Goal: Task Accomplishment & Management: Complete application form

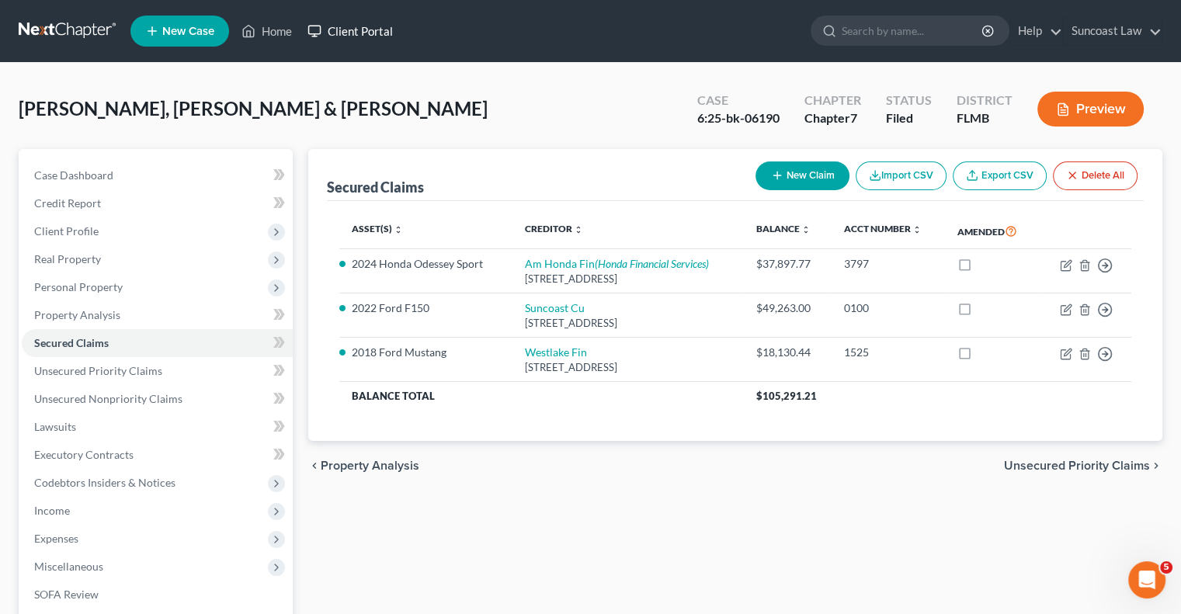
click at [283, 28] on link "Home" at bounding box center [267, 31] width 66 height 28
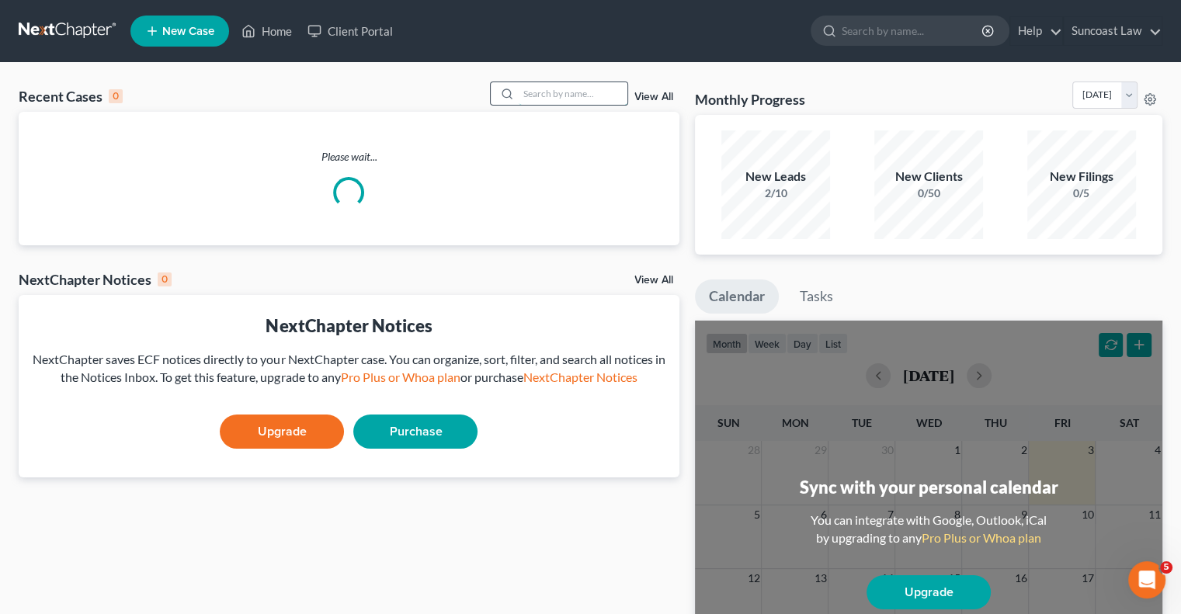
click at [560, 93] on input "search" at bounding box center [573, 93] width 109 height 23
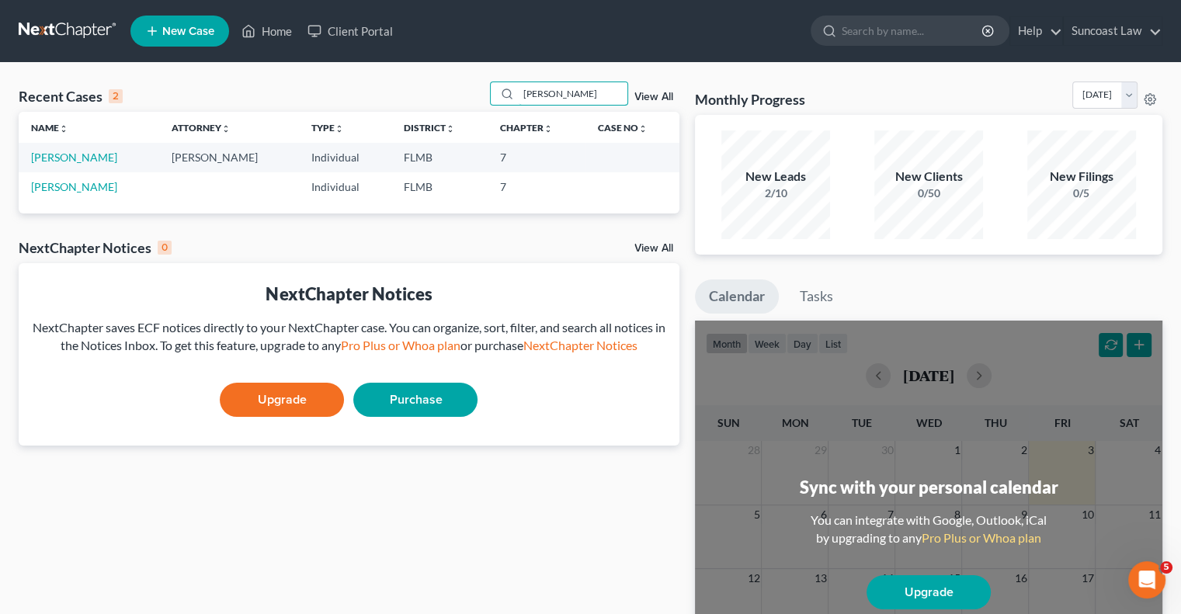
drag, startPoint x: 553, startPoint y: 85, endPoint x: 425, endPoint y: 89, distance: 128.2
click at [426, 89] on div "Recent Cases 2 dylan View All" at bounding box center [349, 97] width 661 height 30
type input "[PERSON_NAME]"
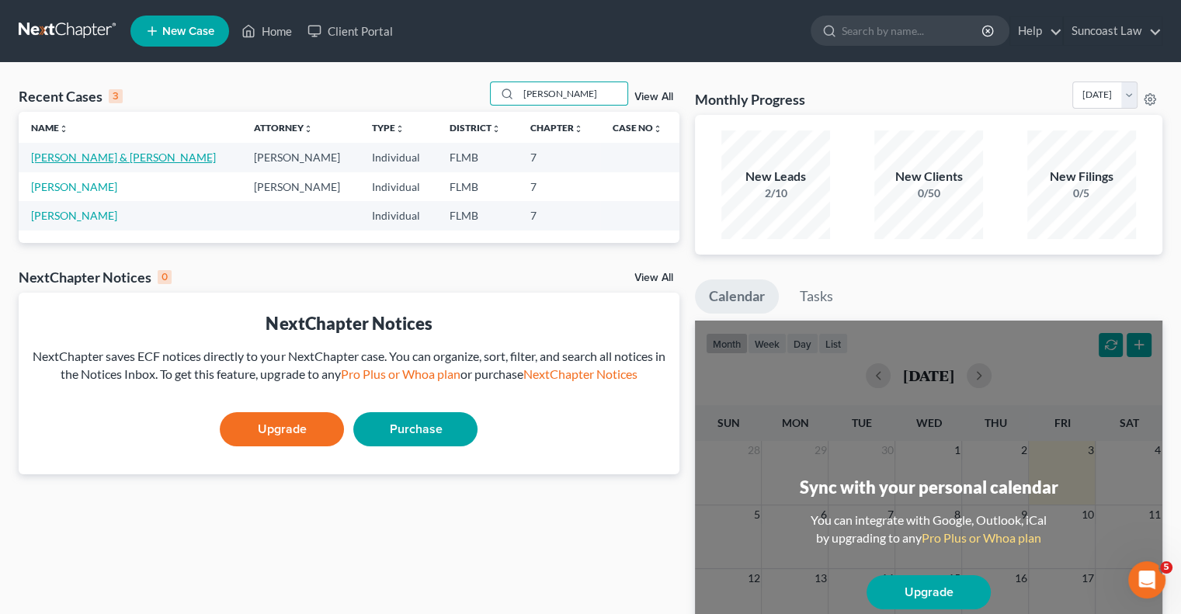
click at [94, 158] on link "[PERSON_NAME] & [PERSON_NAME]" at bounding box center [123, 157] width 185 height 13
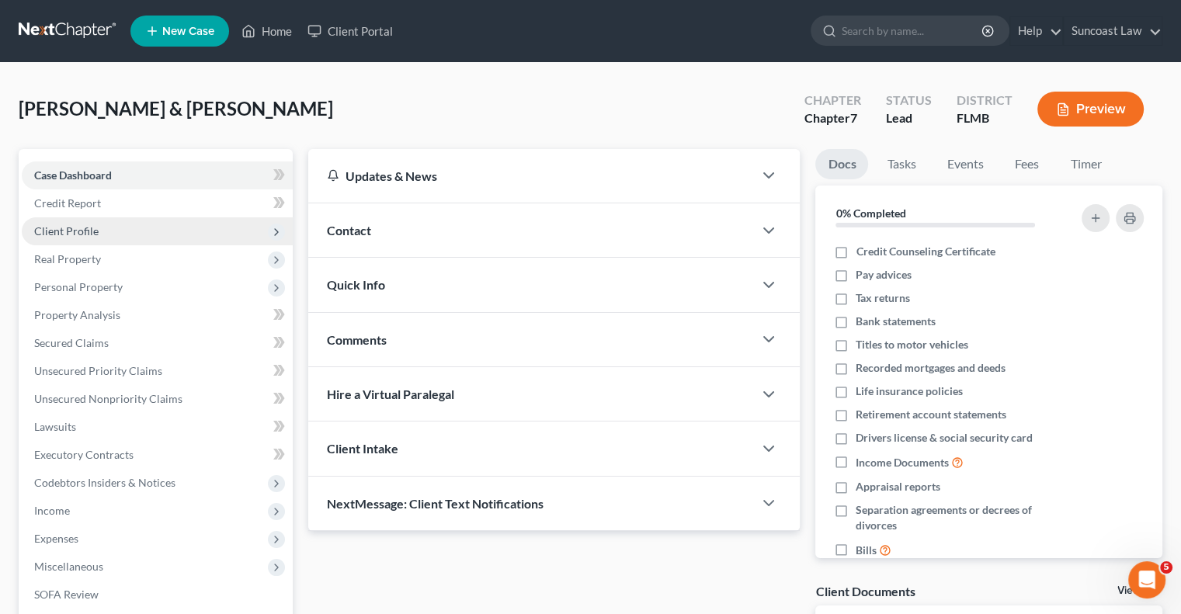
click at [93, 231] on span "Client Profile" at bounding box center [66, 230] width 64 height 13
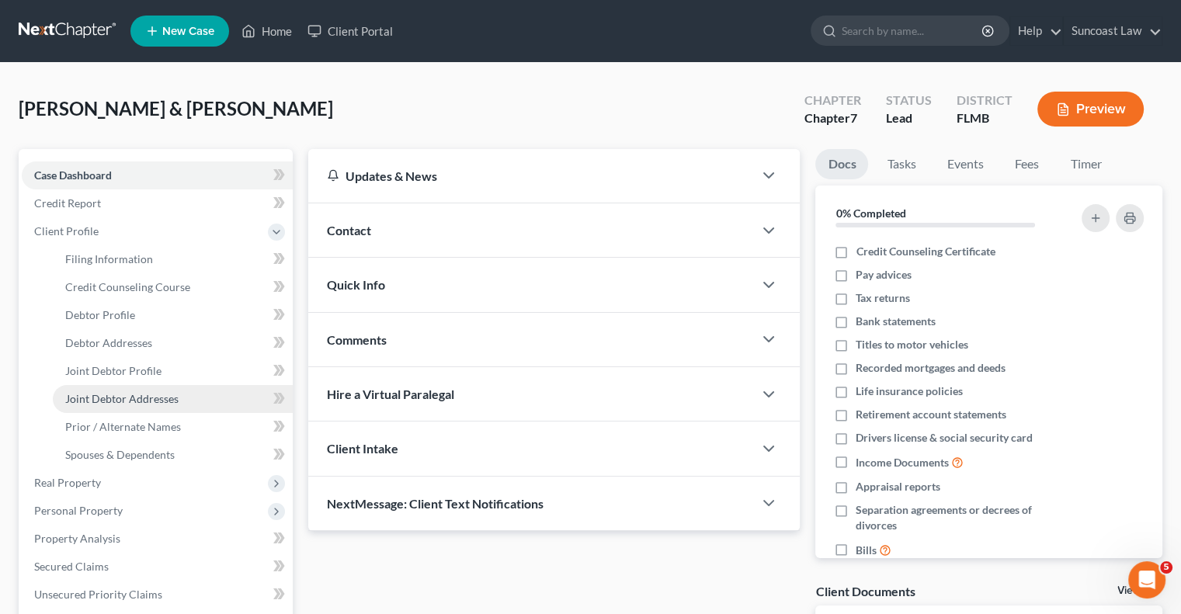
click at [161, 401] on span "Joint Debtor Addresses" at bounding box center [121, 398] width 113 height 13
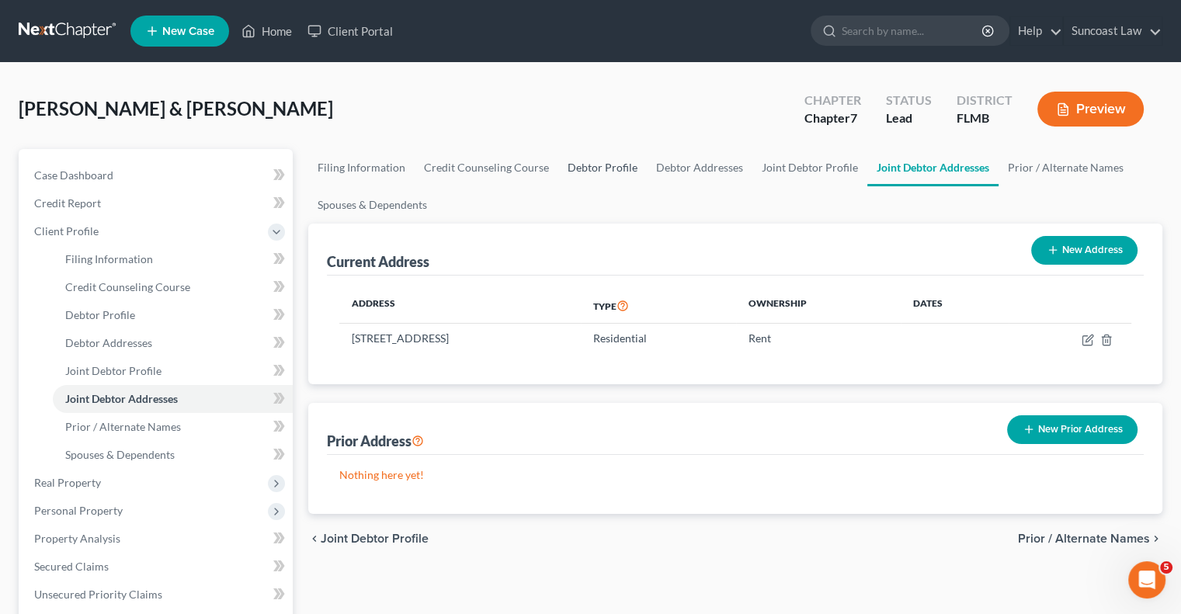
click at [591, 170] on link "Debtor Profile" at bounding box center [602, 167] width 88 height 37
select select "1"
select select "4"
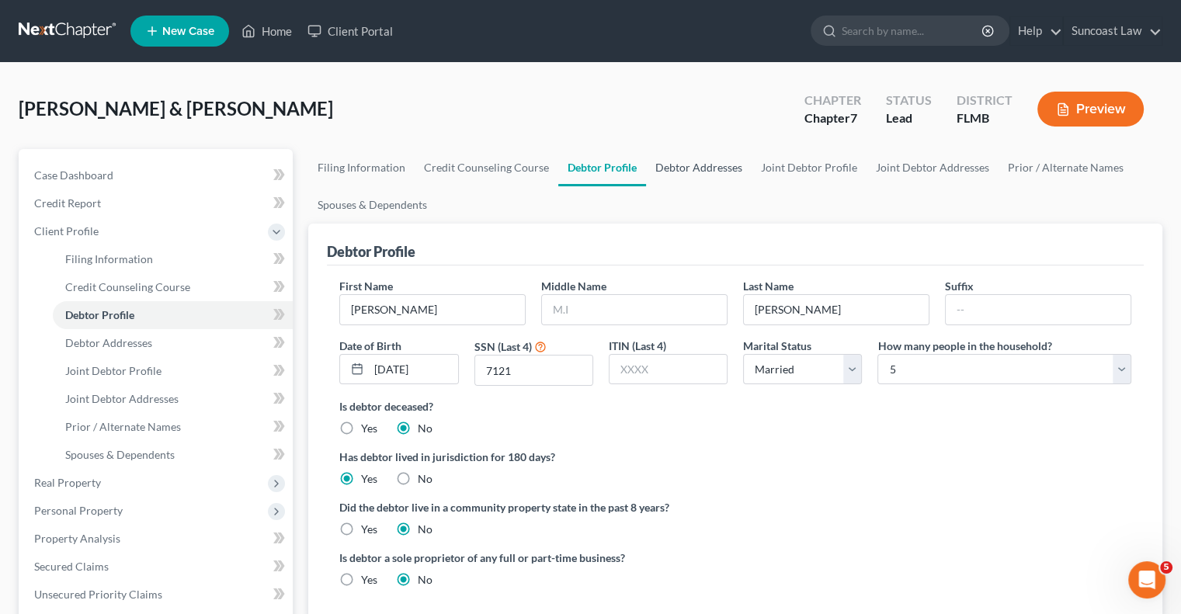
click at [695, 163] on link "Debtor Addresses" at bounding box center [699, 167] width 106 height 37
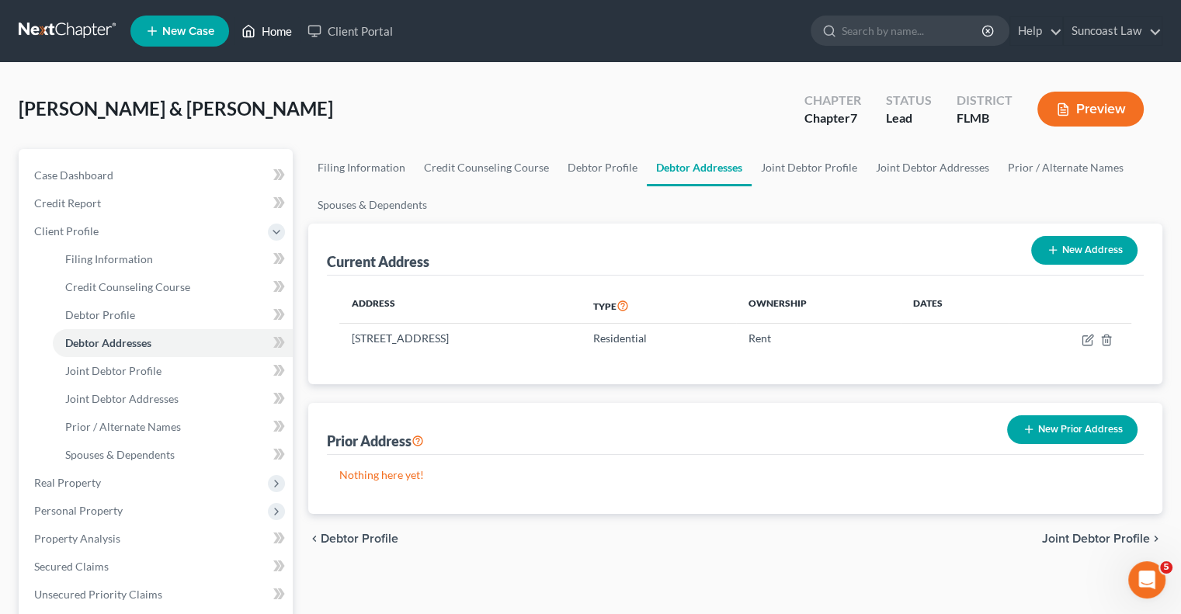
click at [283, 28] on link "Home" at bounding box center [267, 31] width 66 height 28
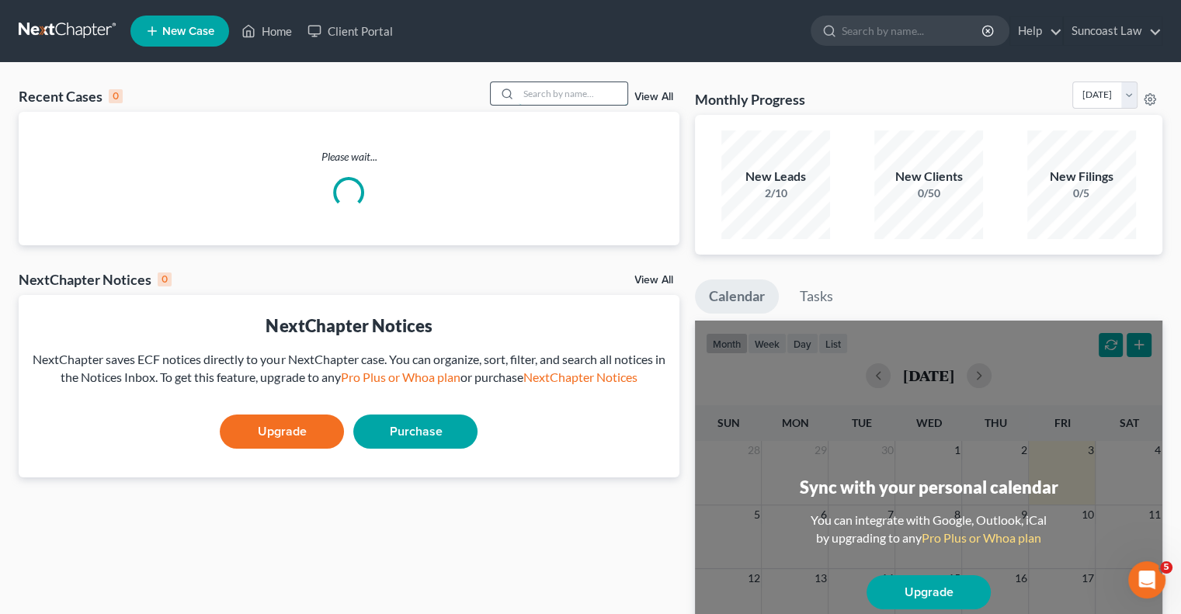
click at [545, 88] on input "search" at bounding box center [573, 93] width 109 height 23
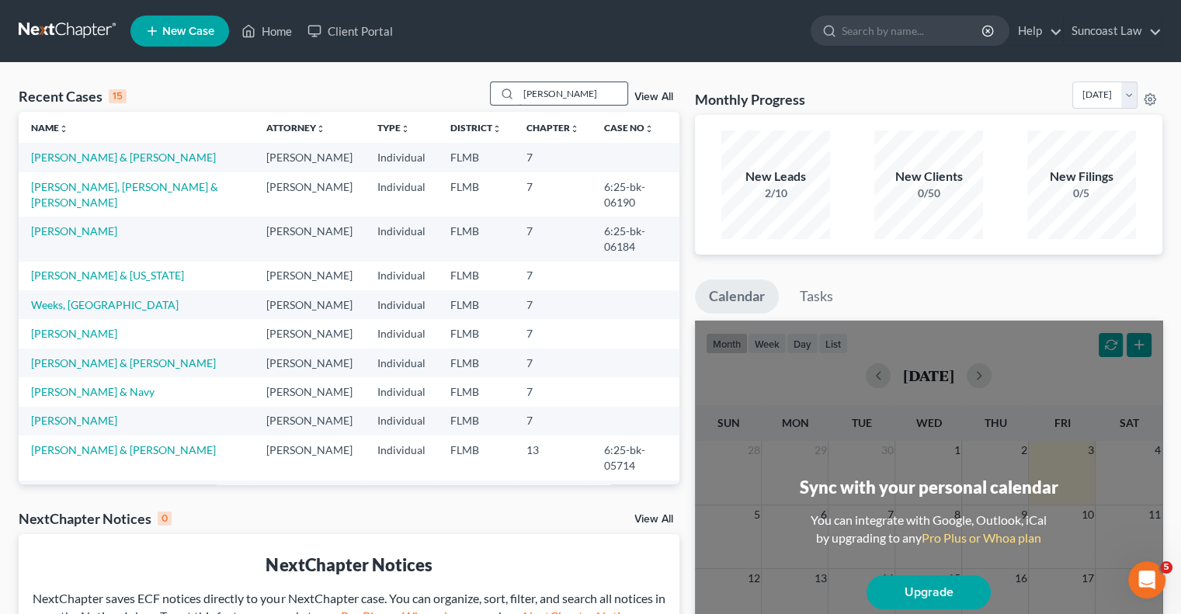
type input "[PERSON_NAME]"
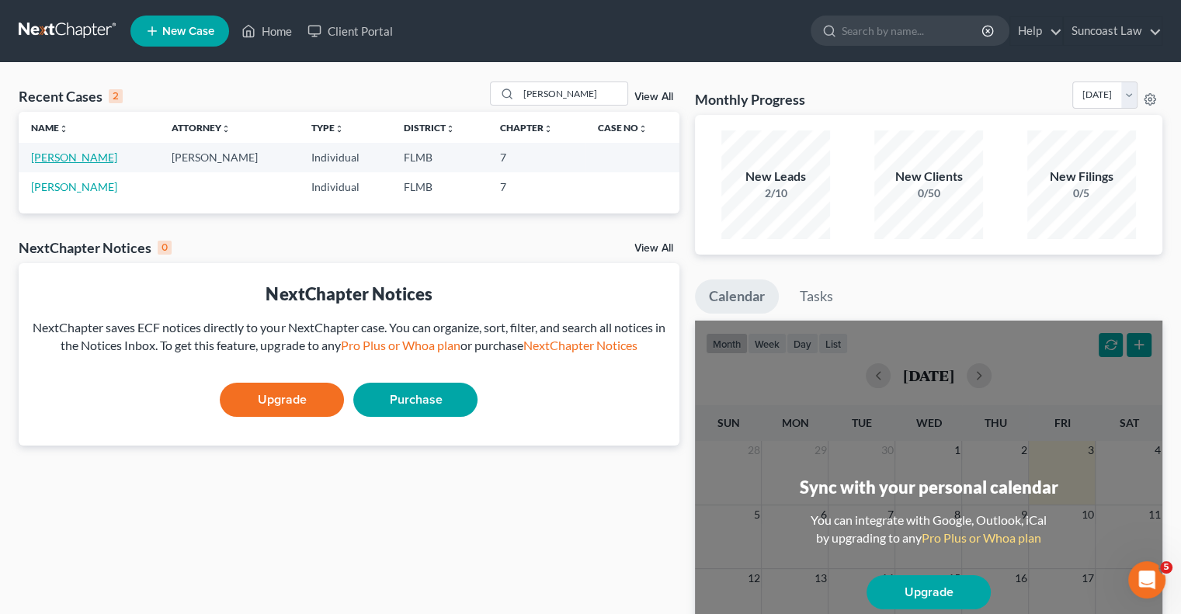
click at [79, 156] on link "[PERSON_NAME]" at bounding box center [74, 157] width 86 height 13
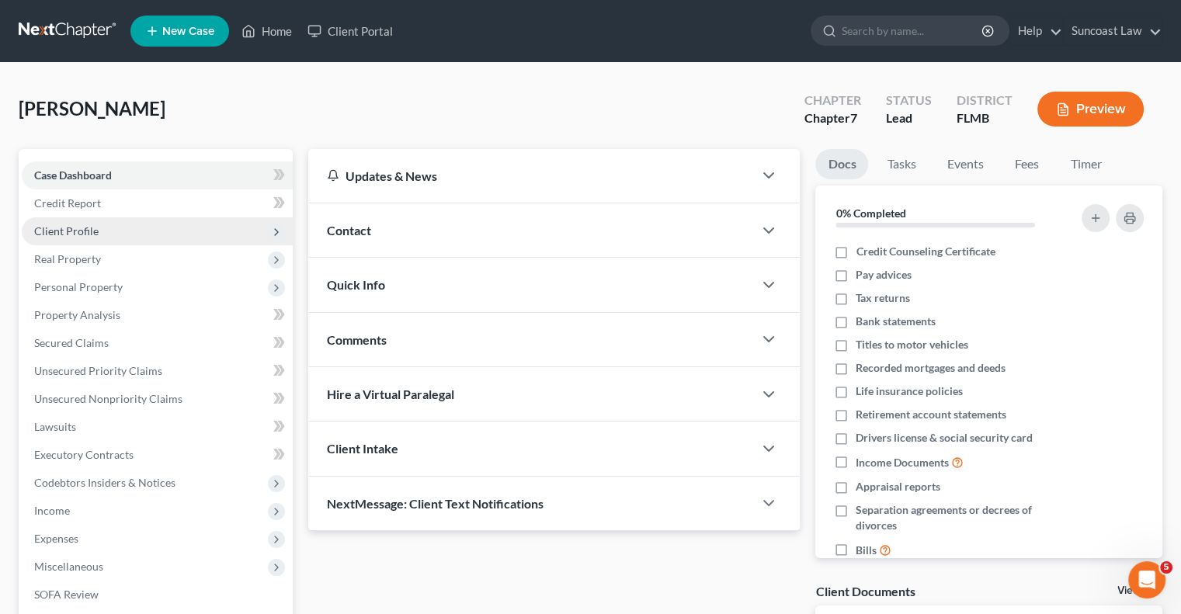
click at [97, 218] on span "Client Profile" at bounding box center [157, 231] width 271 height 28
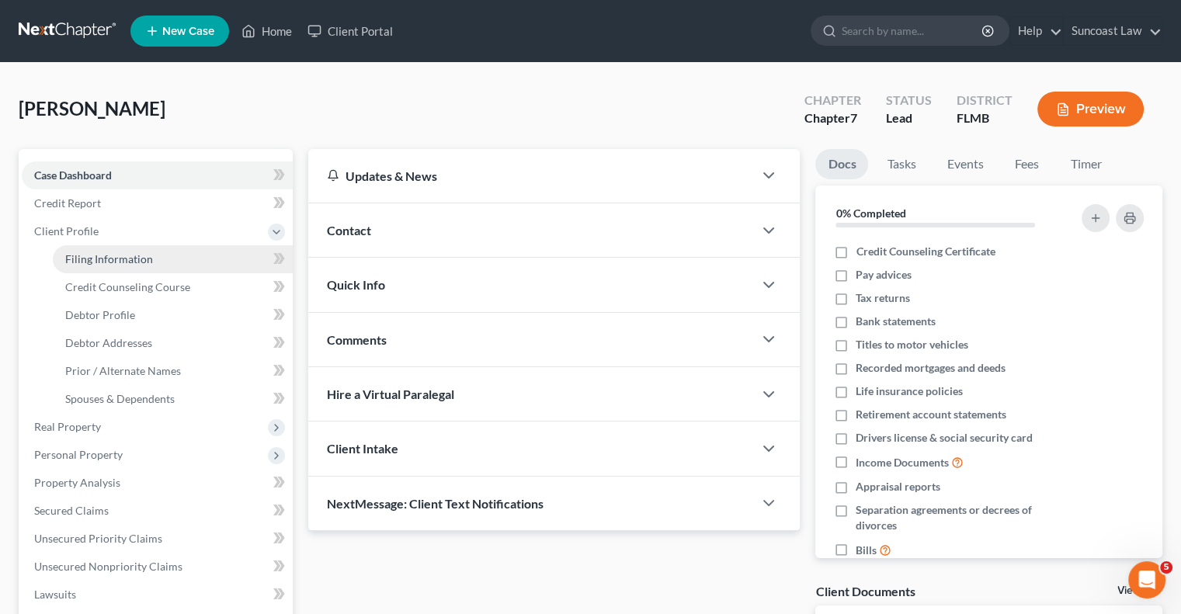
click at [134, 257] on span "Filing Information" at bounding box center [109, 258] width 88 height 13
select select "1"
select select "0"
select select "9"
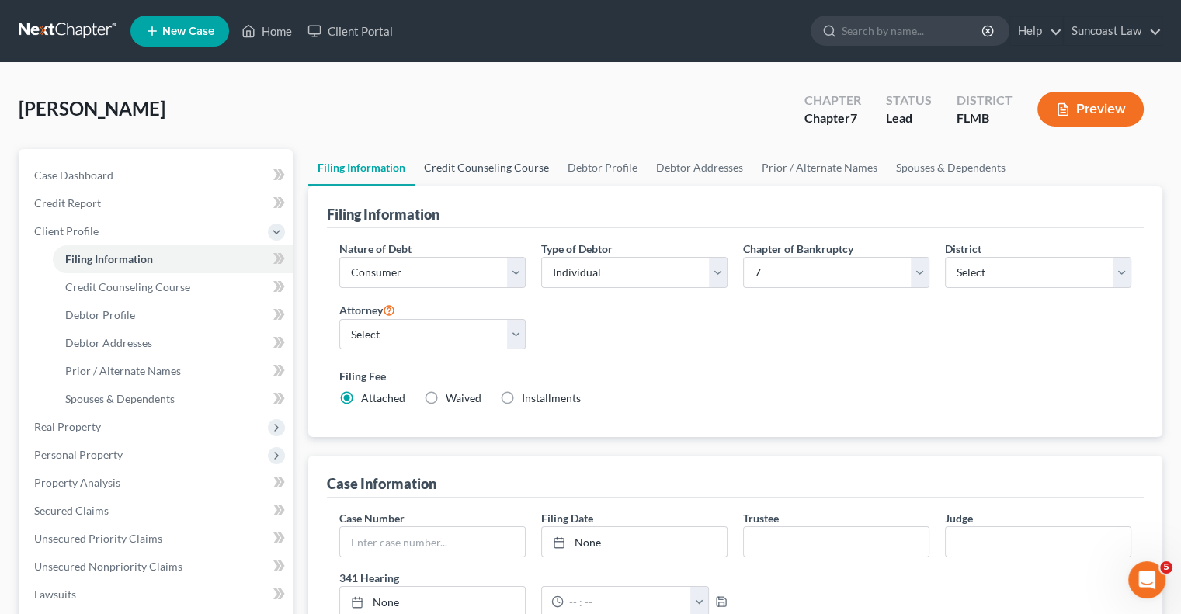
click at [479, 162] on link "Credit Counseling Course" at bounding box center [486, 167] width 144 height 37
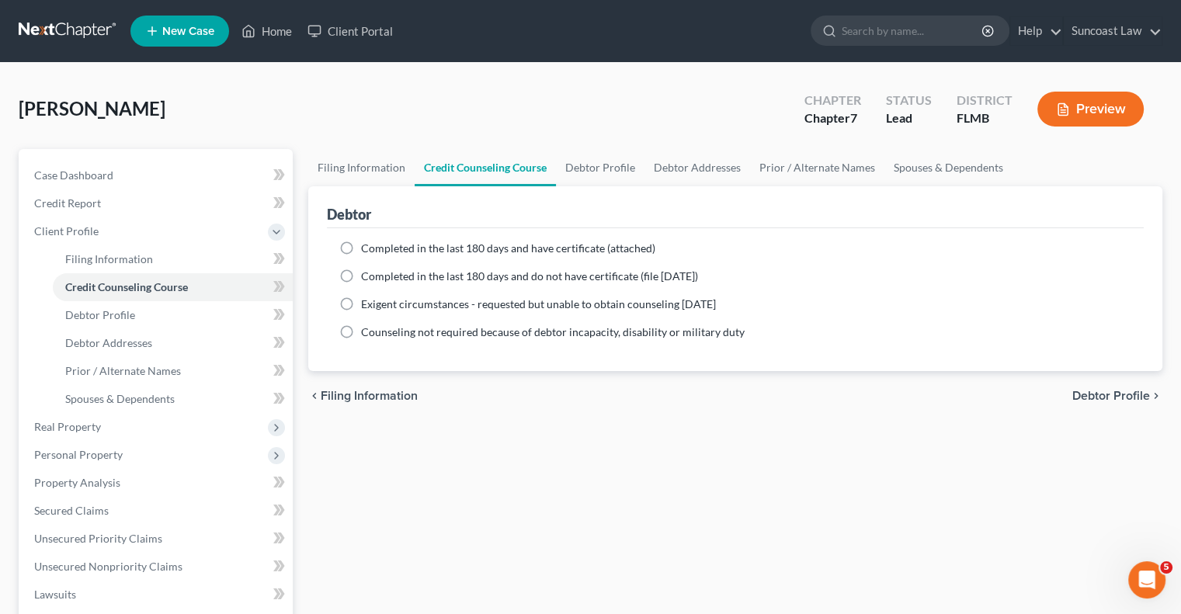
click at [361, 247] on label "Completed in the last 180 days and have certificate (attached)" at bounding box center [508, 249] width 294 height 16
click at [367, 247] on input "Completed in the last 180 days and have certificate (attached)" at bounding box center [372, 246] width 10 height 10
radio input "true"
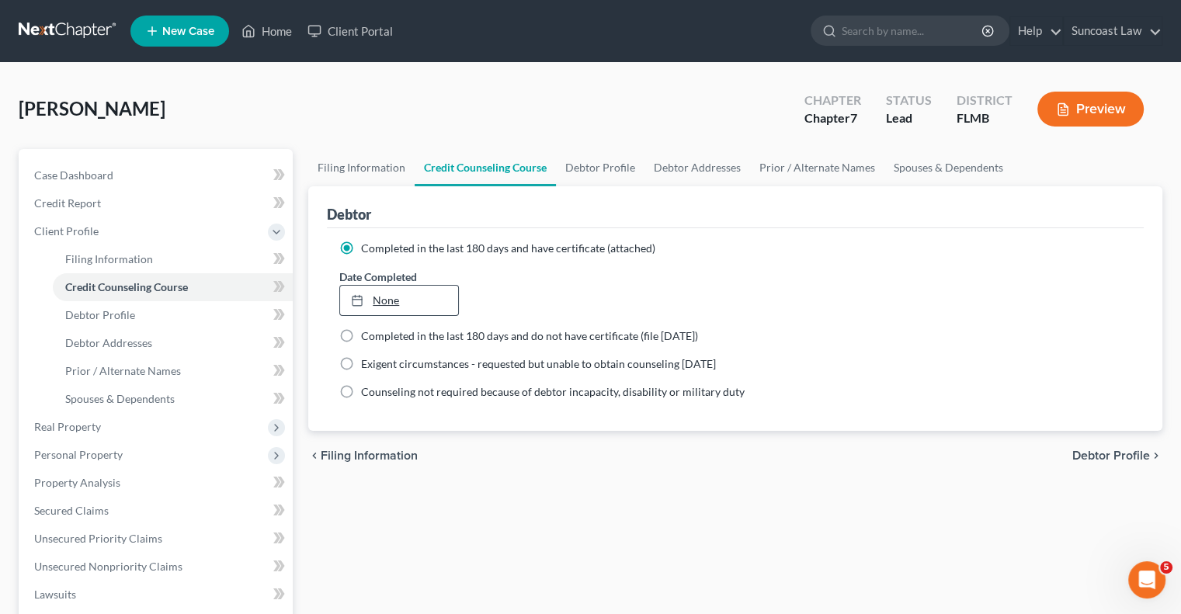
click at [382, 302] on link "None" at bounding box center [398, 300] width 117 height 29
type input "[DATE]"
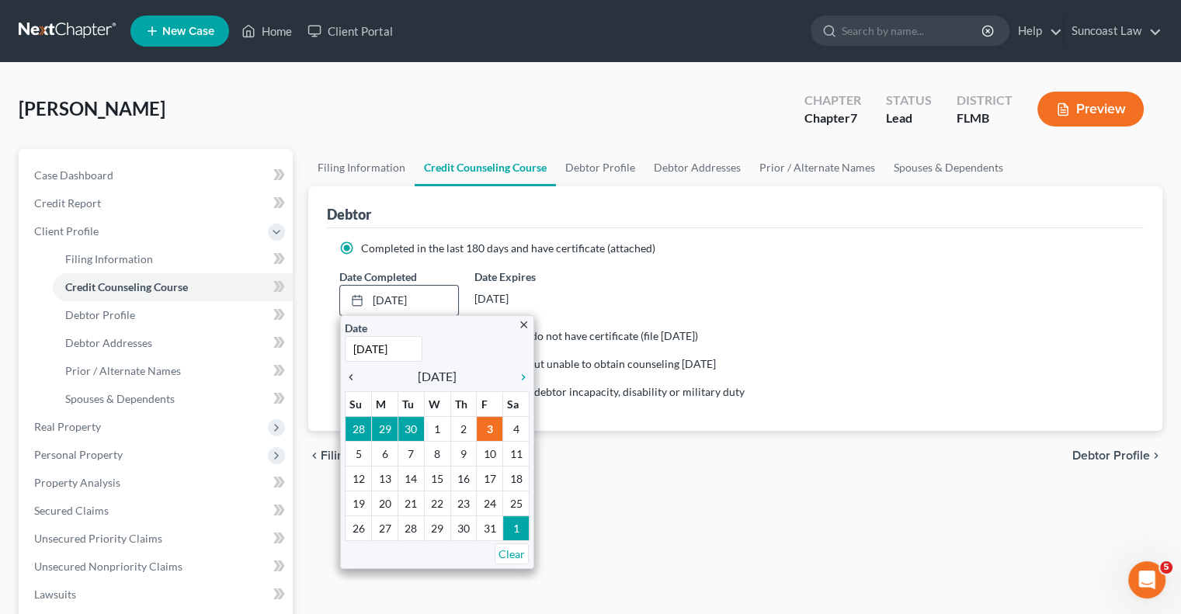
click at [347, 372] on icon "chevron_left" at bounding box center [355, 377] width 20 height 12
click at [349, 375] on icon "chevron_left" at bounding box center [355, 377] width 20 height 12
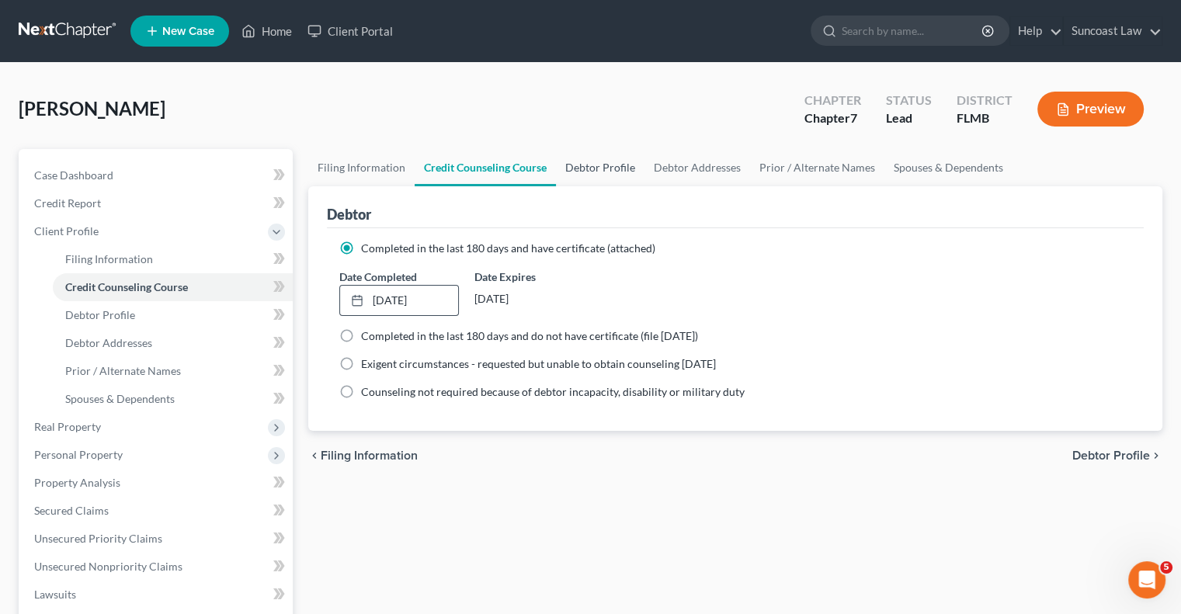
click at [600, 167] on link "Debtor Profile" at bounding box center [600, 167] width 88 height 37
select select "0"
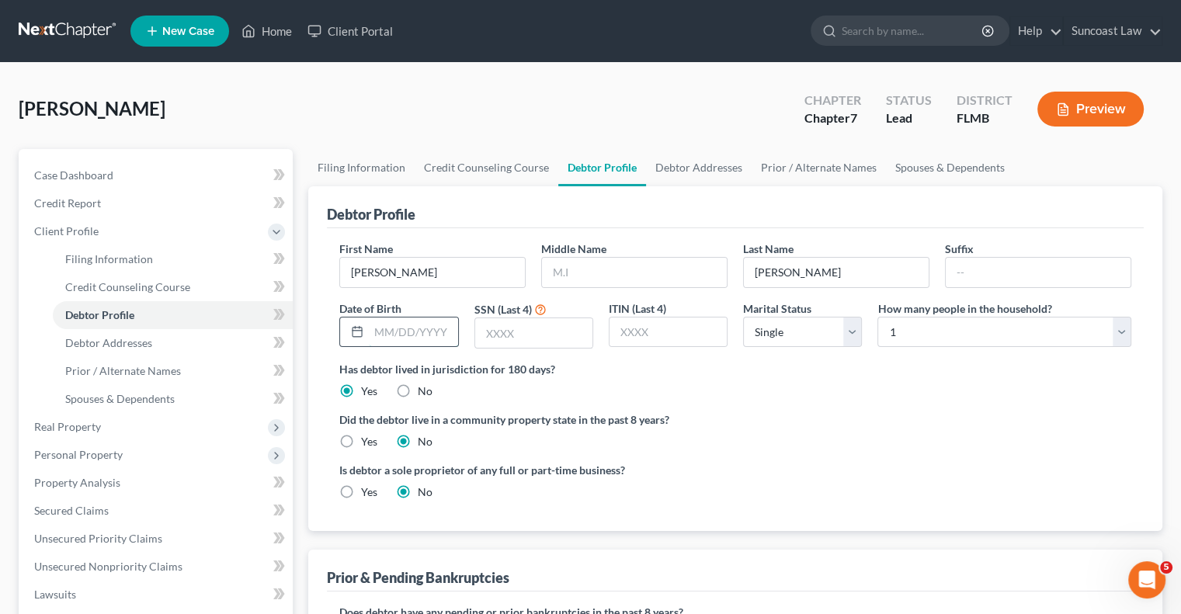
click at [416, 335] on input "text" at bounding box center [413, 331] width 88 height 29
type input "[DATE]"
type input "5992"
click at [723, 161] on link "Debtor Addresses" at bounding box center [699, 167] width 106 height 37
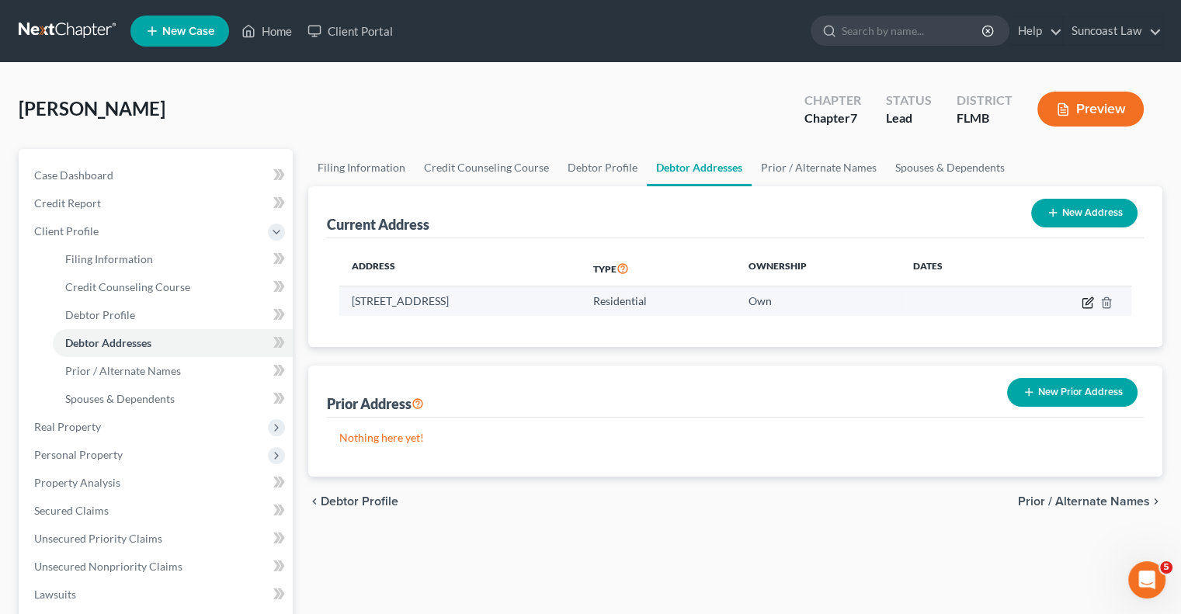
click at [1091, 301] on icon "button" at bounding box center [1087, 303] width 12 height 12
select select "9"
select select "63"
select select "0"
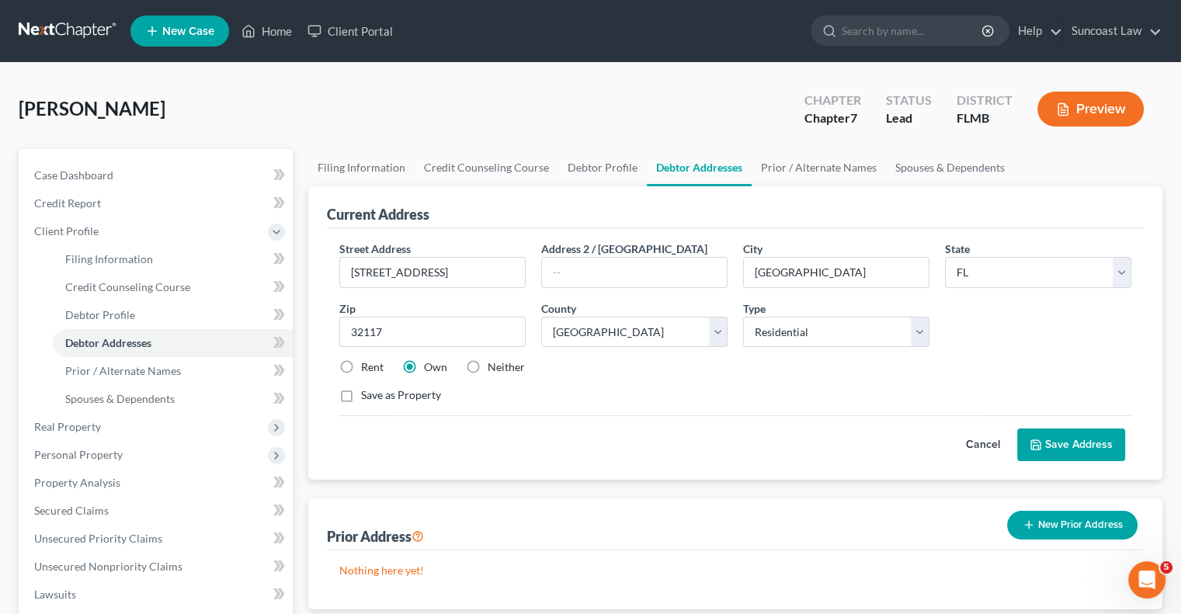
click at [361, 368] on label "Rent" at bounding box center [372, 367] width 23 height 16
click at [367, 368] on input "Rent" at bounding box center [372, 364] width 10 height 10
radio input "true"
click at [1028, 439] on button "Save Address" at bounding box center [1071, 444] width 108 height 33
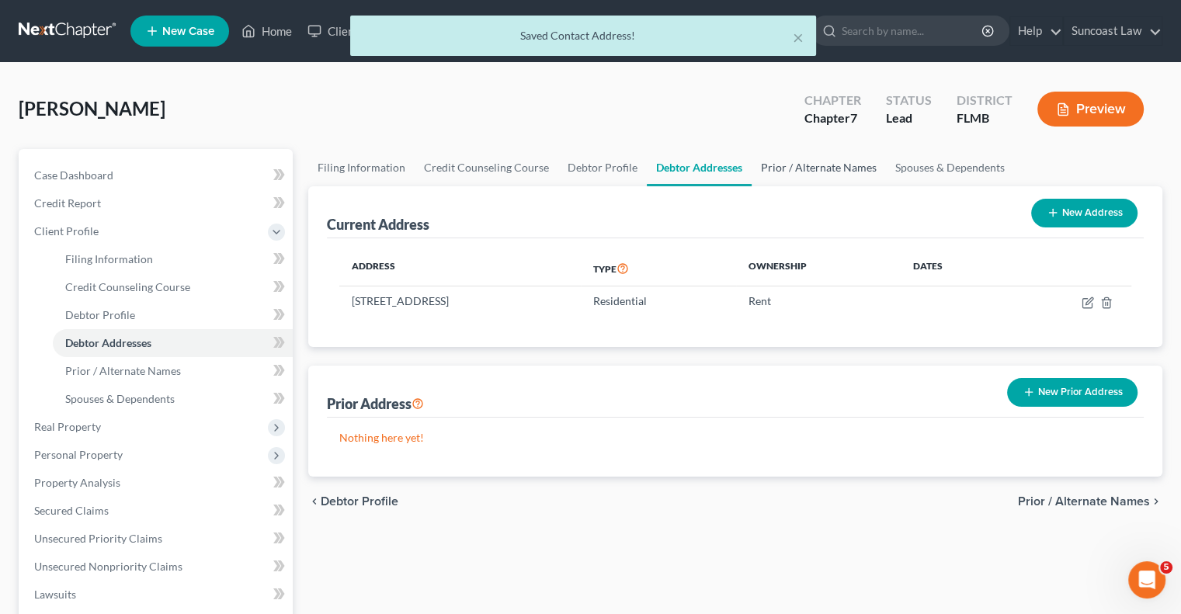
click at [838, 172] on link "Prior / Alternate Names" at bounding box center [818, 167] width 134 height 37
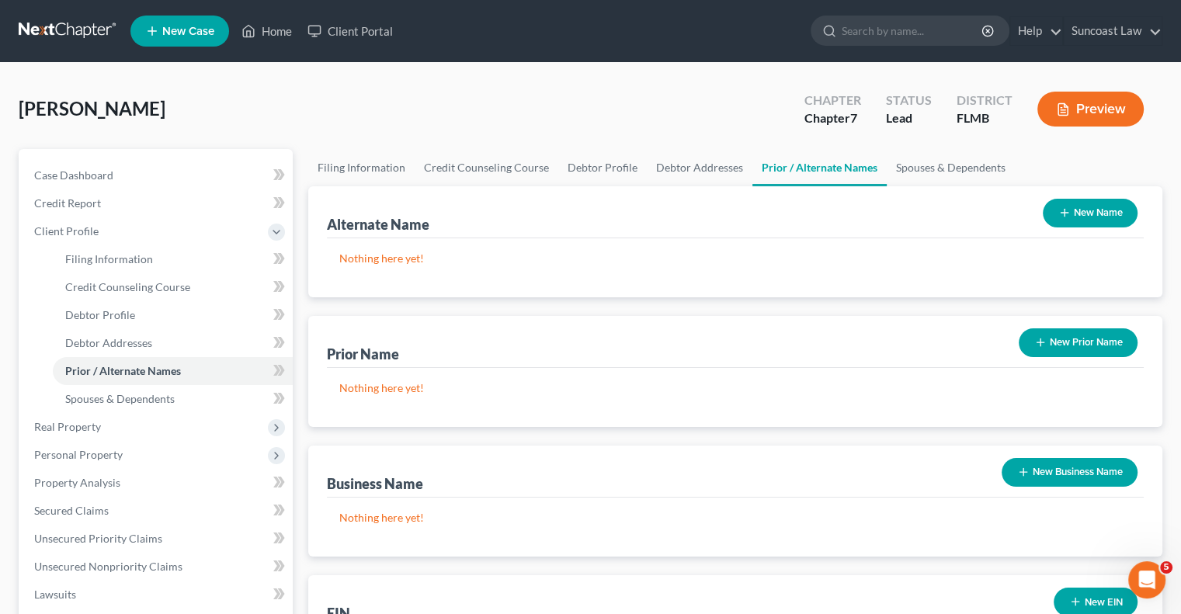
click at [1097, 209] on button "New Name" at bounding box center [1089, 213] width 95 height 29
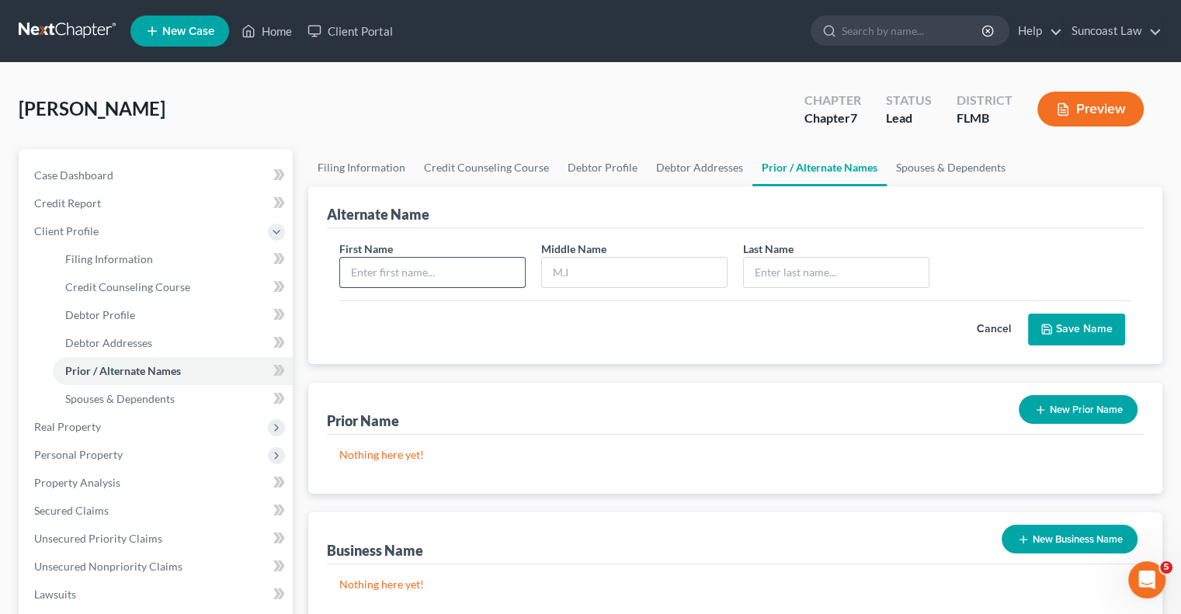
click at [407, 272] on input "text" at bounding box center [432, 272] width 185 height 29
type input "[PERSON_NAME]"
click at [1084, 331] on button "Save Name" at bounding box center [1076, 330] width 97 height 33
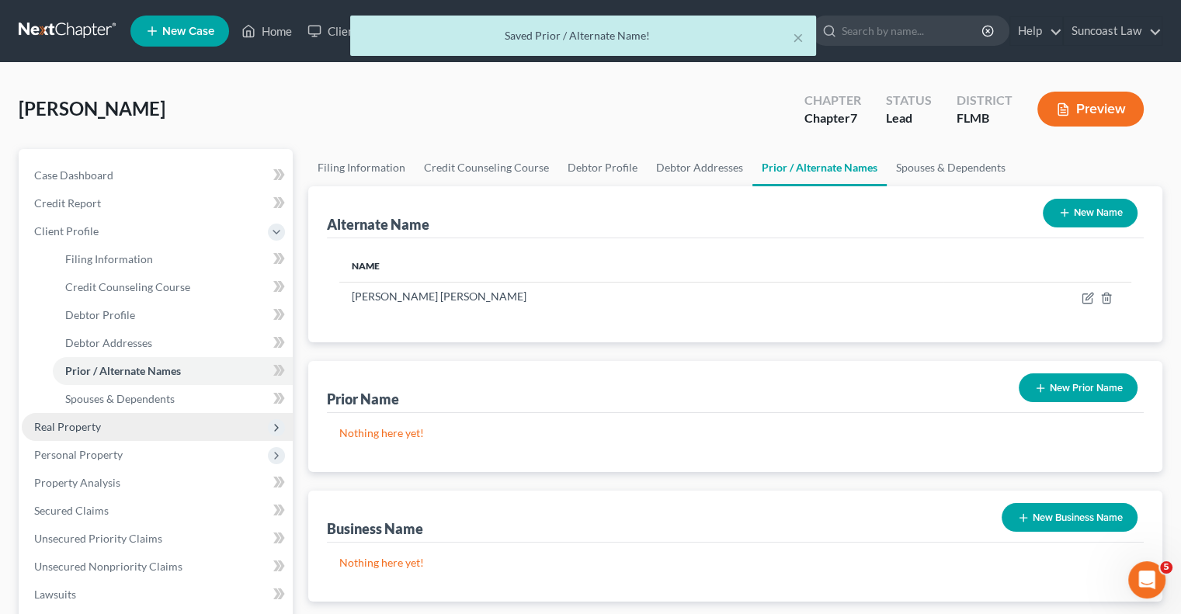
click at [128, 435] on span "Real Property" at bounding box center [157, 427] width 271 height 28
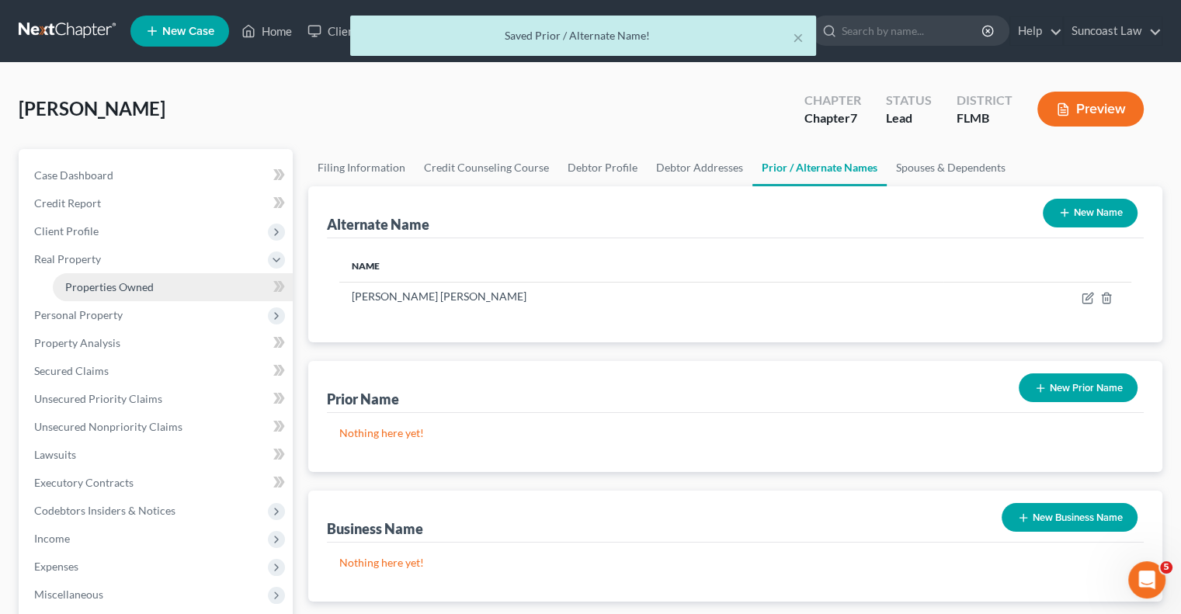
click at [146, 288] on span "Properties Owned" at bounding box center [109, 286] width 88 height 13
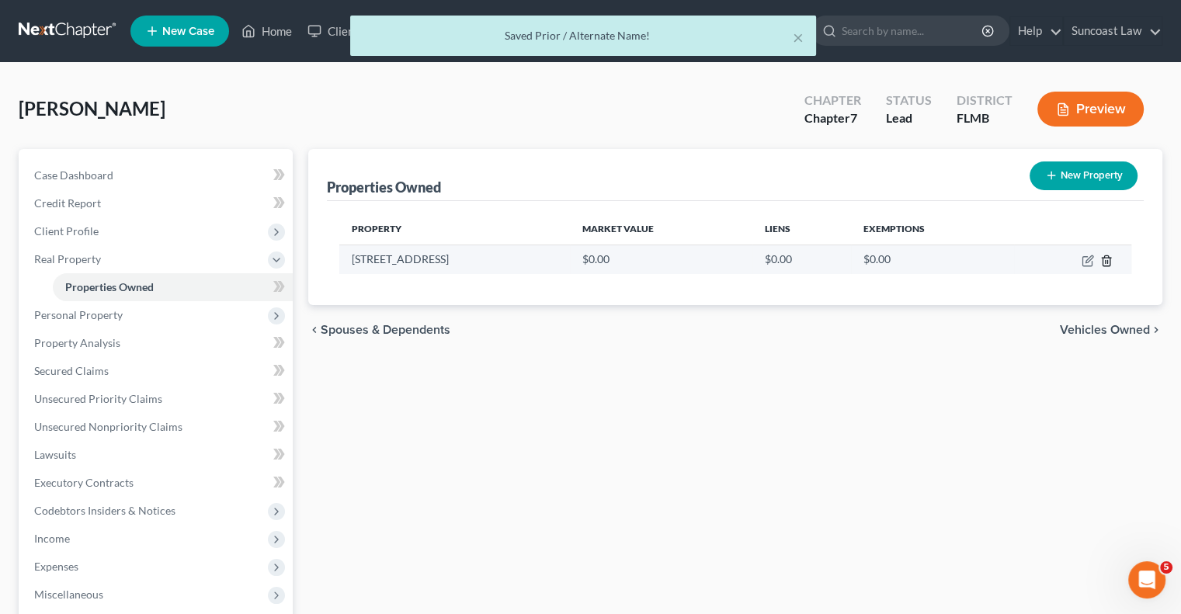
click at [1108, 260] on icon "button" at bounding box center [1105, 260] width 7 height 10
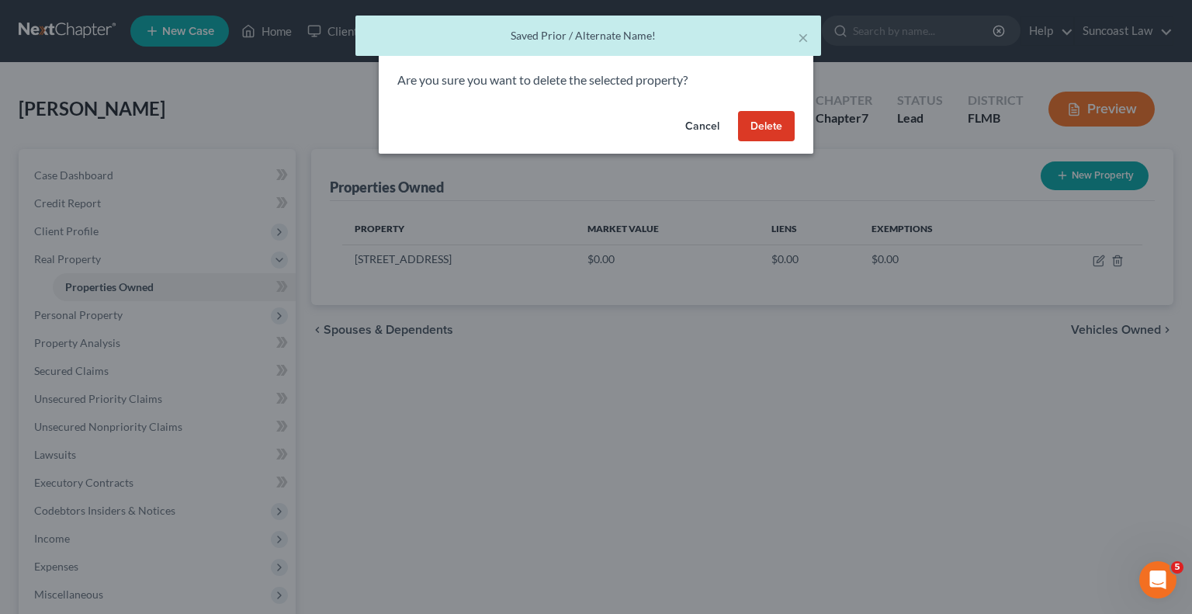
click at [758, 124] on button "Delete" at bounding box center [766, 126] width 57 height 31
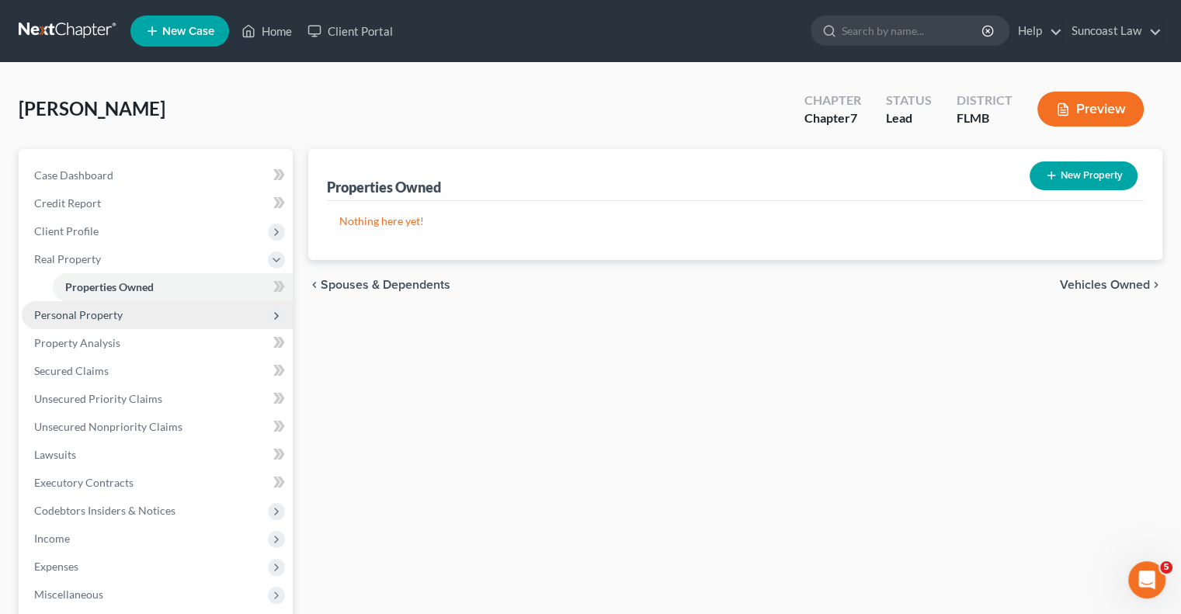
click at [88, 303] on span "Personal Property" at bounding box center [157, 315] width 271 height 28
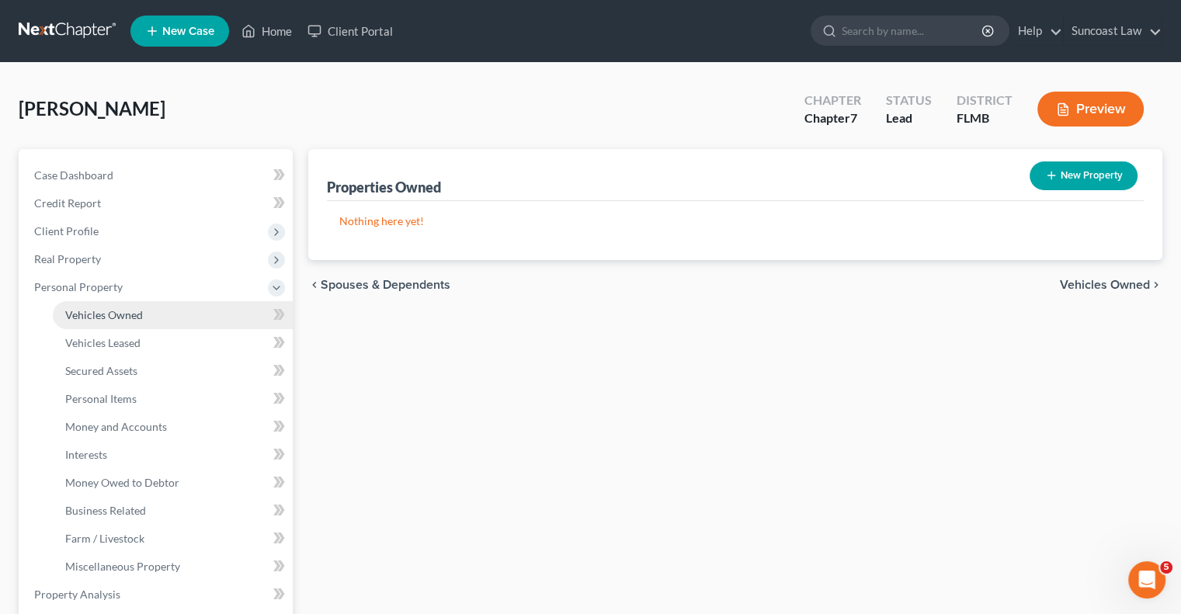
drag, startPoint x: 135, startPoint y: 313, endPoint x: 144, endPoint y: 317, distance: 9.4
click at [136, 313] on span "Vehicles Owned" at bounding box center [104, 314] width 78 height 13
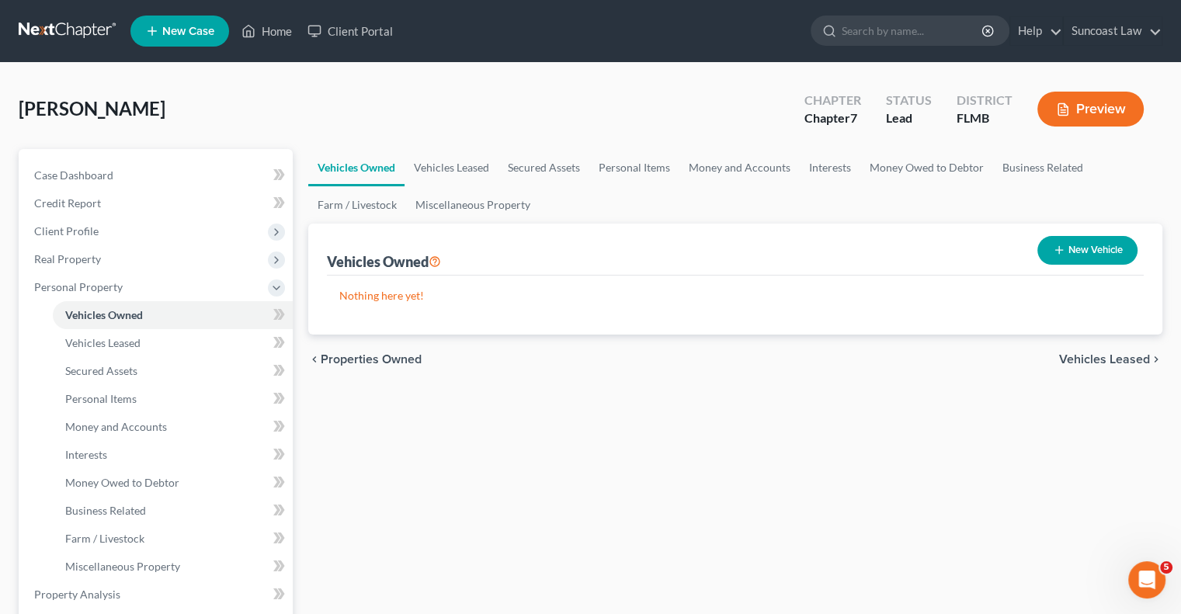
click at [1088, 248] on button "New Vehicle" at bounding box center [1087, 250] width 100 height 29
select select "0"
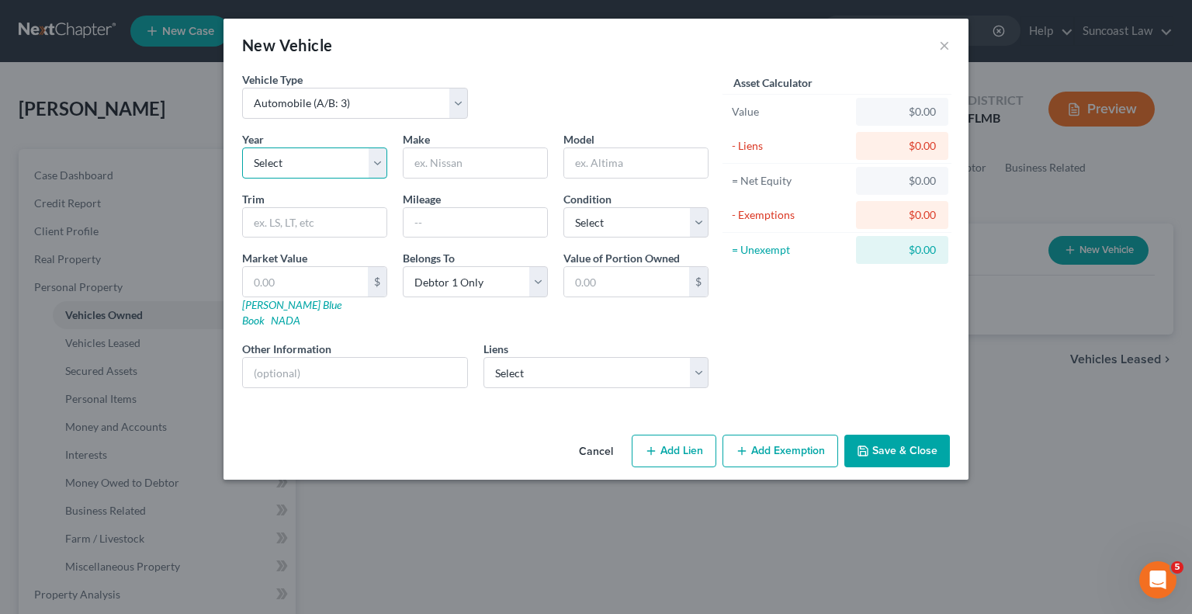
drag, startPoint x: 330, startPoint y: 158, endPoint x: 331, endPoint y: 168, distance: 11.0
click at [330, 158] on select "Select 2026 2025 2024 2023 2022 2021 2020 2019 2018 2017 2016 2015 2014 2013 20…" at bounding box center [314, 162] width 145 height 31
select select "4"
click at [242, 147] on select "Select 2026 2025 2024 2023 2022 2021 2020 2019 2018 2017 2016 2015 2014 2013 20…" at bounding box center [314, 162] width 145 height 31
click at [500, 162] on input "text" at bounding box center [476, 162] width 144 height 29
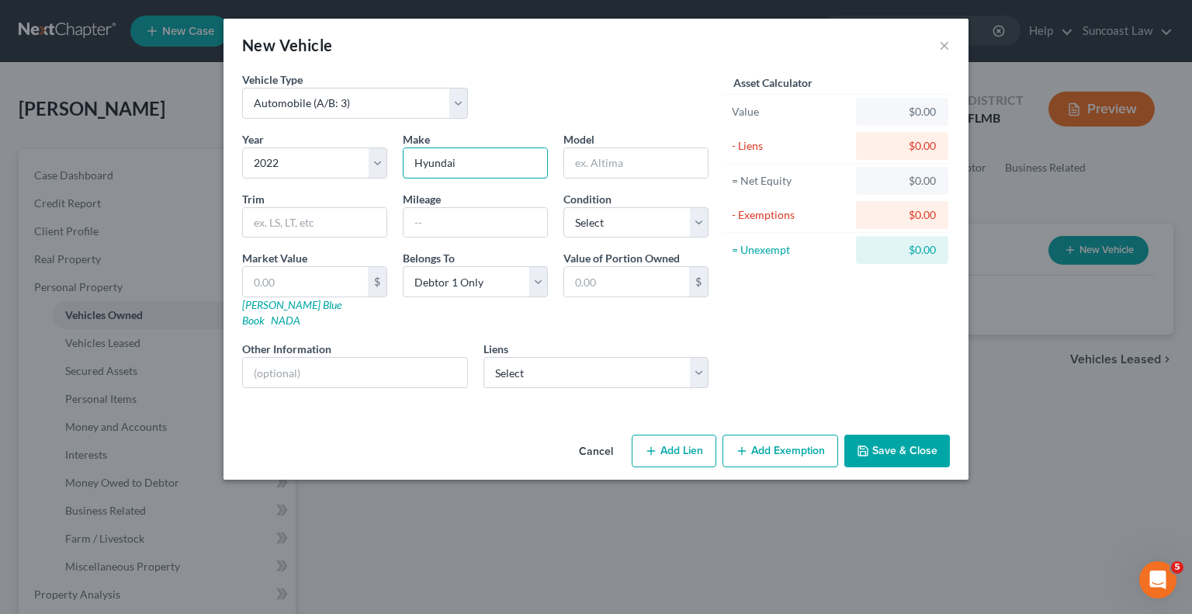
type input "Hyundai"
type input "[MEDICAL_DATA]"
type input "35000"
select select "2"
click at [389, 358] on input "text" at bounding box center [355, 372] width 224 height 29
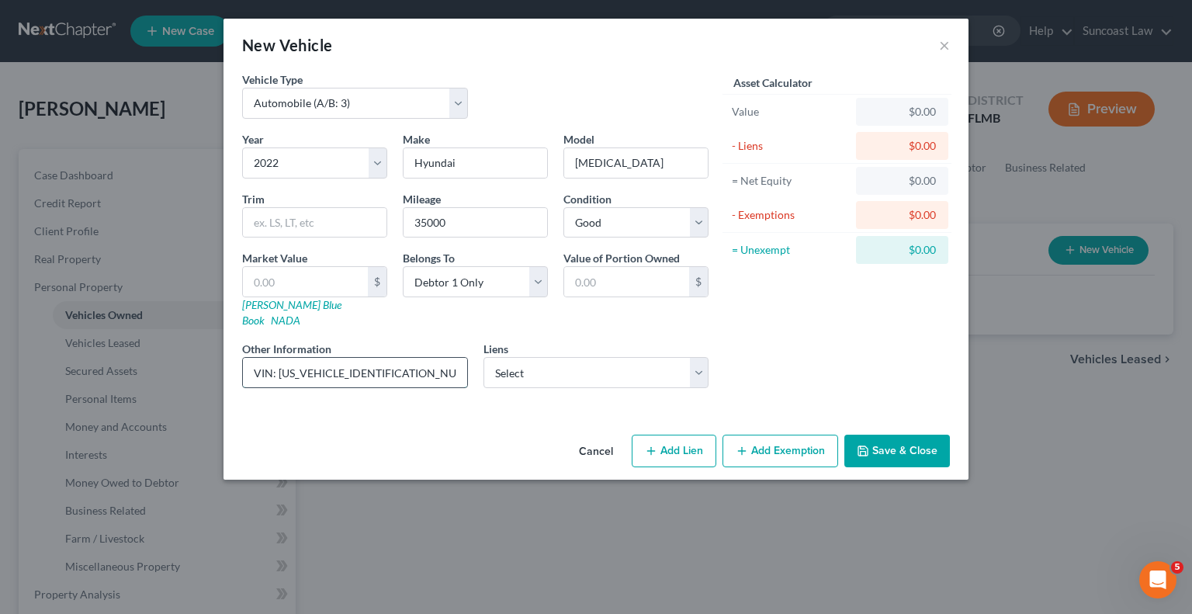
drag, startPoint x: 388, startPoint y: 356, endPoint x: 279, endPoint y: 360, distance: 108.7
click at [279, 360] on input "VIN: [US_VEHICLE_IDENTIFICATION_NUMBER]" at bounding box center [355, 372] width 224 height 29
type input "VIN: [US_VEHICLE_IDENTIFICATION_NUMBER]"
drag, startPoint x: 297, startPoint y: 271, endPoint x: 329, endPoint y: 210, distance: 68.8
click at [296, 271] on input "text" at bounding box center [305, 281] width 125 height 29
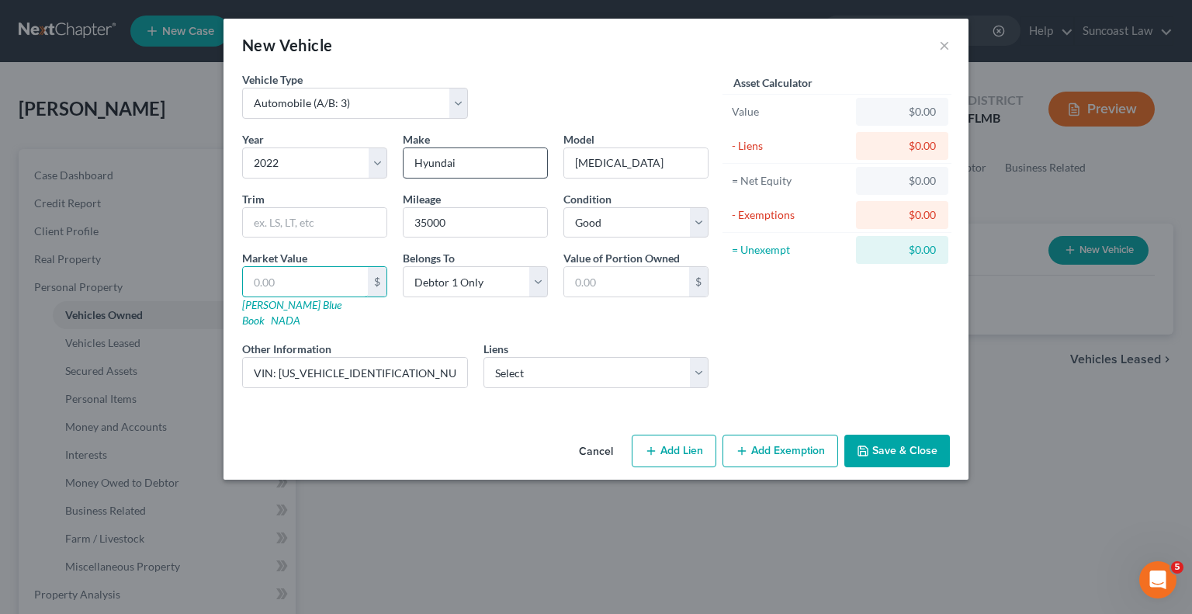
type input "2"
type input "2.00"
type input "21"
type input "21.00"
type input "215"
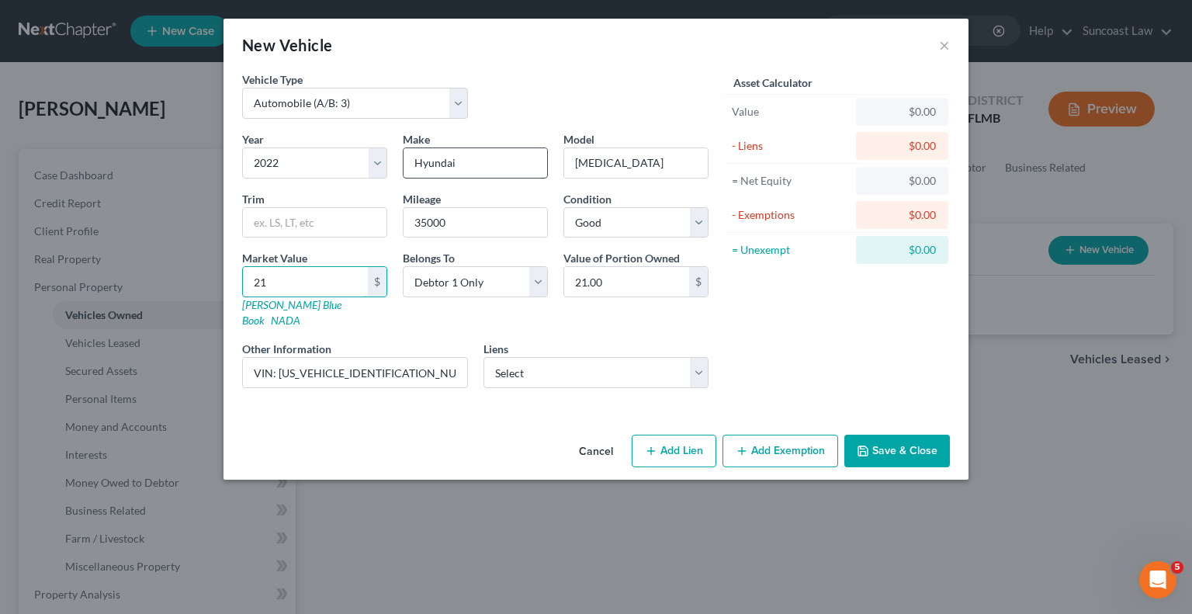
type input "215.00"
type input "2150"
type input "2,150.00"
type input "2,1500"
type input "21,500.00"
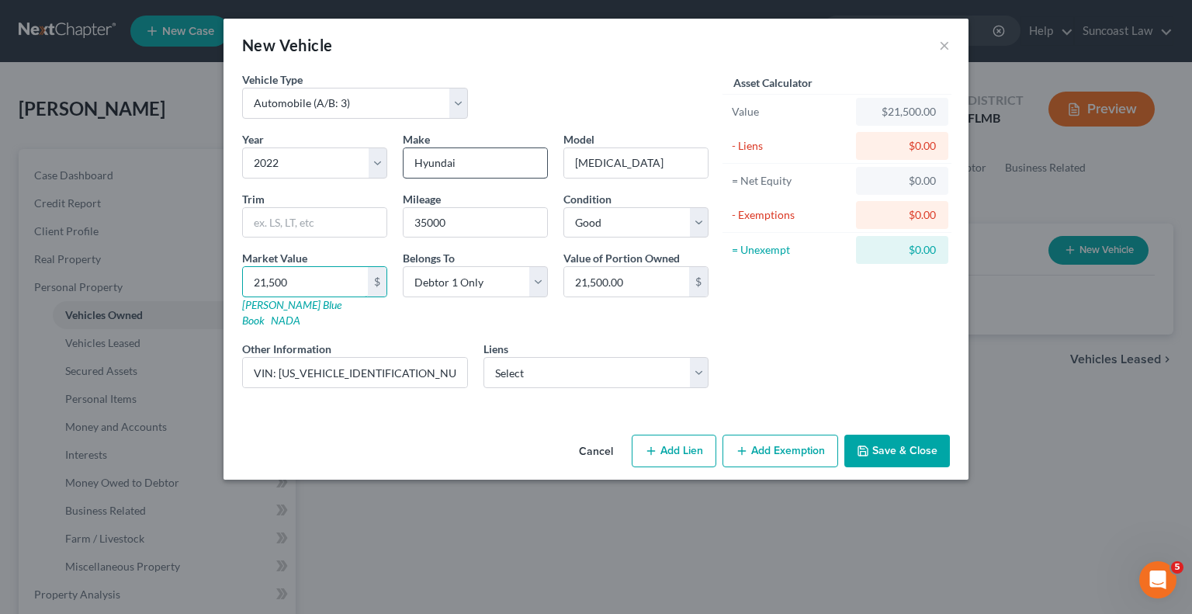
type input "21,500"
click at [902, 435] on button "Save & Close" at bounding box center [898, 451] width 106 height 33
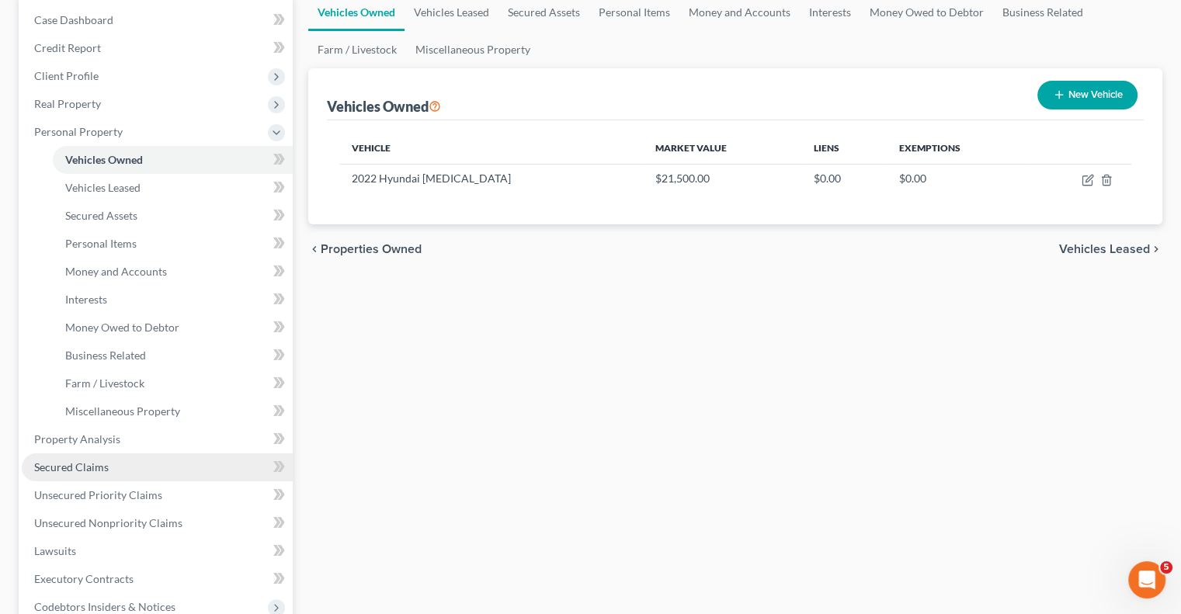
click at [117, 462] on link "Secured Claims" at bounding box center [157, 467] width 271 height 28
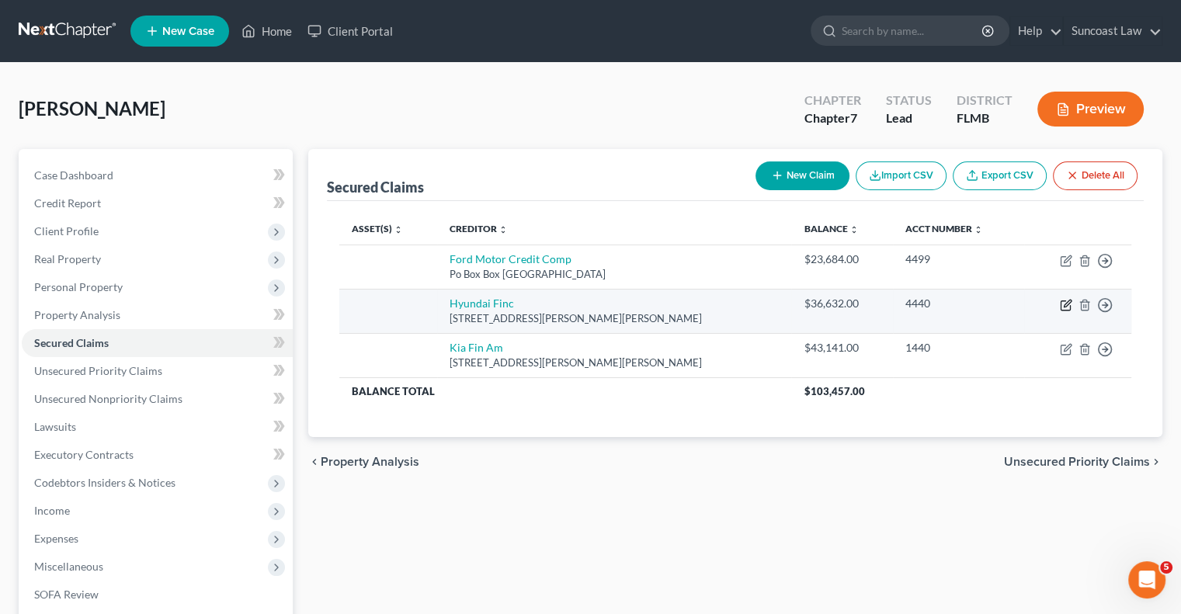
click at [1068, 301] on icon "button" at bounding box center [1066, 305] width 12 height 12
select select "4"
select select "0"
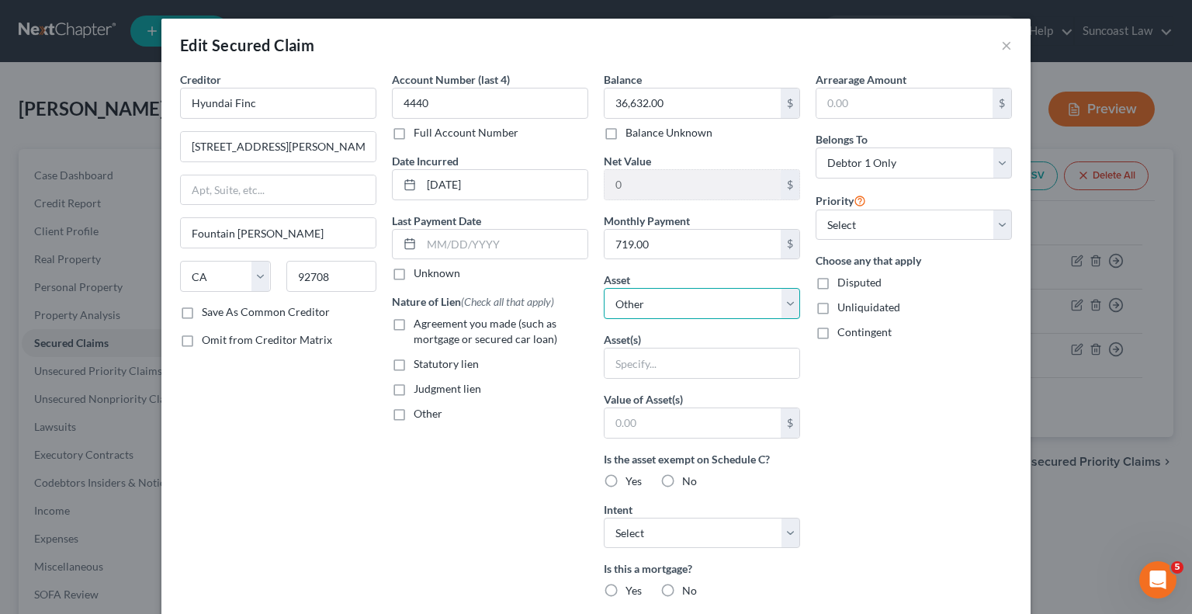
click at [694, 305] on select "Select Other Multiple Assets 2022 Hyundai [MEDICAL_DATA] - $21500.0" at bounding box center [702, 303] width 196 height 31
select select "2"
click at [604, 288] on select "Select Other Multiple Assets 2022 Hyundai [MEDICAL_DATA] - $21500.0" at bounding box center [702, 303] width 196 height 31
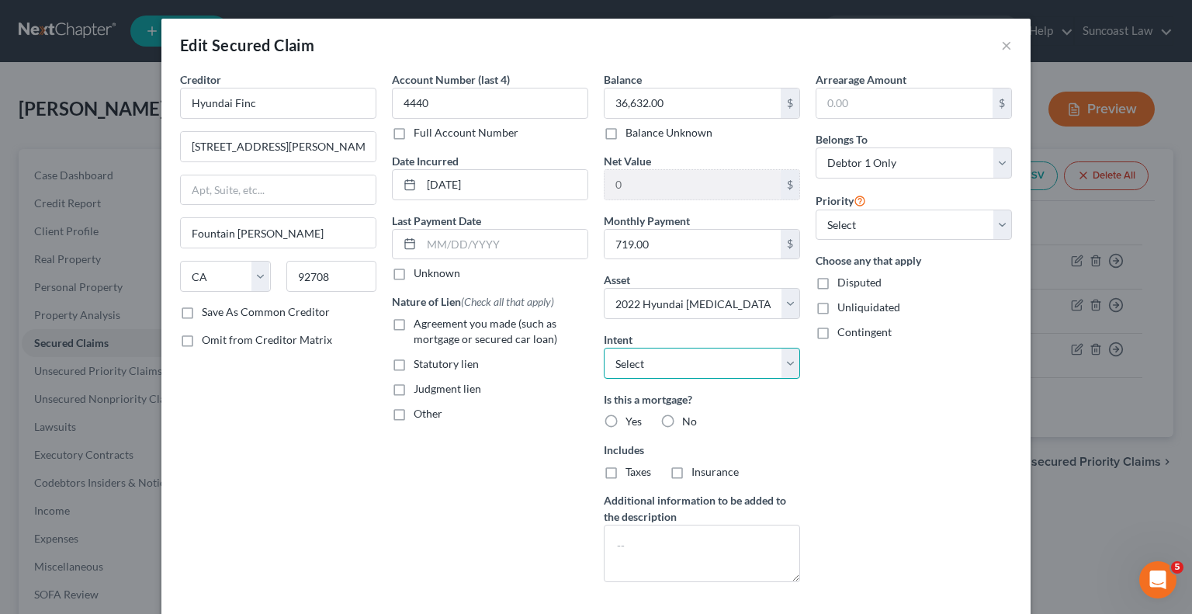
drag, startPoint x: 680, startPoint y: 356, endPoint x: 683, endPoint y: 365, distance: 9.1
click at [680, 358] on select "Select Surrender Redeem Reaffirm Avoid Other" at bounding box center [702, 363] width 196 height 31
select select "2"
click at [604, 348] on select "Select Surrender Redeem Reaffirm Avoid Other" at bounding box center [702, 363] width 196 height 31
click at [682, 417] on label "No" at bounding box center [689, 422] width 15 height 16
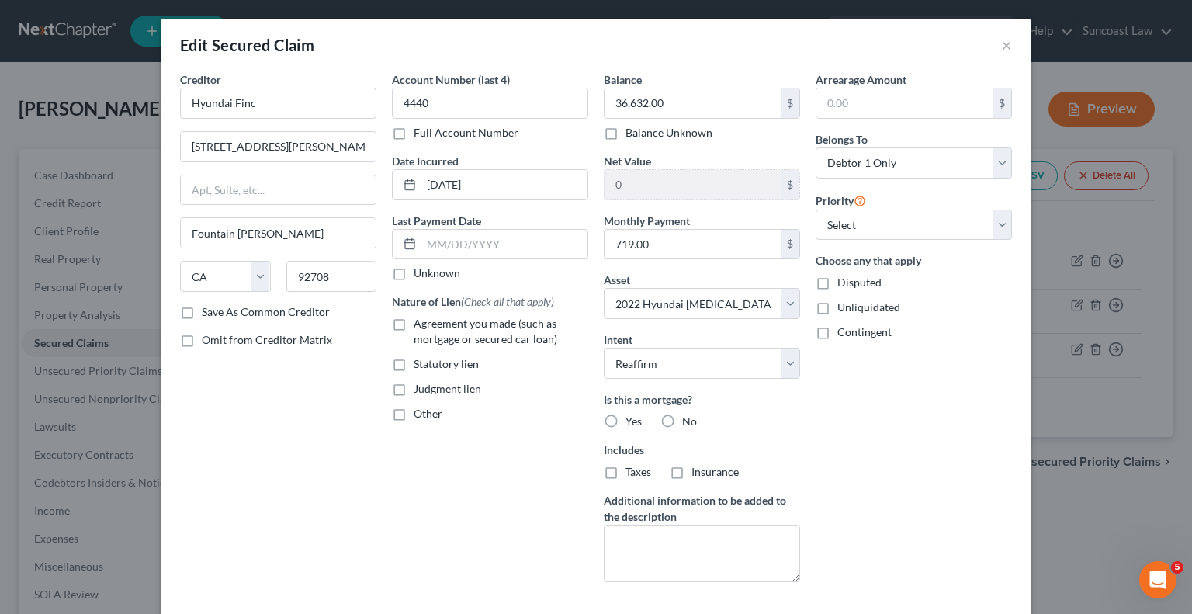
click at [688, 417] on input "No" at bounding box center [693, 419] width 10 height 10
radio input "true"
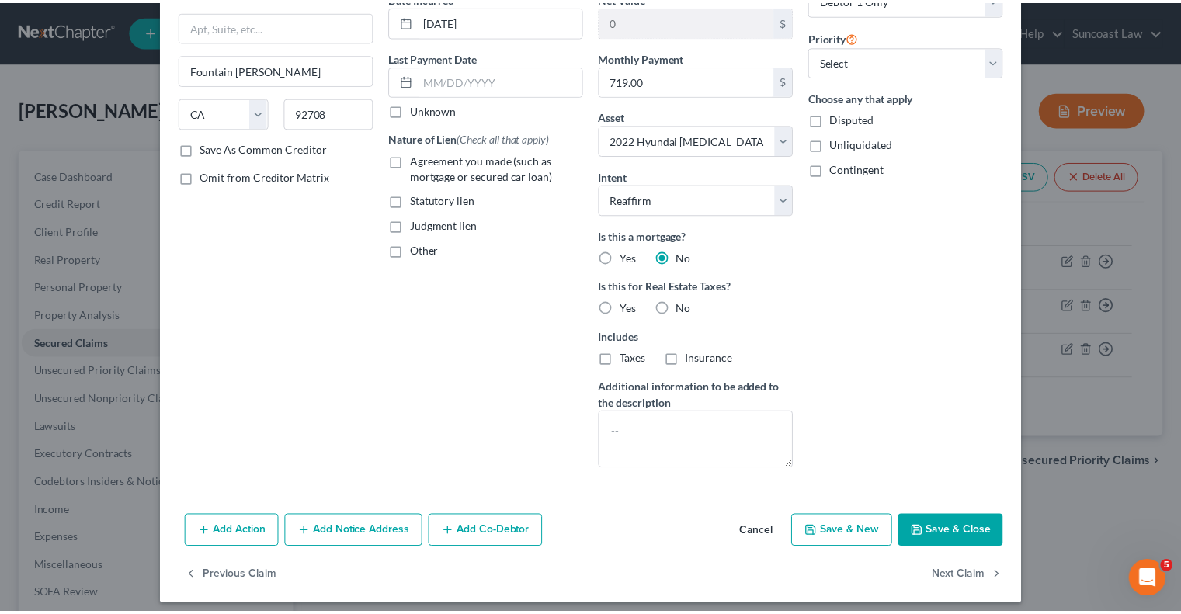
scroll to position [171, 0]
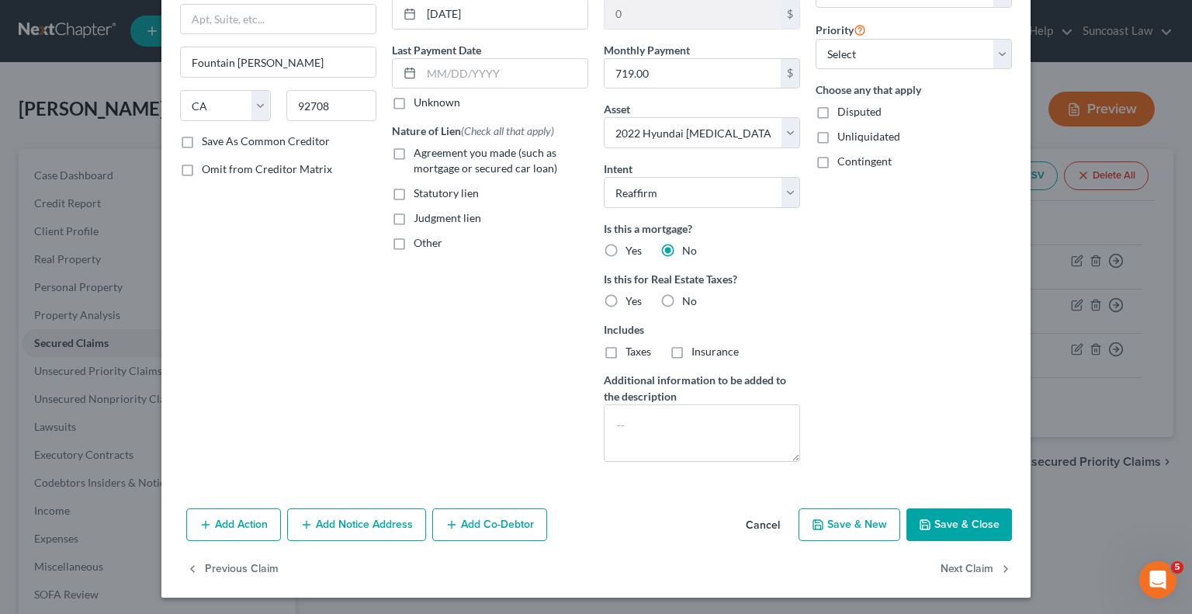
click at [940, 513] on button "Save & Close" at bounding box center [960, 524] width 106 height 33
select select
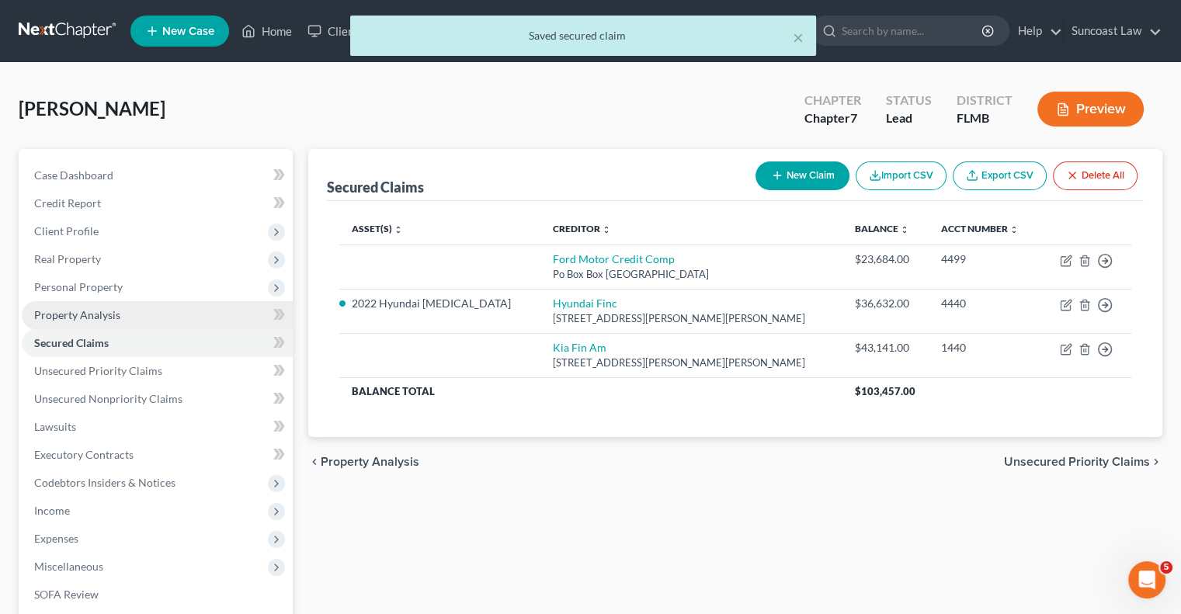
click at [109, 307] on link "Property Analysis" at bounding box center [157, 315] width 271 height 28
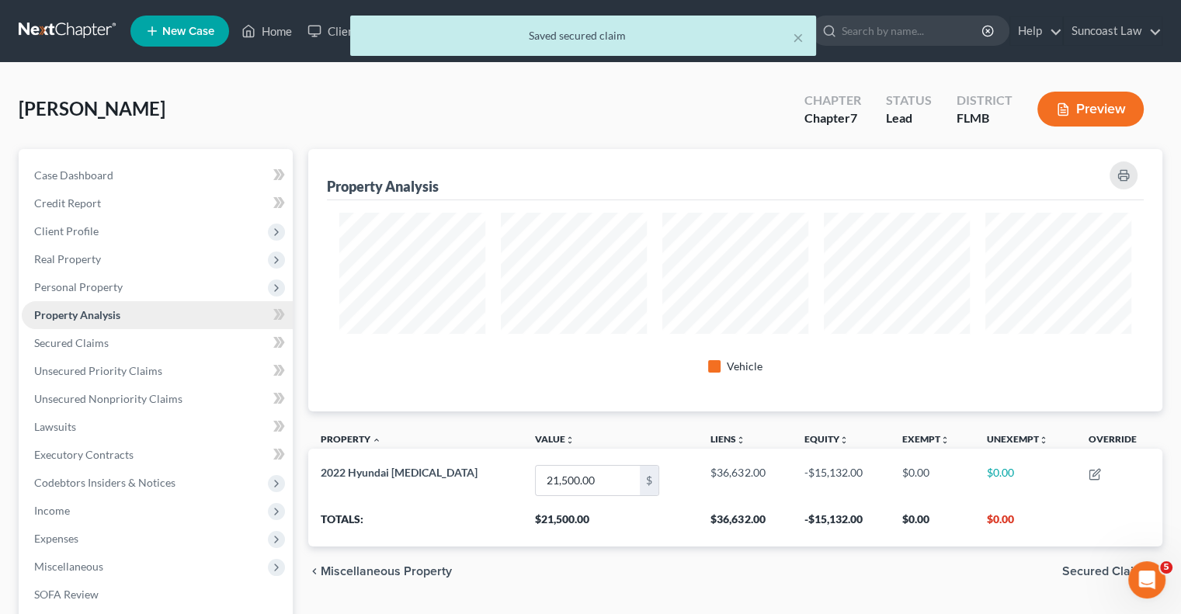
scroll to position [262, 853]
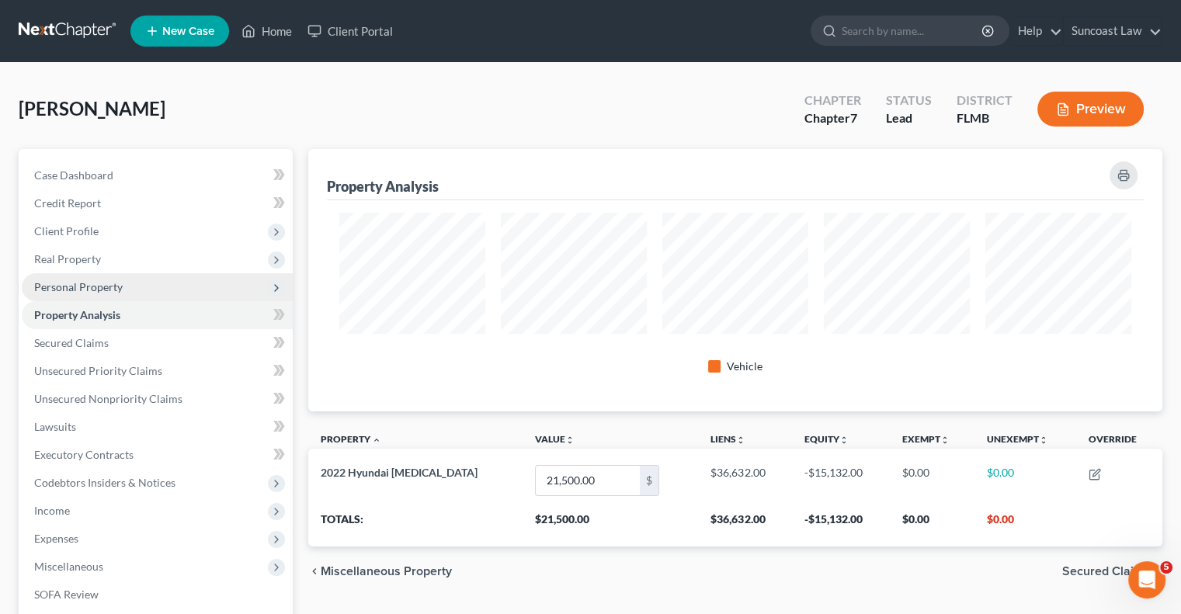
drag, startPoint x: 97, startPoint y: 283, endPoint x: 130, endPoint y: 301, distance: 37.9
click at [97, 284] on span "Personal Property" at bounding box center [78, 286] width 88 height 13
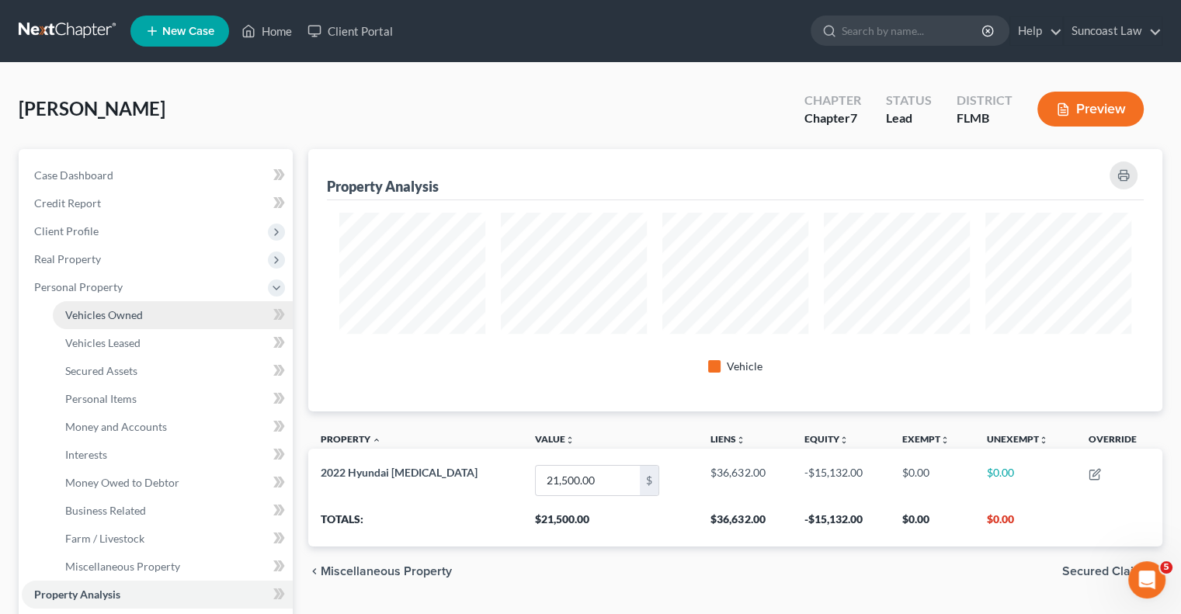
click at [137, 310] on span "Vehicles Owned" at bounding box center [104, 314] width 78 height 13
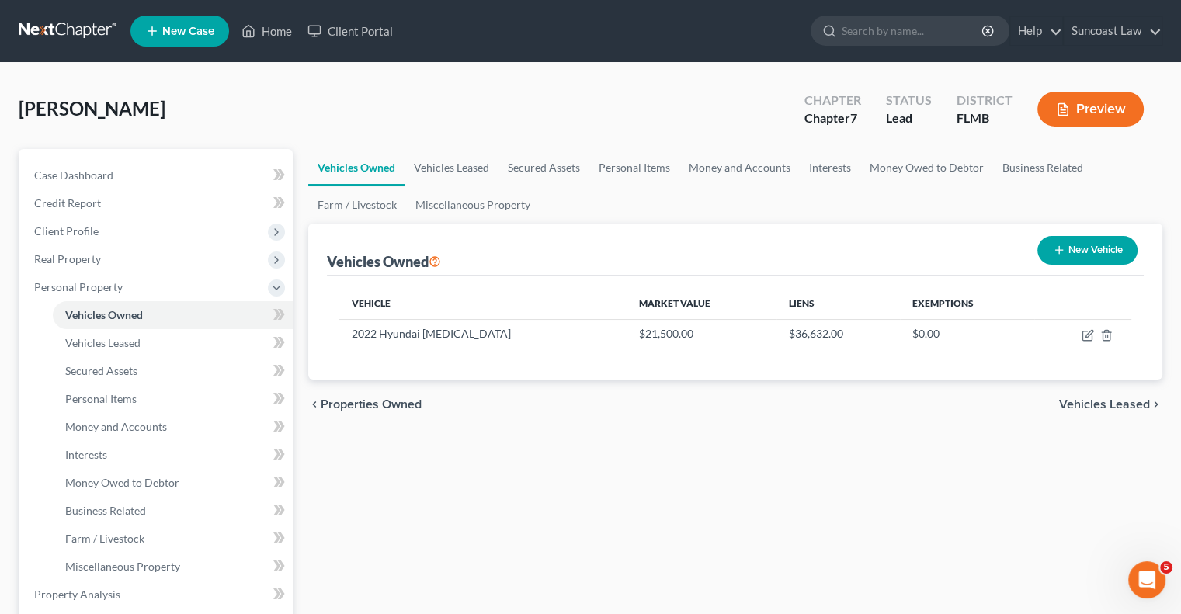
click at [1074, 251] on button "New Vehicle" at bounding box center [1087, 250] width 100 height 29
select select "0"
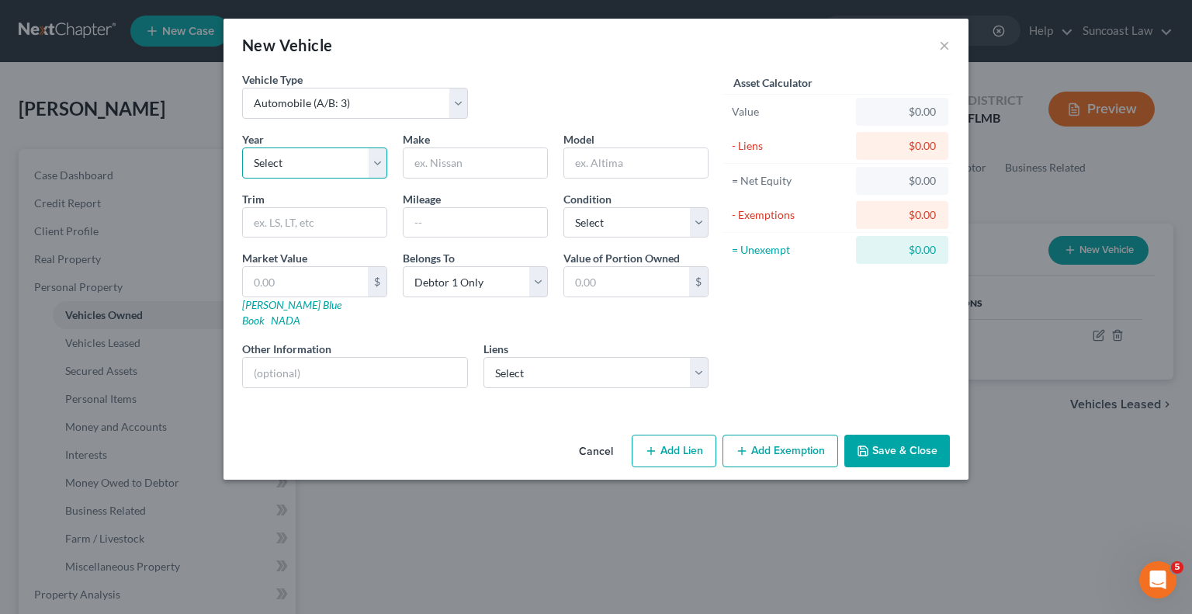
click at [335, 148] on select "Select 2026 2025 2024 2023 2022 2021 2020 2019 2018 2017 2016 2015 2014 2013 20…" at bounding box center [314, 162] width 145 height 31
select select "3"
click at [242, 147] on select "Select 2026 2025 2024 2023 2022 2021 2020 2019 2018 2017 2016 2015 2014 2013 20…" at bounding box center [314, 162] width 145 height 31
click at [485, 165] on input "text" at bounding box center [476, 162] width 144 height 29
type input "k"
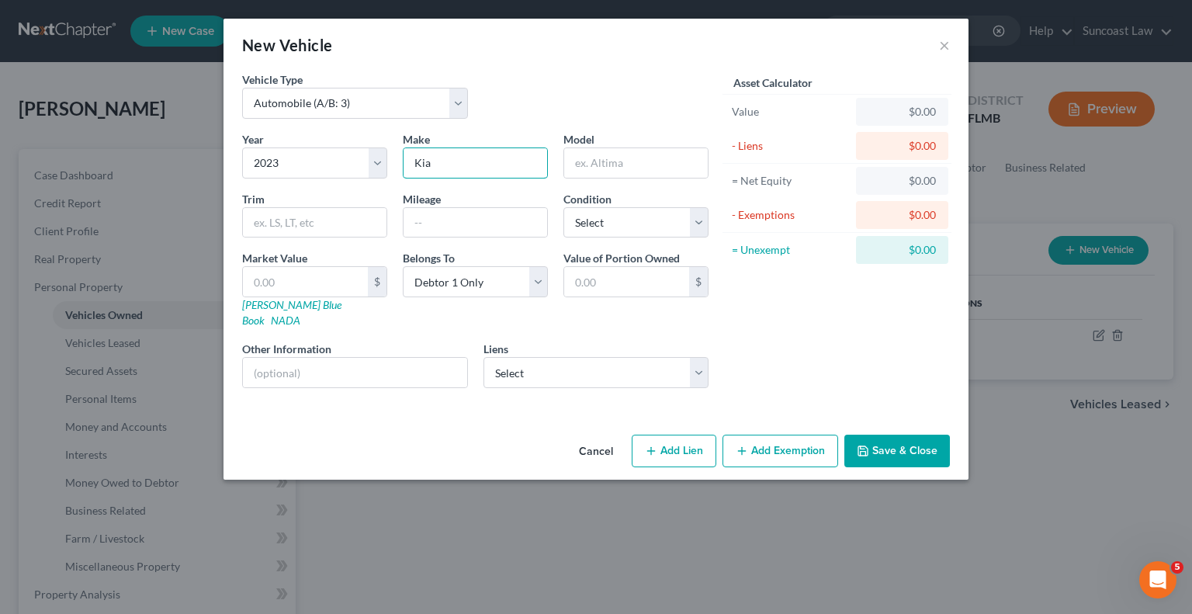
type input "Kia"
type input "Sorento"
type input "21000"
click at [624, 220] on select "Select Excellent Very Good Good Fair Poor" at bounding box center [636, 222] width 145 height 31
select select "2"
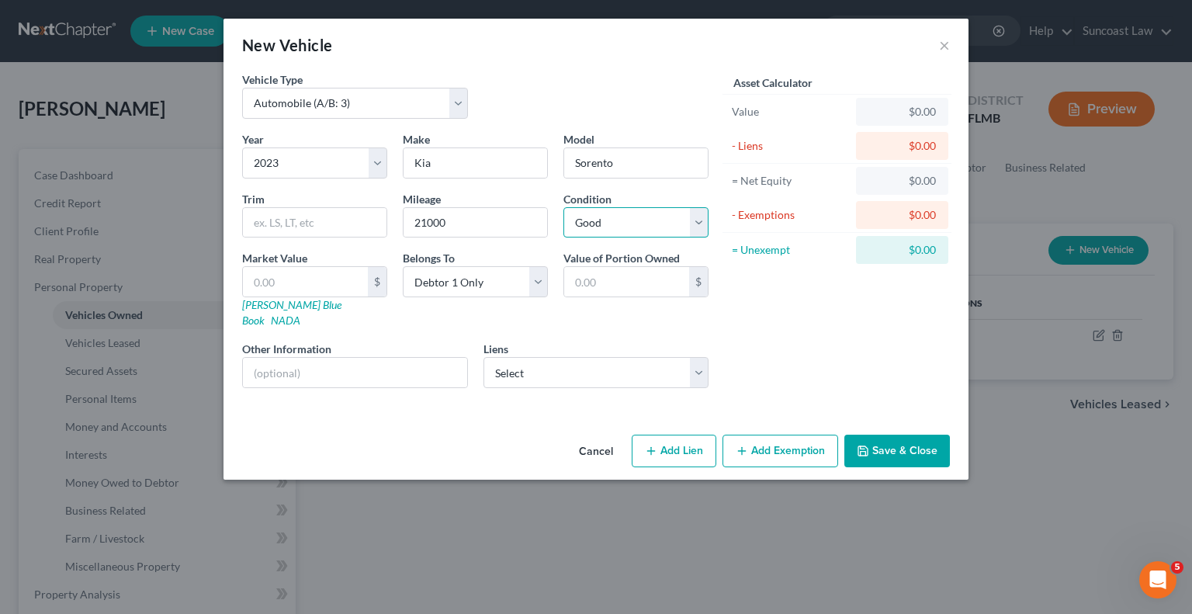
click at [564, 207] on select "Select Excellent Very Good Good Fair Poor" at bounding box center [636, 222] width 145 height 31
click at [378, 358] on input "text" at bounding box center [355, 372] width 224 height 29
drag, startPoint x: 410, startPoint y: 357, endPoint x: 277, endPoint y: 360, distance: 132.8
click at [277, 360] on input "VIN: [US_VEHICLE_IDENTIFICATION_NUMBER]" at bounding box center [355, 372] width 224 height 29
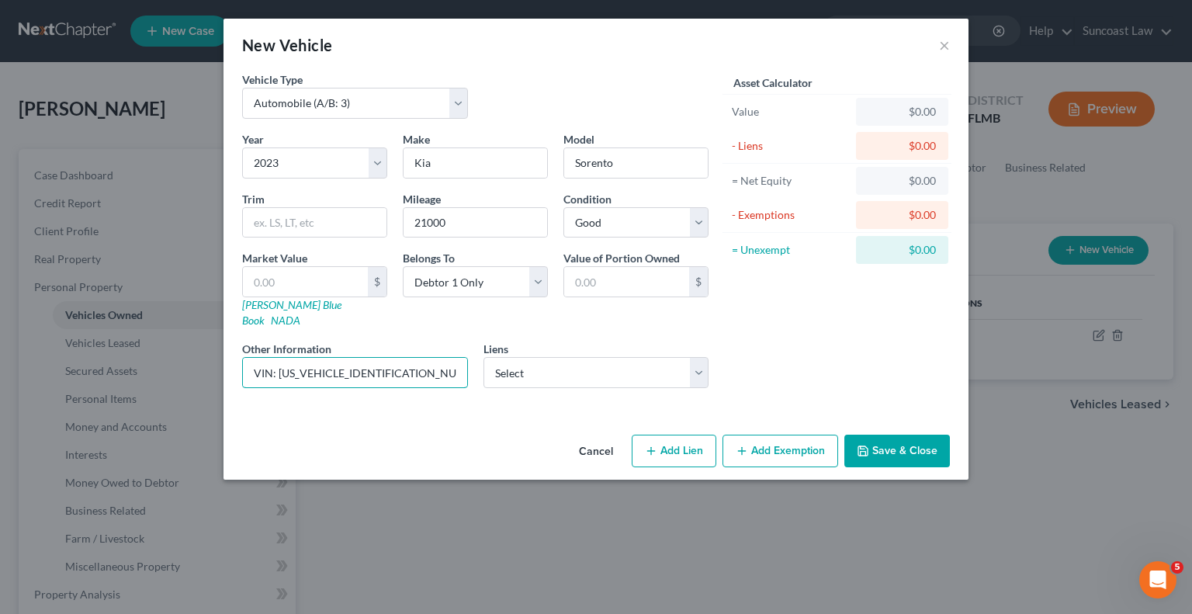
type input "VIN: [US_VEHICLE_IDENTIFICATION_NUMBER]"
drag, startPoint x: 326, startPoint y: 282, endPoint x: 352, endPoint y: 226, distance: 61.5
click at [326, 282] on input "text" at bounding box center [305, 281] width 125 height 29
type input "2"
type input "2.00"
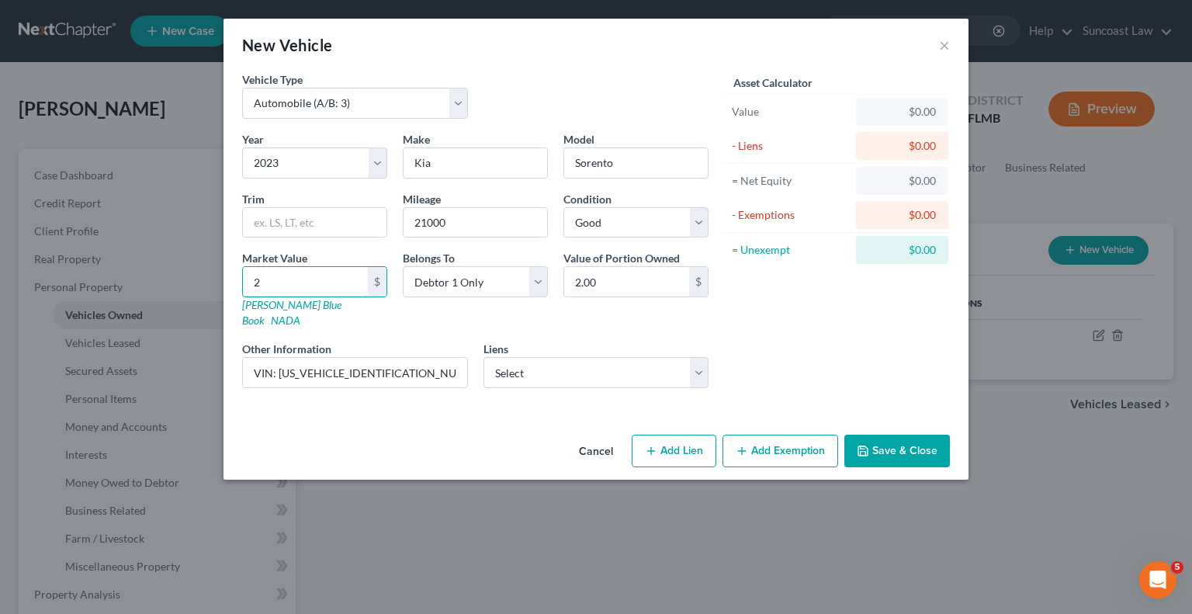
type input "29"
type input "29.00"
type input "291"
type input "291.00"
type input "2910"
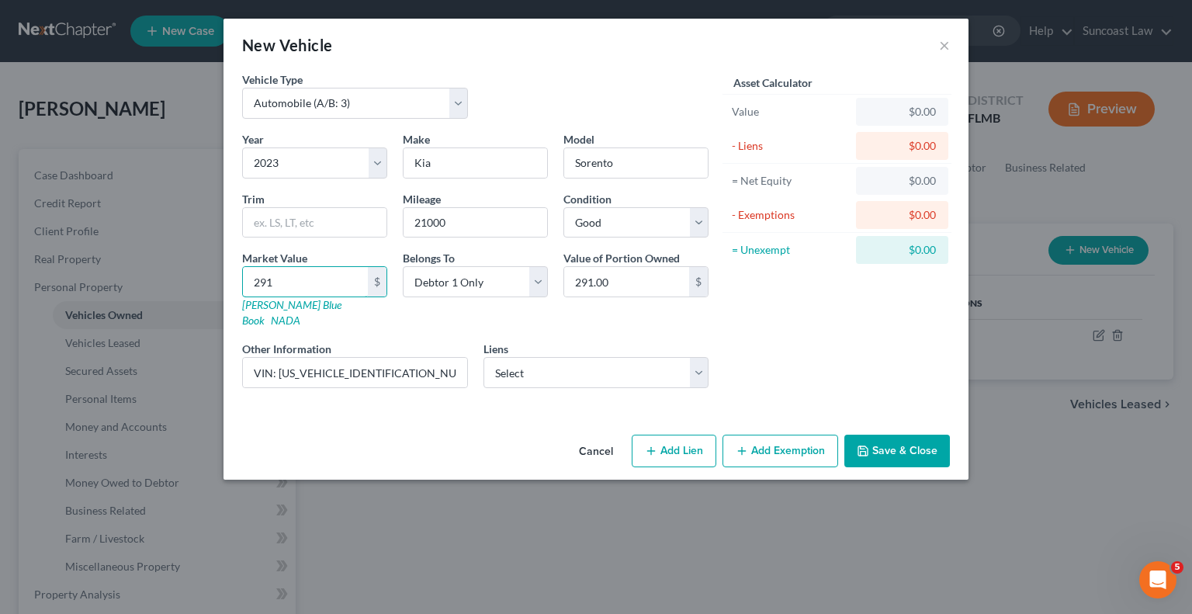
type input "2,910.00"
type input "2,9100"
type input "29,100.00"
type input "29,100"
click at [921, 435] on button "Save & Close" at bounding box center [898, 451] width 106 height 33
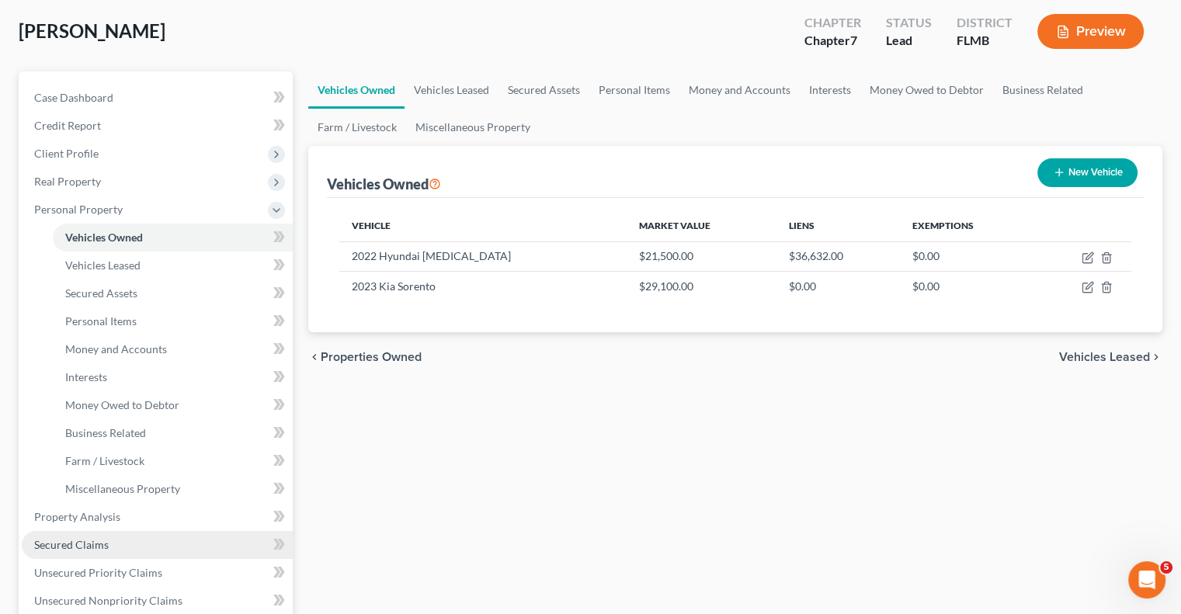
drag, startPoint x: 120, startPoint y: 546, endPoint x: 137, endPoint y: 540, distance: 17.2
click at [120, 546] on link "Secured Claims" at bounding box center [157, 545] width 271 height 28
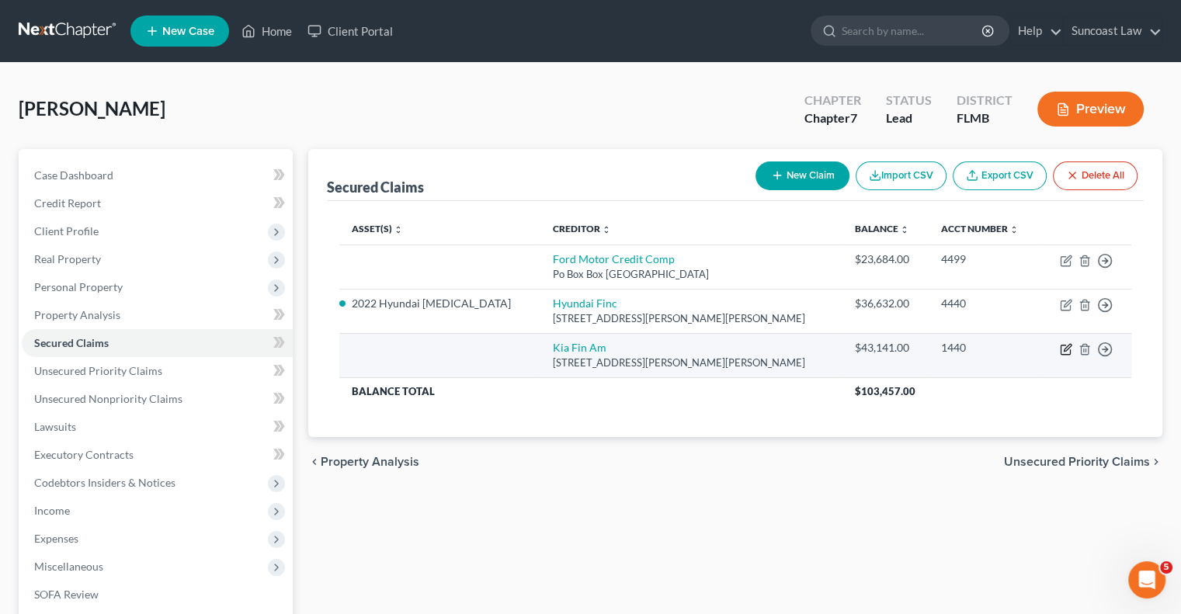
click at [1065, 347] on icon "button" at bounding box center [1066, 349] width 12 height 12
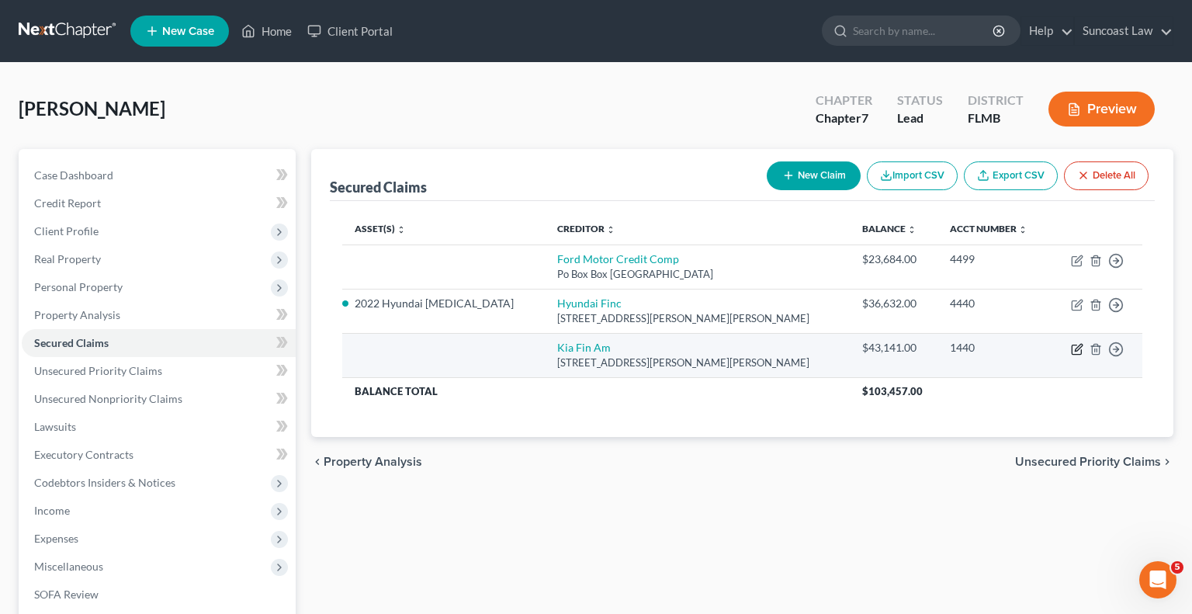
select select "4"
select select "0"
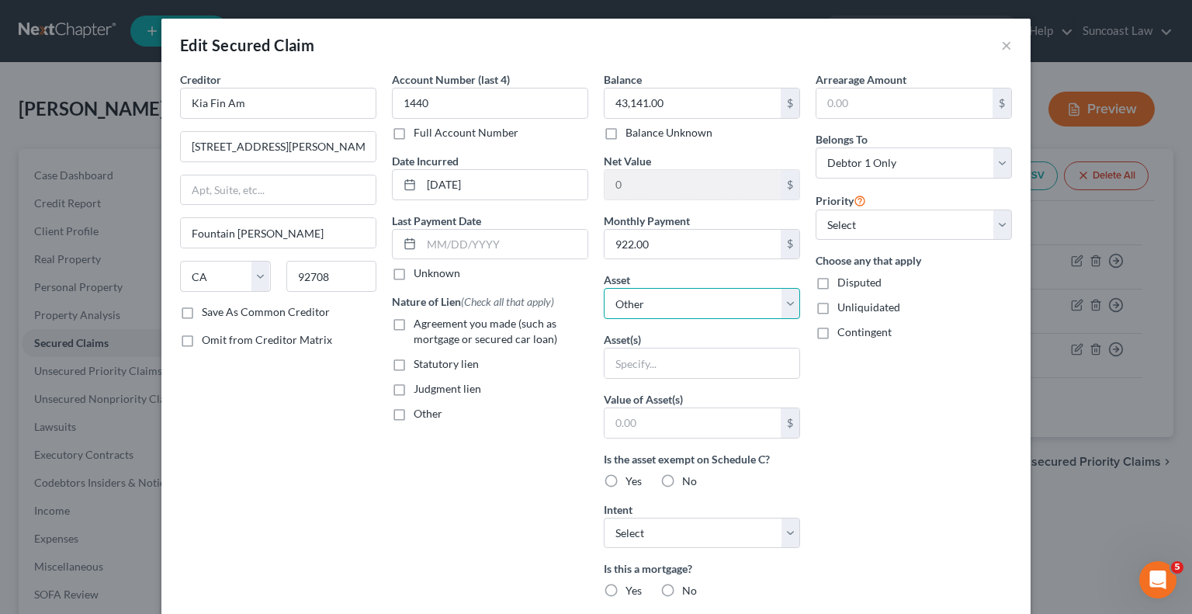
click at [698, 300] on select "Select Other Multiple Assets 2022 Hyundai [MEDICAL_DATA] - $21500.0 2023 Kia So…" at bounding box center [702, 303] width 196 height 31
select select "3"
click at [604, 288] on select "Select Other Multiple Assets 2022 Hyundai [MEDICAL_DATA] - $21500.0 2023 Kia So…" at bounding box center [702, 303] width 196 height 31
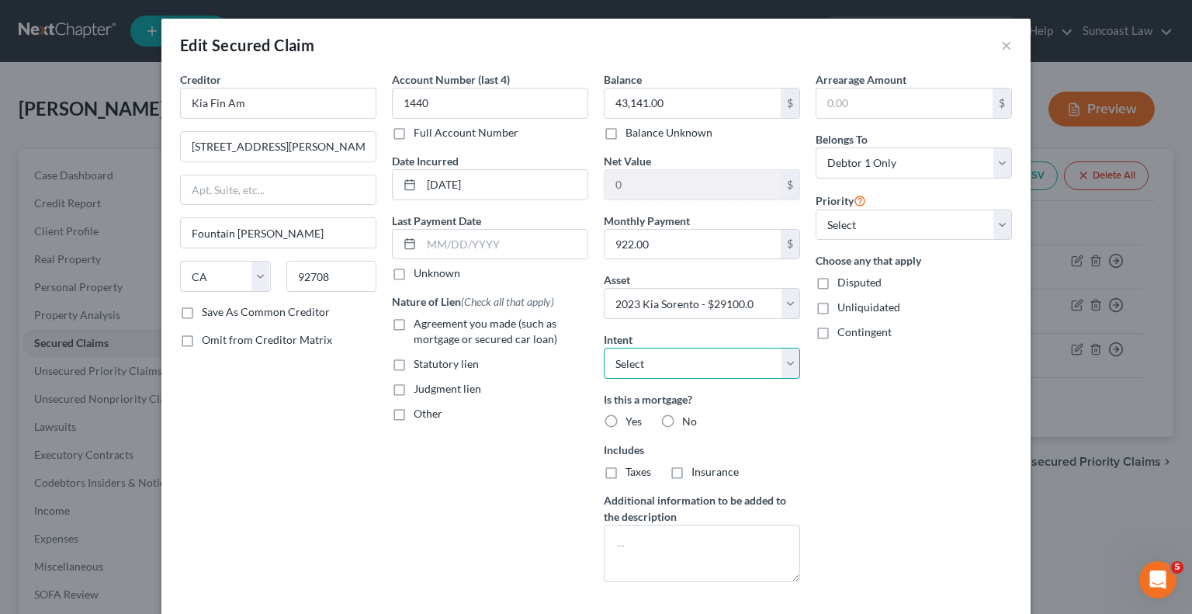
click at [654, 352] on select "Select Surrender Redeem Reaffirm Avoid Other" at bounding box center [702, 363] width 196 height 31
select select "2"
click at [604, 348] on select "Select Surrender Redeem Reaffirm Avoid Other" at bounding box center [702, 363] width 196 height 31
click at [682, 418] on label "No" at bounding box center [689, 422] width 15 height 16
click at [688, 418] on input "No" at bounding box center [693, 419] width 10 height 10
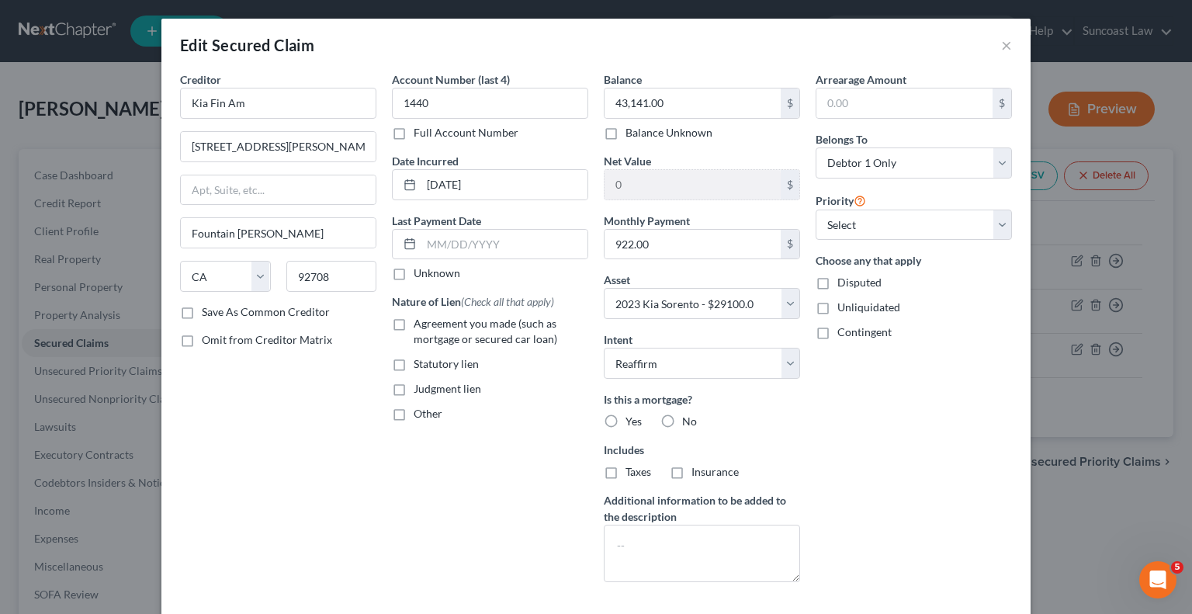
radio input "true"
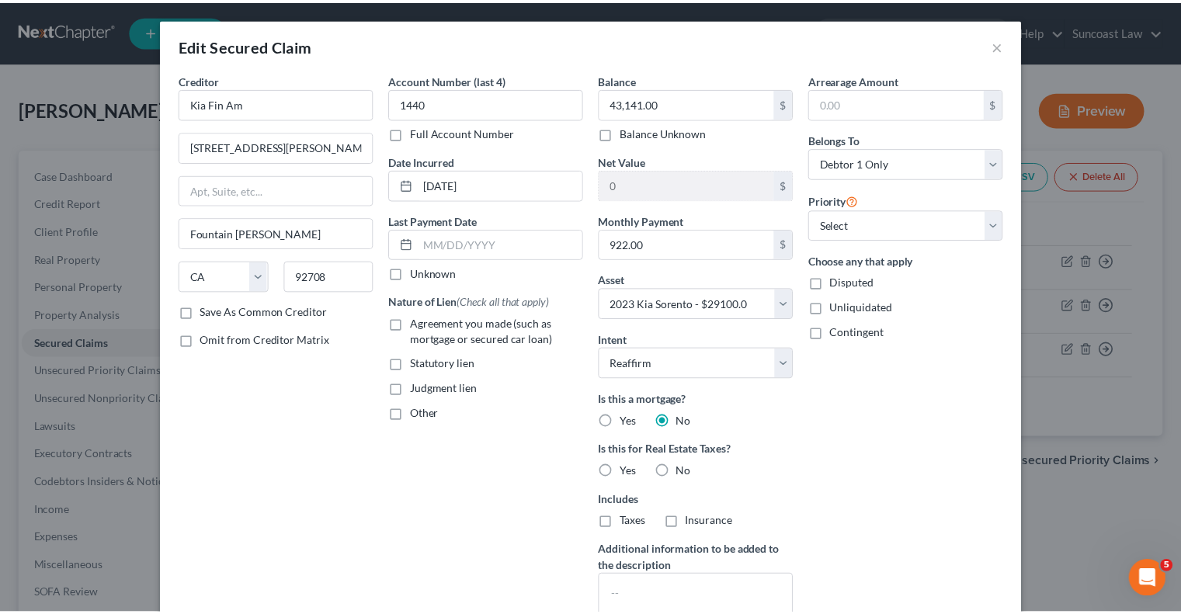
scroll to position [171, 0]
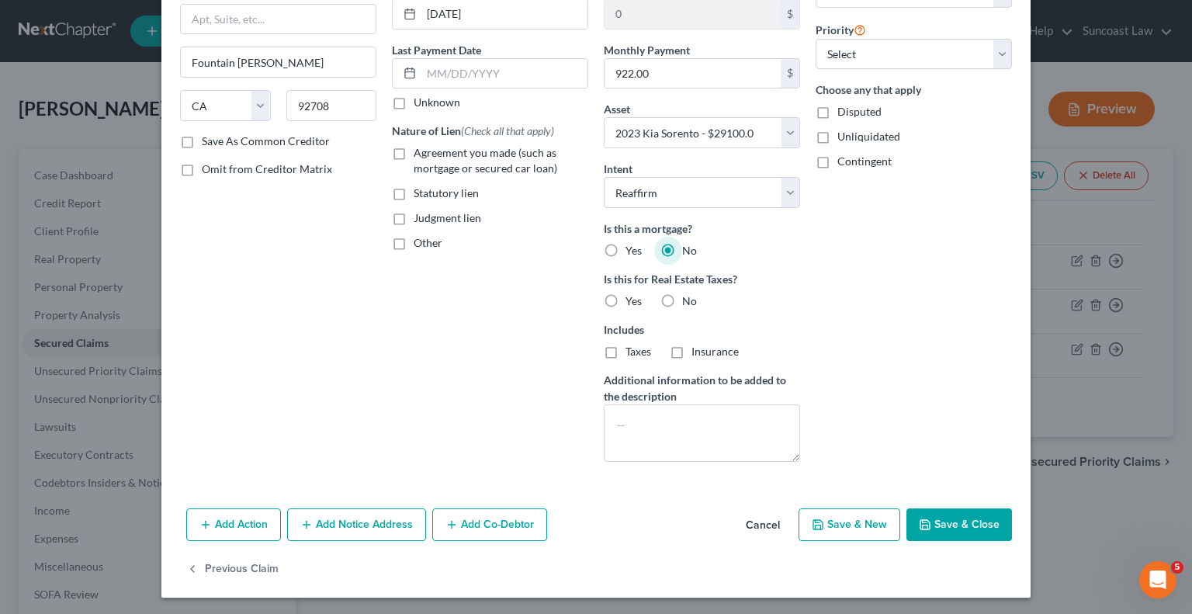
click at [953, 521] on button "Save & Close" at bounding box center [960, 524] width 106 height 33
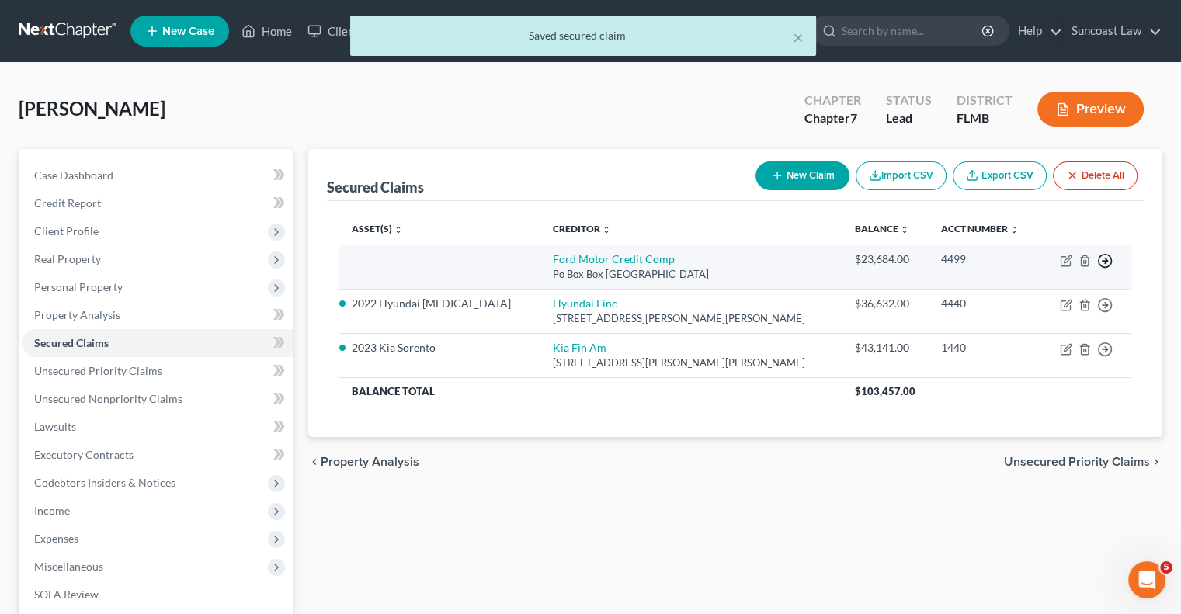
click at [1105, 261] on line "button" at bounding box center [1104, 261] width 5 height 0
click at [1001, 298] on link "Move to F" at bounding box center [1034, 299] width 130 height 26
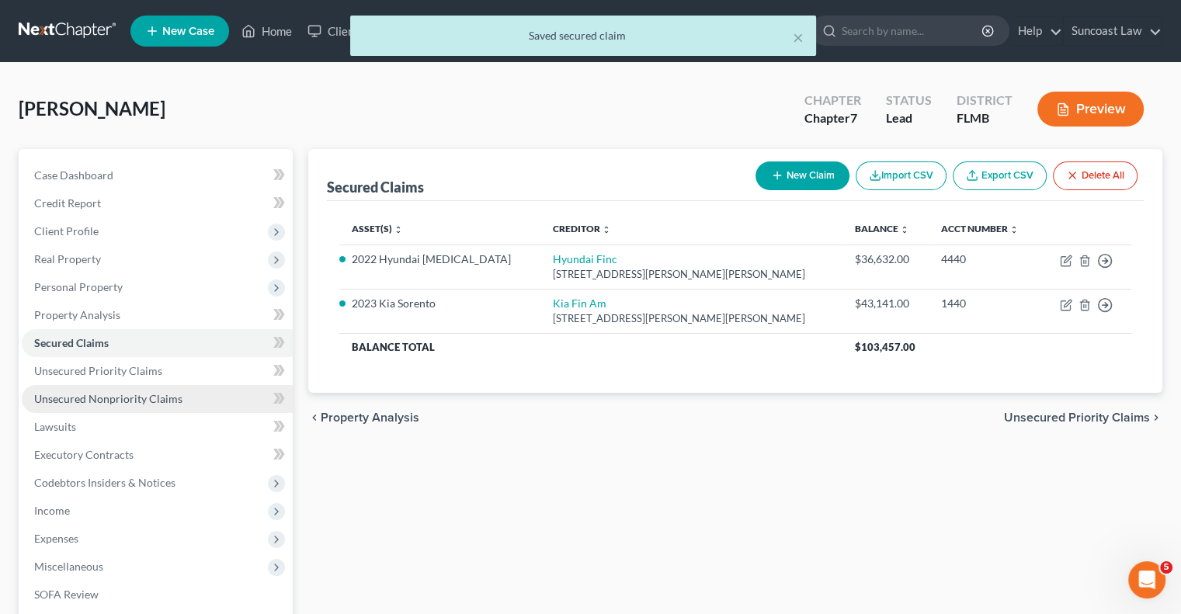
click at [140, 398] on span "Unsecured Nonpriority Claims" at bounding box center [108, 398] width 148 height 13
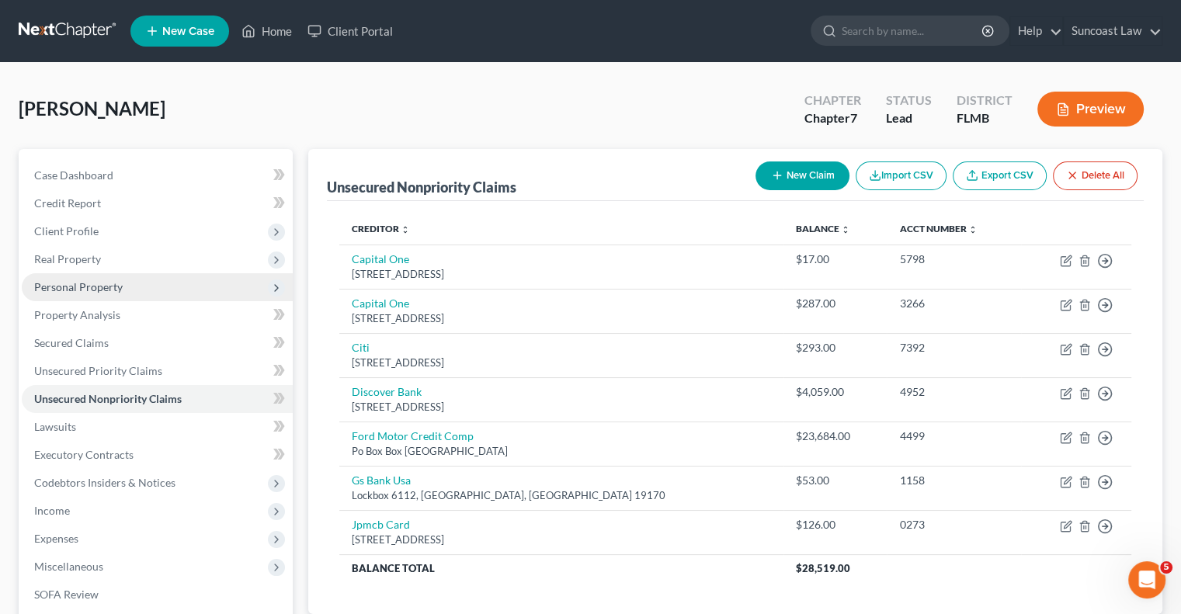
click at [94, 291] on span "Personal Property" at bounding box center [78, 286] width 88 height 13
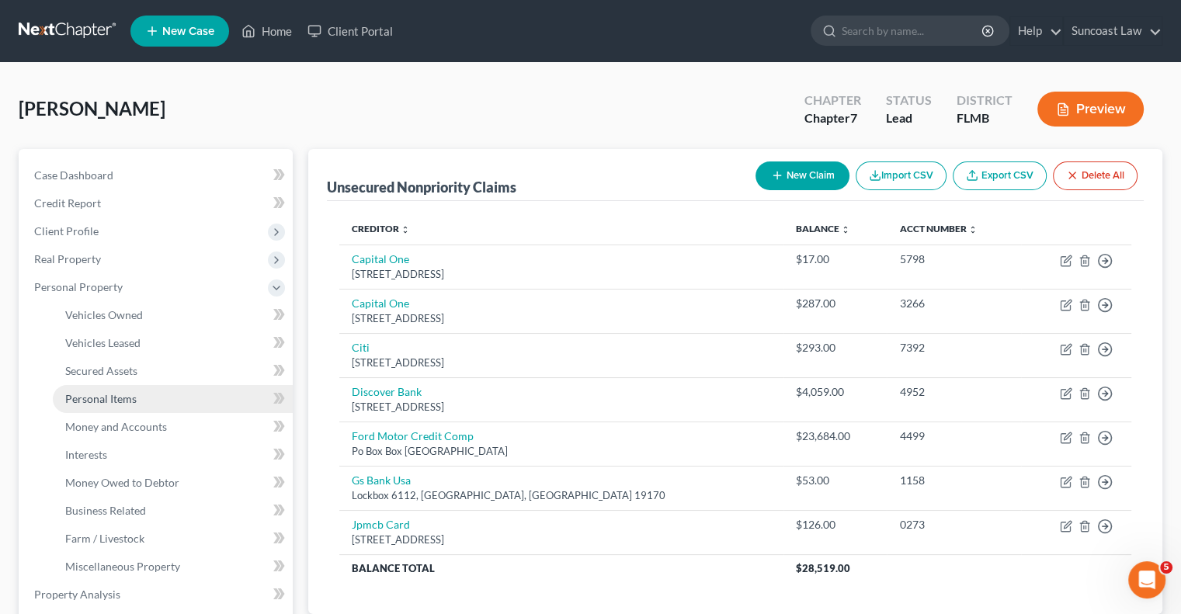
click at [127, 403] on span "Personal Items" at bounding box center [100, 398] width 71 height 13
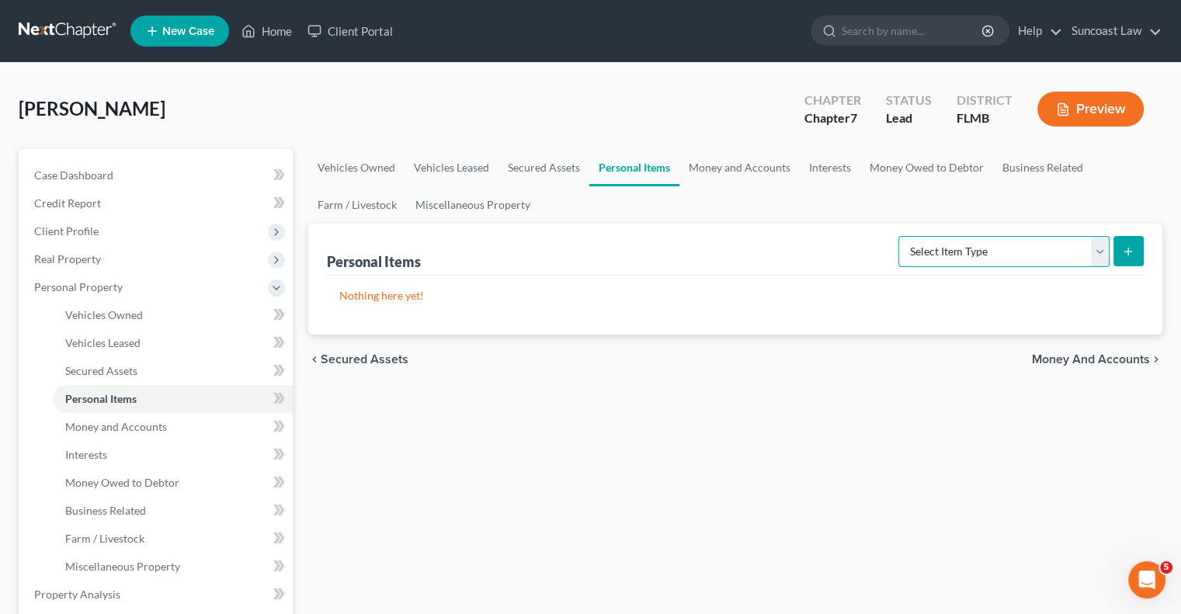
click at [955, 258] on select "Select Item Type Clothing (A/B: 11) Collectibles Of Value (A/B: 8) Electronics …" at bounding box center [1003, 251] width 211 height 31
select select "clothing"
click at [900, 236] on select "Select Item Type Clothing (A/B: 11) Collectibles Of Value (A/B: 8) Electronics …" at bounding box center [1003, 251] width 211 height 31
click at [1128, 253] on line "submit" at bounding box center [1128, 251] width 0 height 7
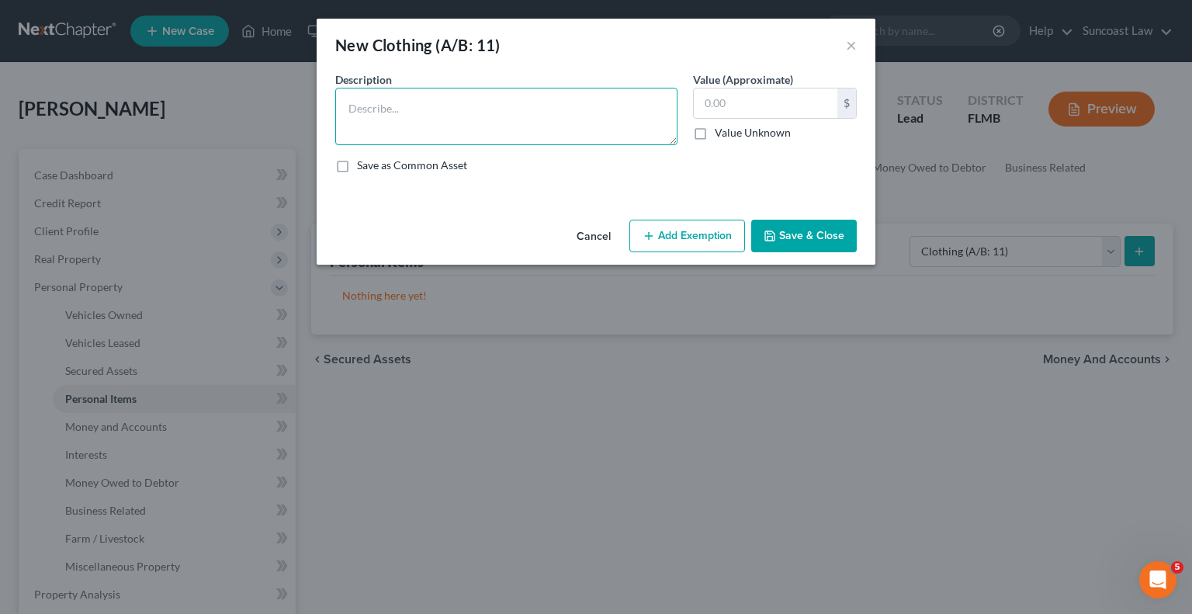
click at [521, 115] on textarea at bounding box center [506, 116] width 342 height 57
type textarea "u"
type textarea "Used clothing"
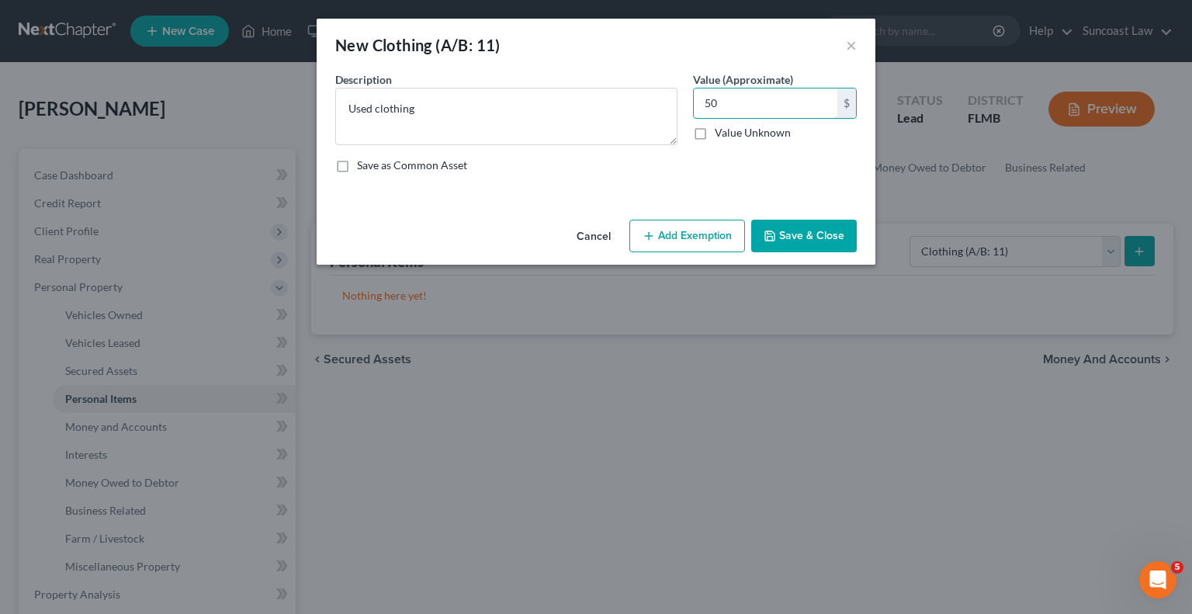
type input "50"
click at [729, 241] on button "Add Exemption" at bounding box center [688, 236] width 116 height 33
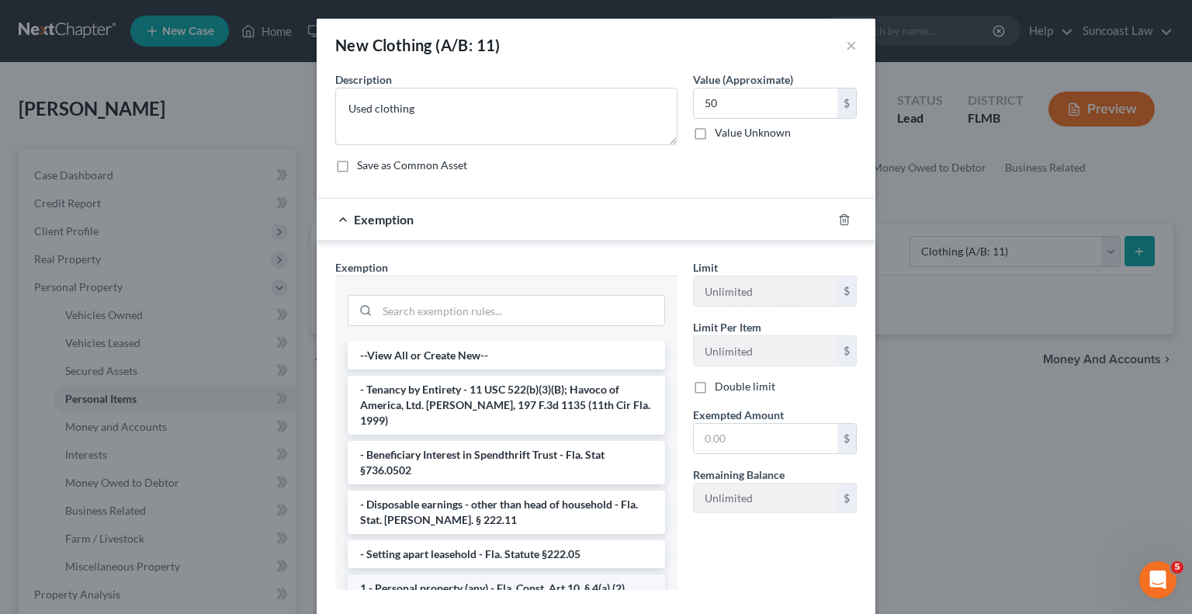
click at [469, 574] on li "1 - Personal property (any) - Fla. Const. Art.10, § 4(a) (2)" at bounding box center [506, 588] width 317 height 28
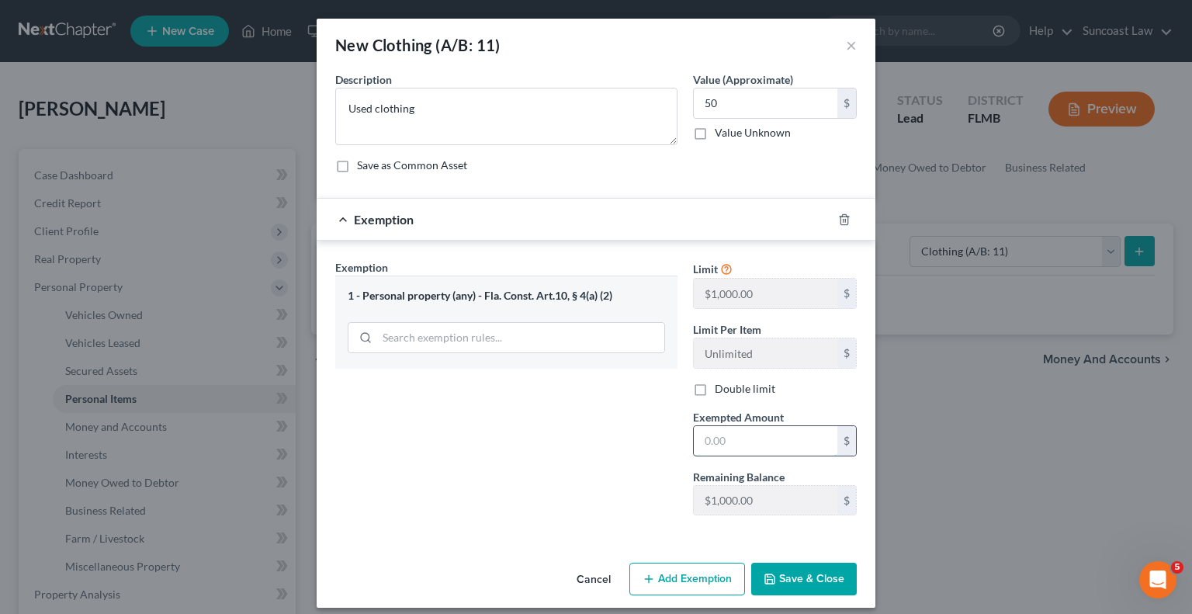
click at [741, 434] on input "text" at bounding box center [766, 440] width 144 height 29
type input "50"
drag, startPoint x: 789, startPoint y: 577, endPoint x: 767, endPoint y: 582, distance: 22.4
click at [790, 577] on button "Save & Close" at bounding box center [804, 579] width 106 height 33
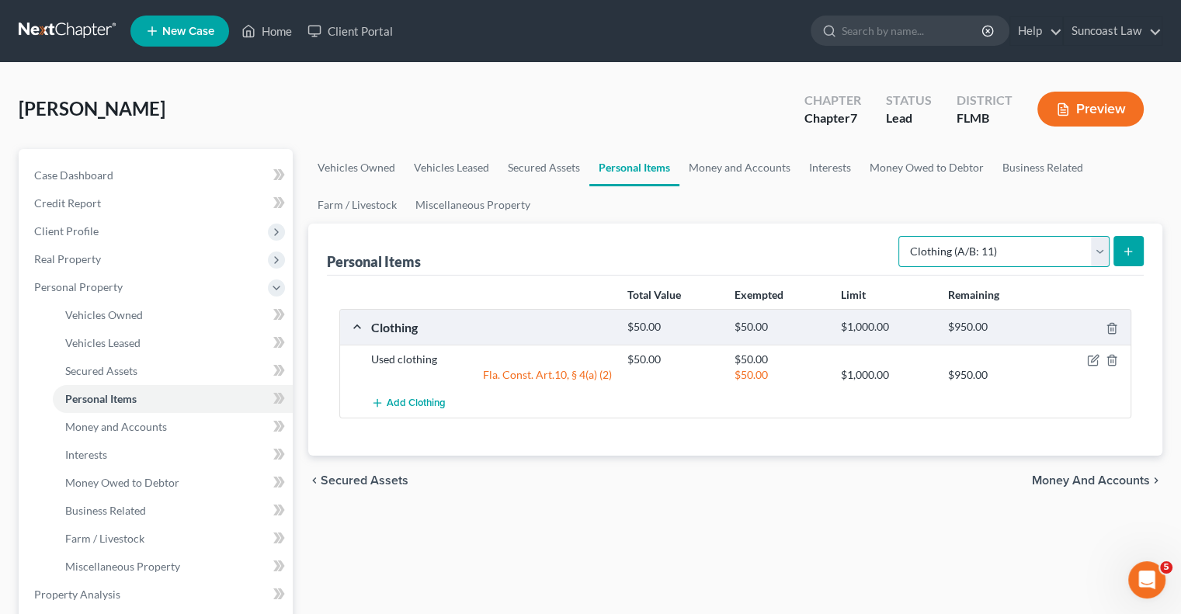
drag, startPoint x: 929, startPoint y: 251, endPoint x: 936, endPoint y: 264, distance: 14.2
click at [929, 251] on select "Select Item Type Clothing (A/B: 11) Collectibles Of Value (A/B: 8) Electronics …" at bounding box center [1003, 251] width 211 height 31
select select "household_goods"
click at [900, 236] on select "Select Item Type Clothing (A/B: 11) Collectibles Of Value (A/B: 8) Electronics …" at bounding box center [1003, 251] width 211 height 31
click at [1123, 248] on icon "submit" at bounding box center [1128, 251] width 12 height 12
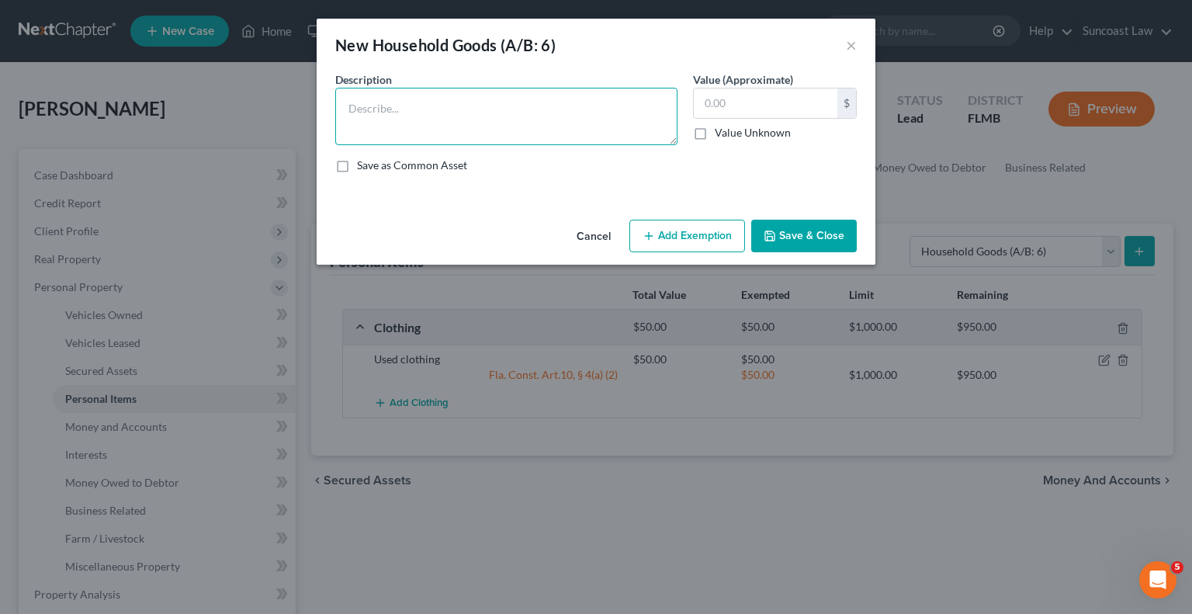
click at [571, 111] on textarea at bounding box center [506, 116] width 342 height 57
type textarea "lives with girlfriend who owns all household items"
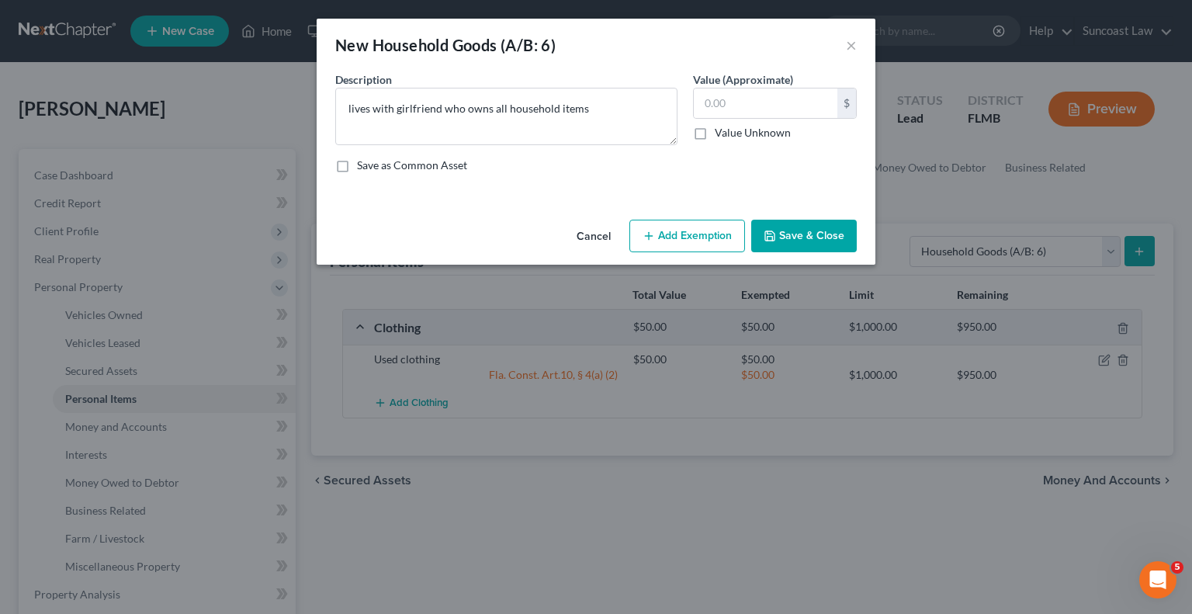
click at [822, 238] on button "Save & Close" at bounding box center [804, 236] width 106 height 33
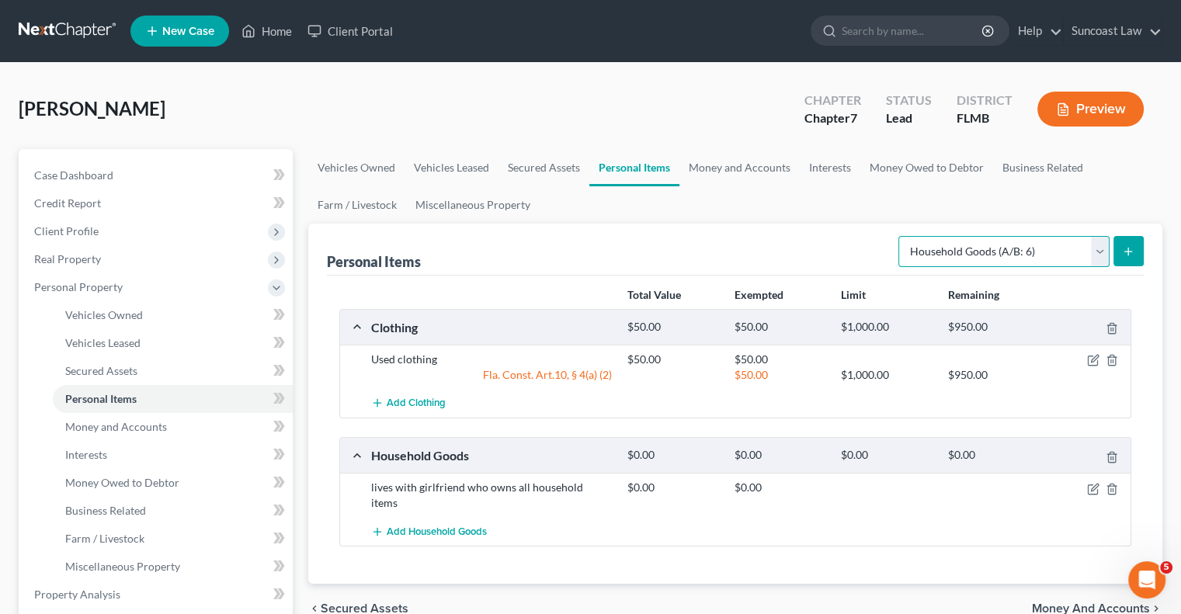
click at [952, 257] on select "Select Item Type Clothing (A/B: 11) Collectibles Of Value (A/B: 8) Electronics …" at bounding box center [1003, 251] width 211 height 31
select select "electronics"
click at [900, 236] on select "Select Item Type Clothing (A/B: 11) Collectibles Of Value (A/B: 8) Electronics …" at bounding box center [1003, 251] width 211 height 31
click at [1126, 251] on icon "submit" at bounding box center [1128, 251] width 12 height 12
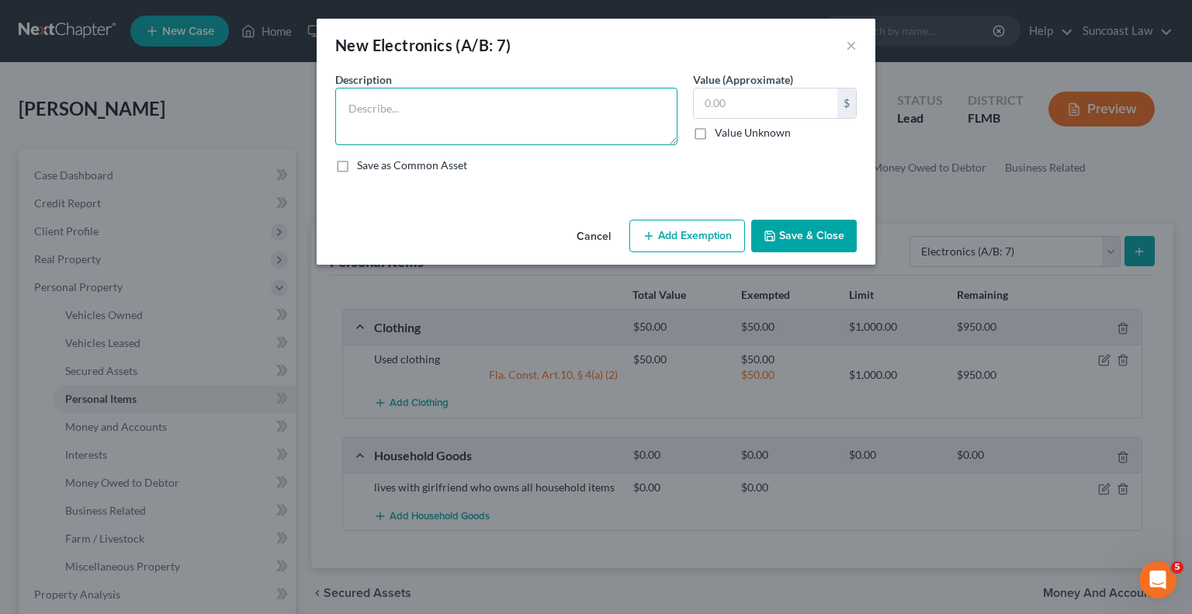
click at [590, 103] on textarea at bounding box center [506, 116] width 342 height 57
type textarea "2 TVS"
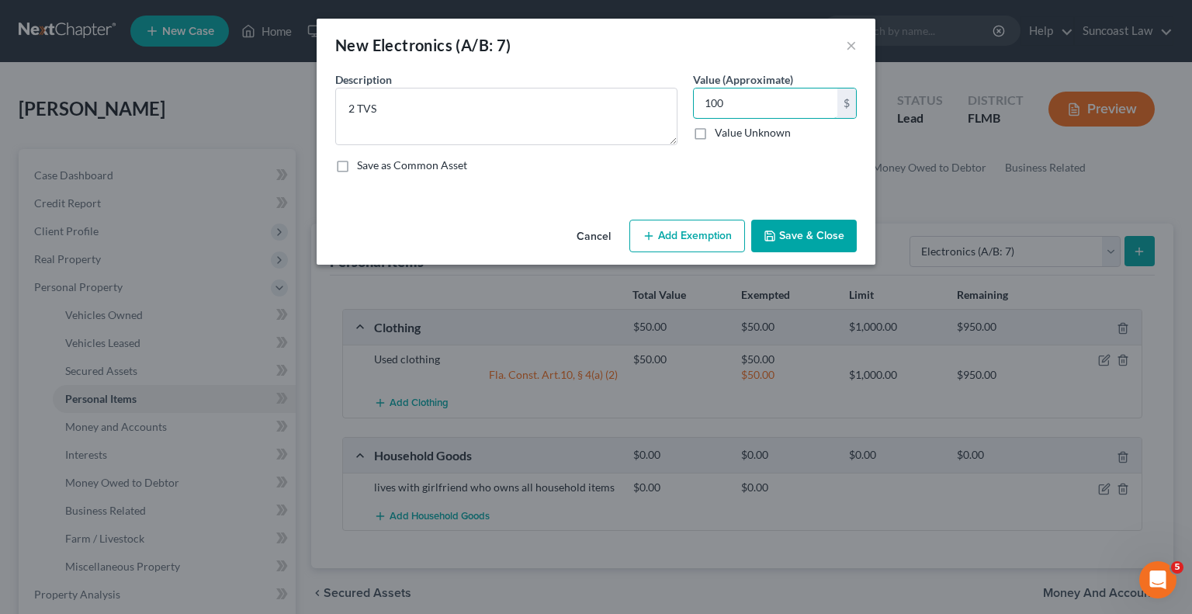
type input "100"
click at [702, 243] on button "Add Exemption" at bounding box center [688, 236] width 116 height 33
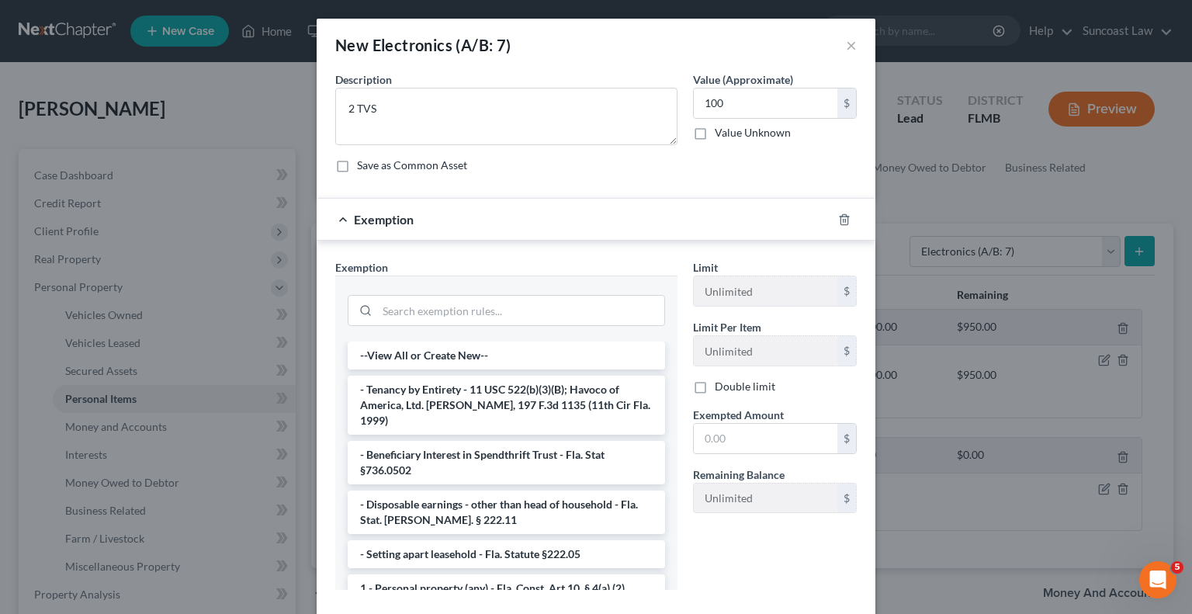
click at [480, 574] on li "1 - Personal property (any) - Fla. Const. Art.10, § 4(a) (2)" at bounding box center [506, 588] width 317 height 28
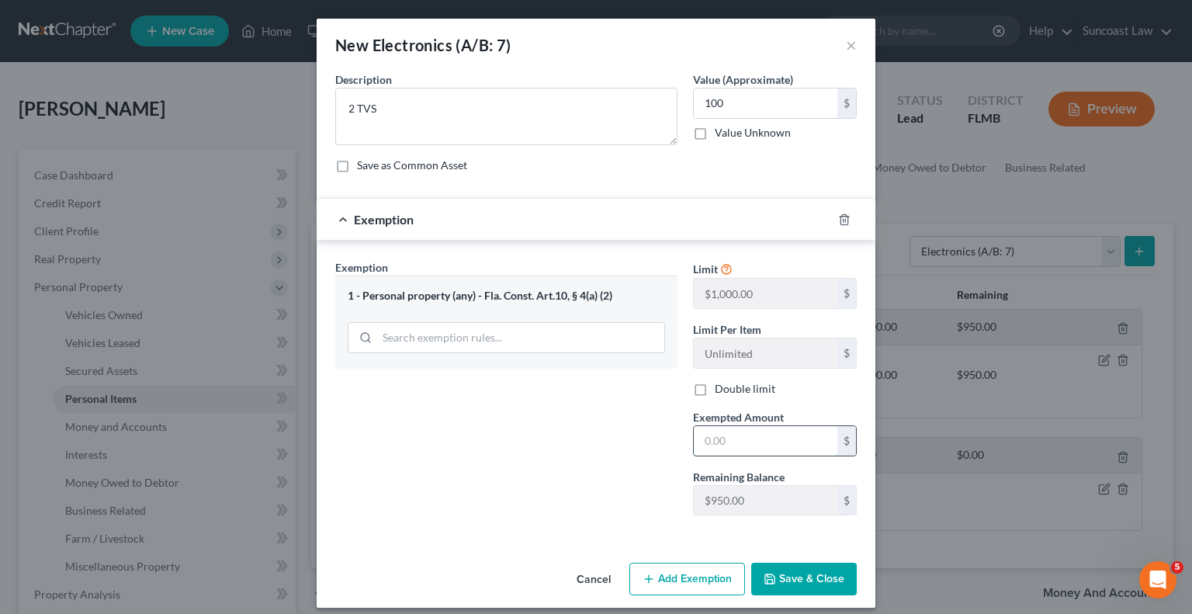
click at [761, 434] on input "text" at bounding box center [766, 440] width 144 height 29
type input "100"
drag, startPoint x: 602, startPoint y: 440, endPoint x: 668, endPoint y: 477, distance: 75.8
click at [602, 440] on div "Exemption Set must be selected for CA. Exemption * 1 - Personal property (any) …" at bounding box center [507, 393] width 358 height 269
click at [786, 566] on button "Save & Close" at bounding box center [804, 579] width 106 height 33
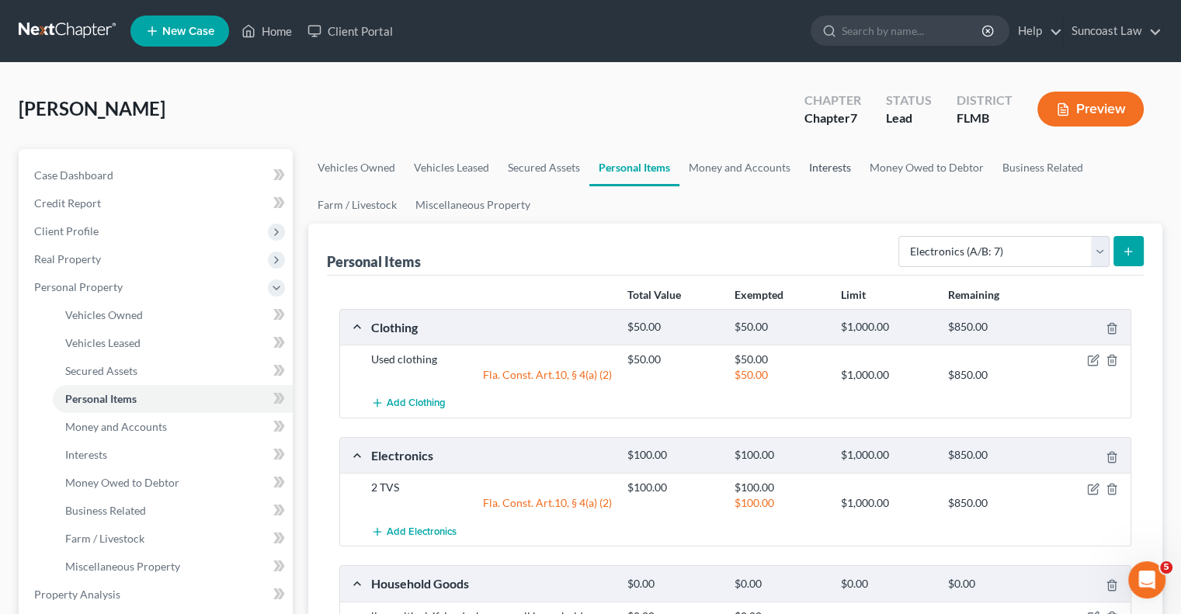
drag, startPoint x: 812, startPoint y: 163, endPoint x: 866, endPoint y: 195, distance: 63.0
click at [812, 163] on link "Interests" at bounding box center [829, 167] width 61 height 37
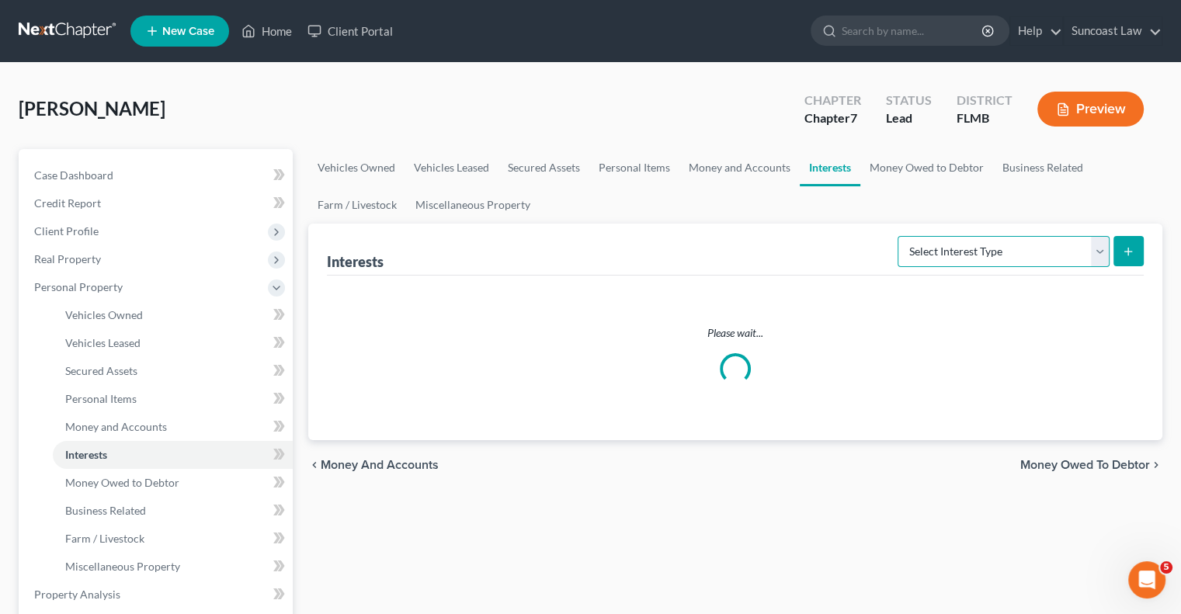
click at [1006, 251] on select "Select Interest Type 401K (A/B: 21) Annuity (A/B: 23) Bond (A/B: 18) Education …" at bounding box center [1003, 251] width 212 height 31
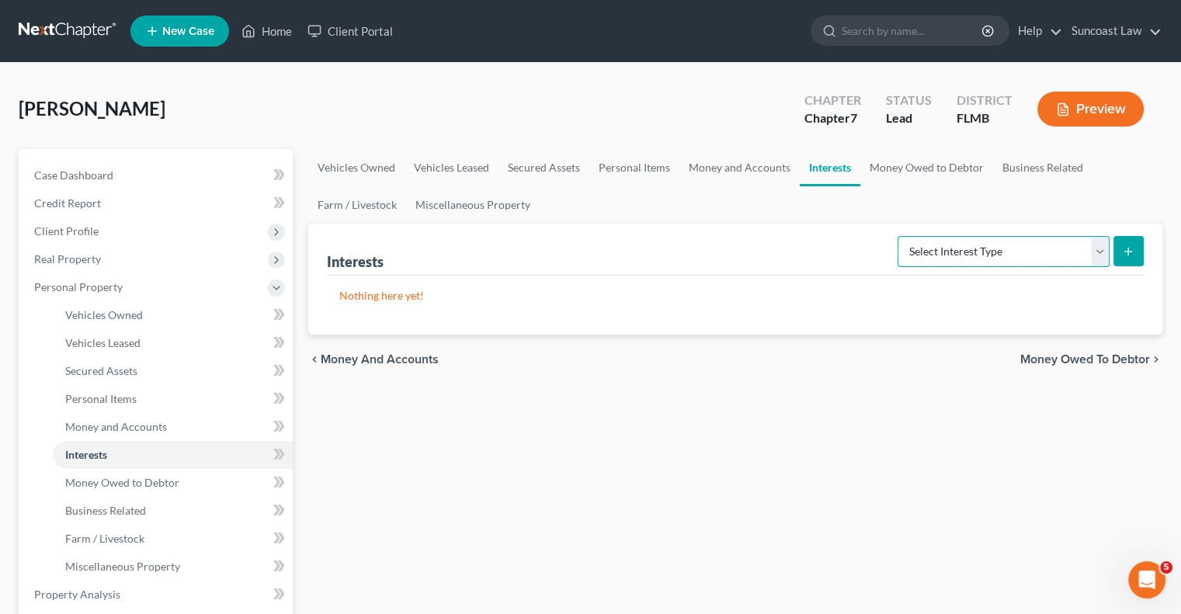
select select "stock"
click at [900, 236] on select "Select Interest Type 401K (A/B: 21) Annuity (A/B: 23) Bond (A/B: 18) Education …" at bounding box center [1003, 251] width 212 height 31
click at [1121, 257] on button "submit" at bounding box center [1128, 251] width 30 height 30
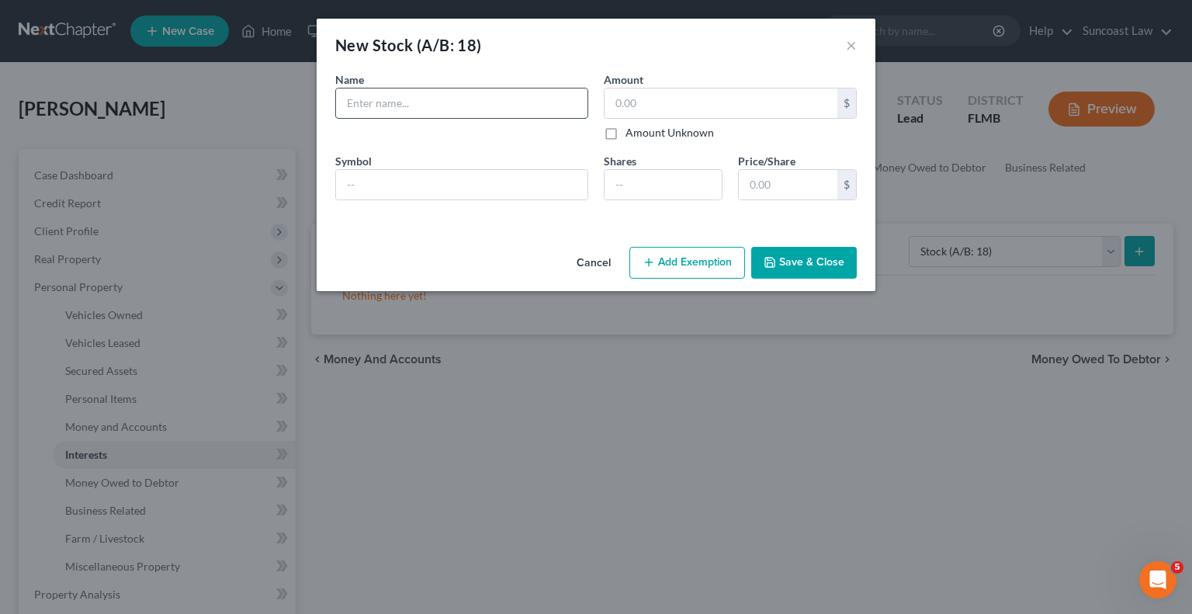
click at [389, 99] on input "text" at bounding box center [461, 102] width 251 height 29
type input "Etrade"
type input "817.36"
drag, startPoint x: 462, startPoint y: 102, endPoint x: 199, endPoint y: 102, distance: 262.4
click at [199, 102] on div "New Stock (A/B: 18) × An exemption set must first be selected from the Filing I…" at bounding box center [596, 307] width 1192 height 614
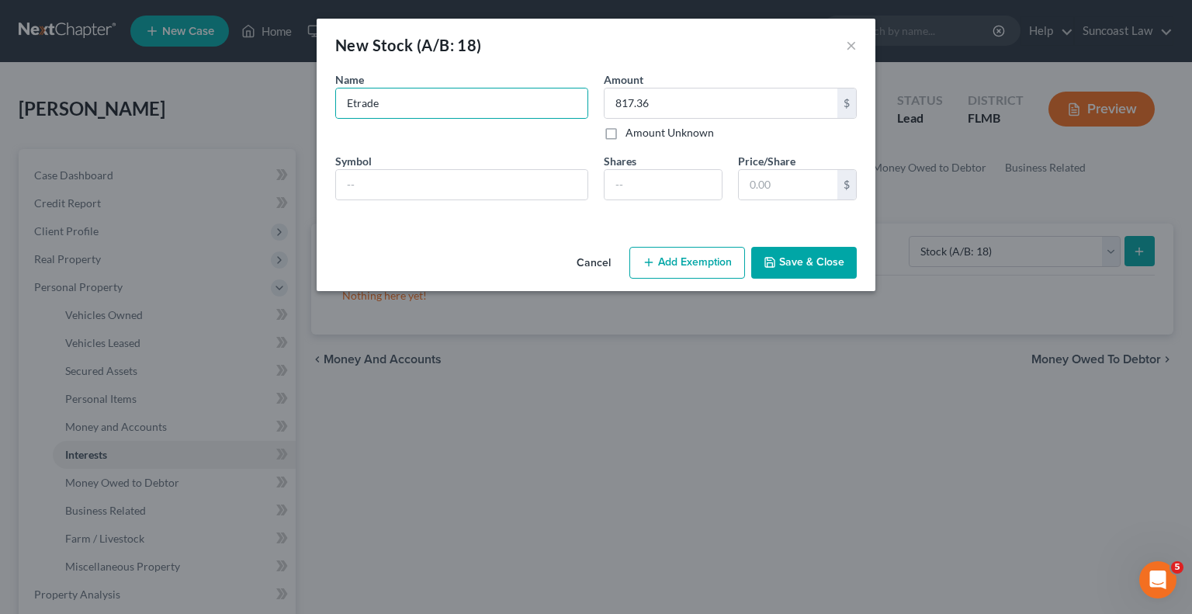
click at [834, 262] on button "Save & Close" at bounding box center [804, 263] width 106 height 33
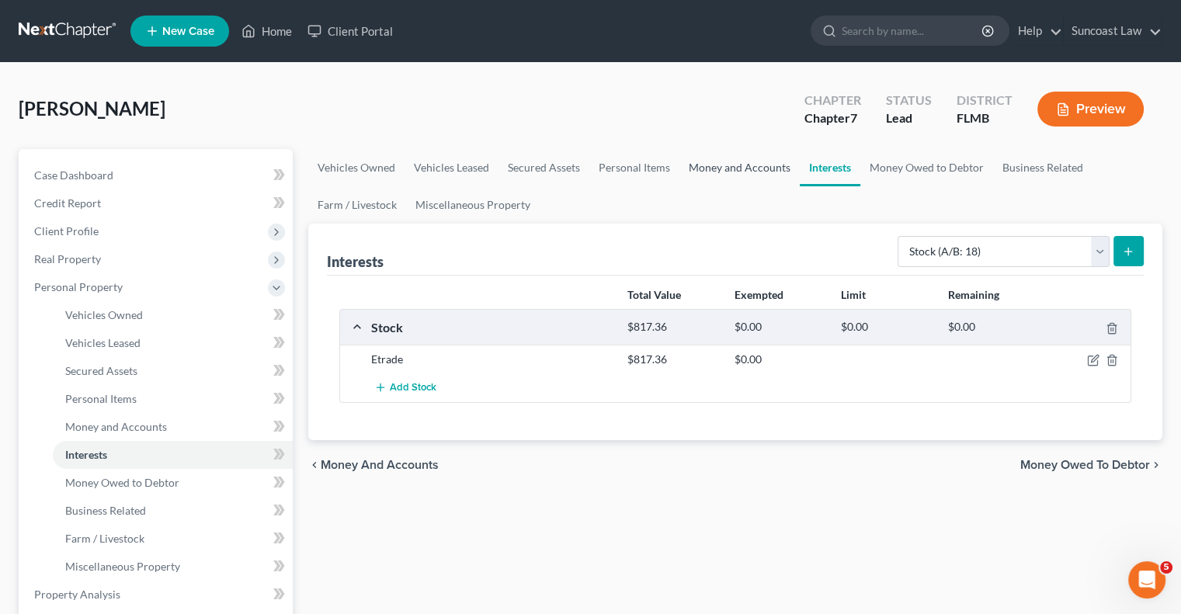
click at [741, 164] on link "Money and Accounts" at bounding box center [739, 167] width 120 height 37
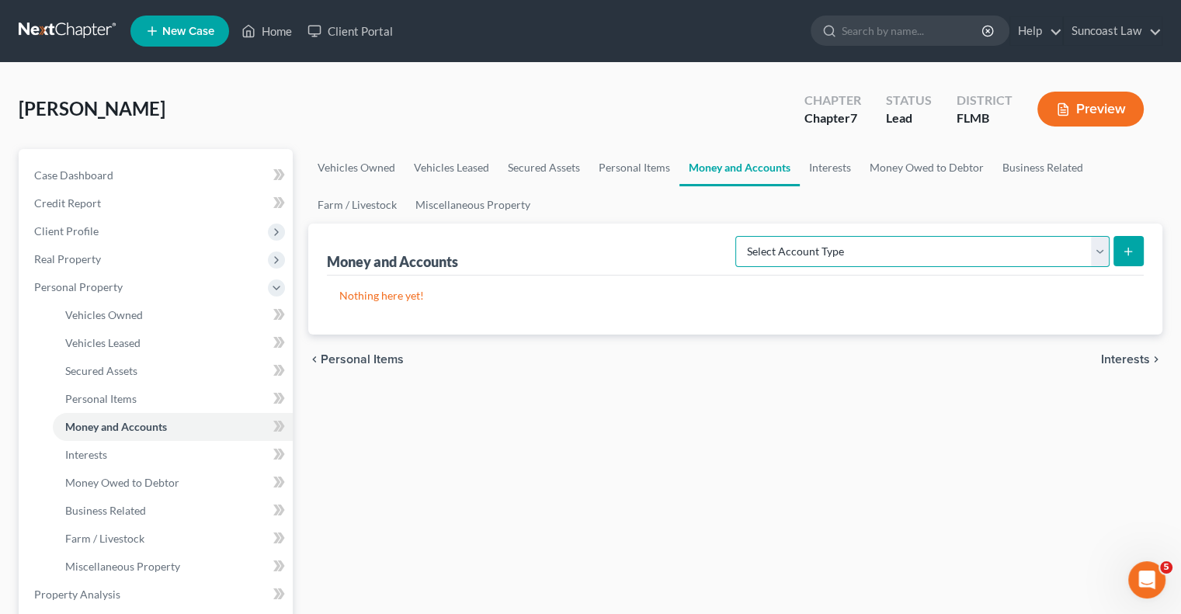
click at [958, 252] on select "Select Account Type Brokerage (A/B: 18, SOFA: 20) Cash on Hand (A/B: 16) Certif…" at bounding box center [922, 251] width 374 height 31
select select "checking"
click at [740, 236] on select "Select Account Type Brokerage (A/B: 18, SOFA: 20) Cash on Hand (A/B: 16) Certif…" at bounding box center [922, 251] width 374 height 31
click at [1126, 245] on icon "submit" at bounding box center [1128, 251] width 12 height 12
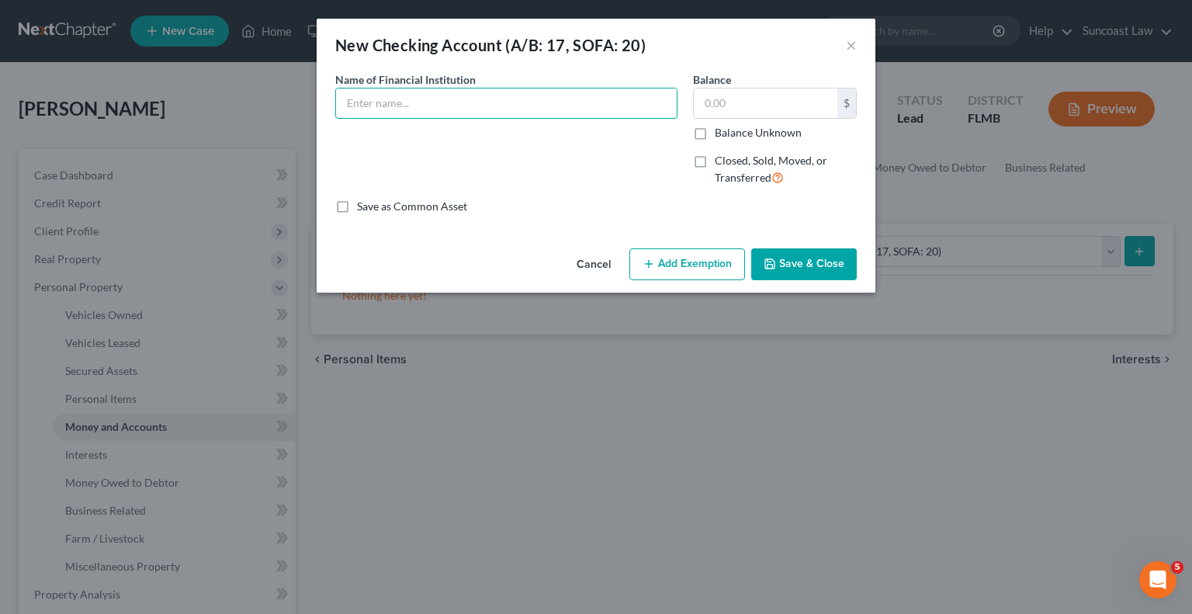
drag, startPoint x: 500, startPoint y: 105, endPoint x: 521, endPoint y: 50, distance: 58.2
click at [500, 105] on input "text" at bounding box center [506, 102] width 341 height 29
type input "Chase *9339 (50%)"
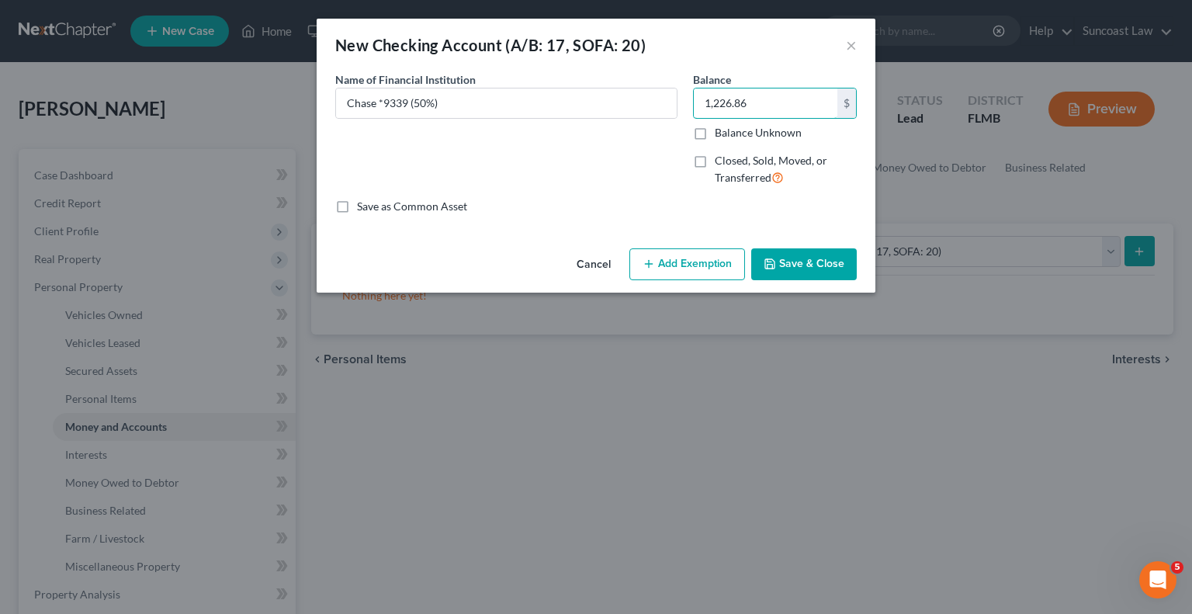
type input "1,226.86"
click at [807, 265] on button "Save & Close" at bounding box center [804, 264] width 106 height 33
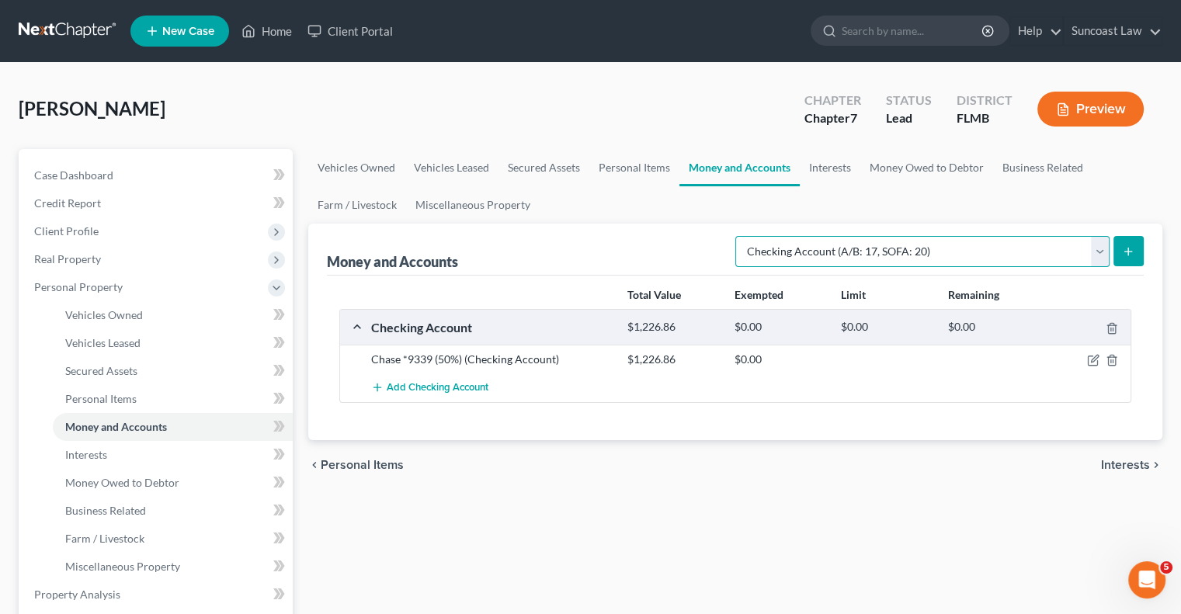
click at [997, 245] on select "Select Account Type Brokerage (A/B: 18, SOFA: 20) Cash on Hand (A/B: 16) Certif…" at bounding box center [922, 251] width 374 height 31
select select "savings"
click at [740, 236] on select "Select Account Type Brokerage (A/B: 18, SOFA: 20) Cash on Hand (A/B: 16) Certif…" at bounding box center [922, 251] width 374 height 31
click at [1131, 245] on icon "submit" at bounding box center [1128, 251] width 12 height 12
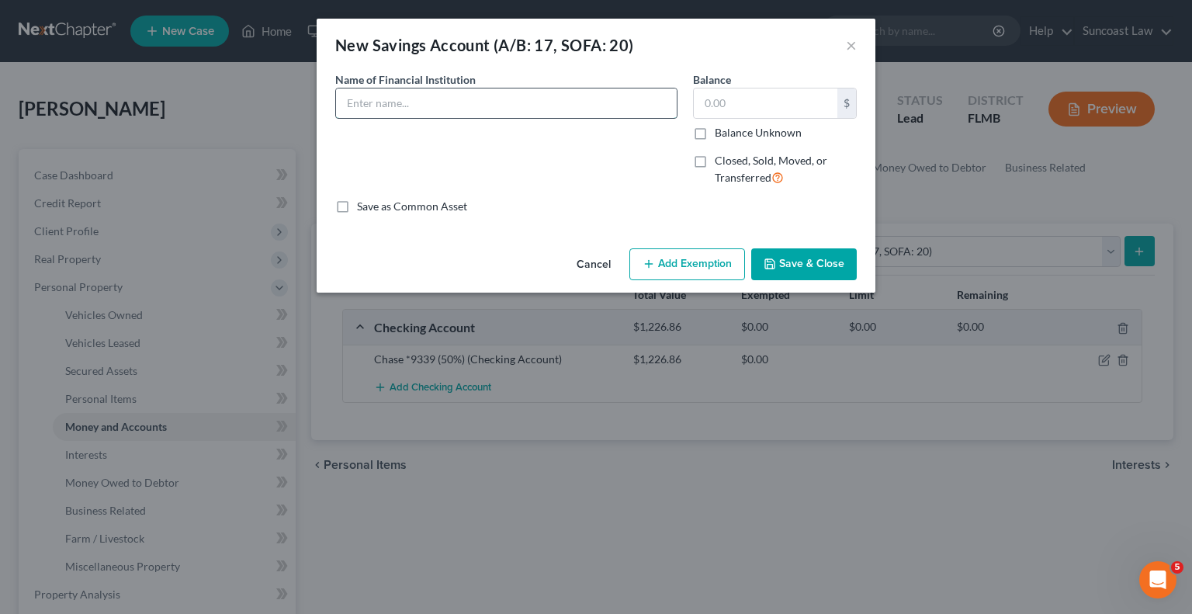
click at [543, 102] on input "text" at bounding box center [506, 102] width 341 height 29
click at [552, 98] on input "Chase *1917" at bounding box center [506, 102] width 341 height 29
type input "Chase *1917 (50%)"
type input "611.52"
click at [813, 255] on button "Save & Close" at bounding box center [804, 264] width 106 height 33
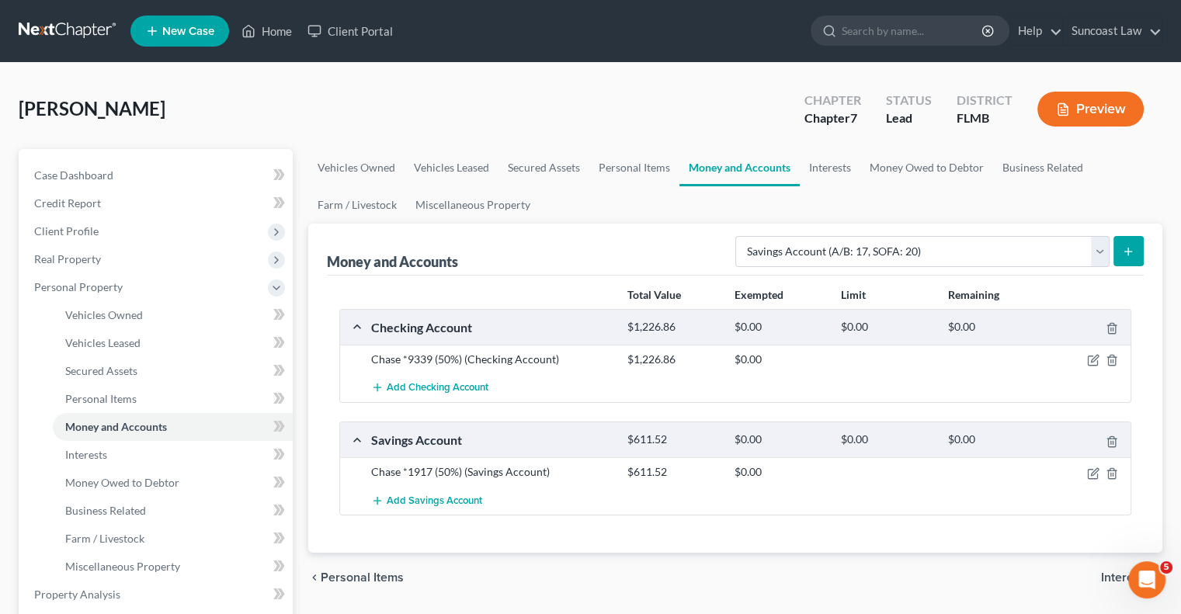
click at [1133, 251] on icon "submit" at bounding box center [1128, 251] width 12 height 12
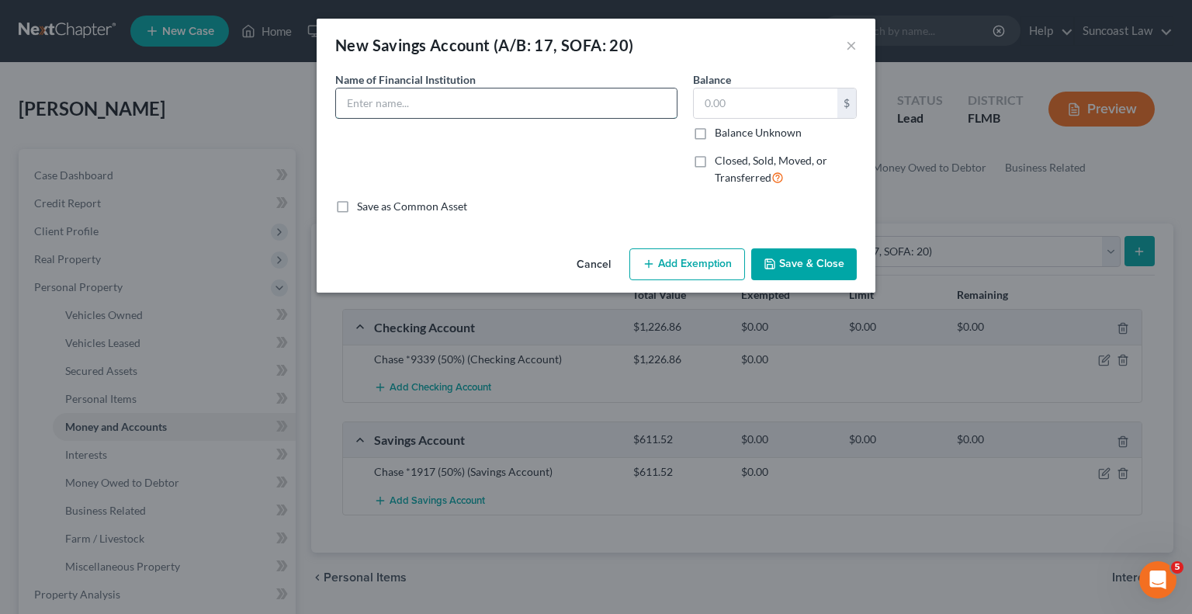
drag, startPoint x: 497, startPoint y: 103, endPoint x: 506, endPoint y: 104, distance: 9.3
click at [498, 102] on input "text" at bounding box center [506, 102] width 341 height 29
drag, startPoint x: 521, startPoint y: 103, endPoint x: 538, endPoint y: 99, distance: 17.5
click at [522, 103] on input "Space Coast Credit Union *" at bounding box center [506, 102] width 341 height 29
click at [593, 85] on div "Name of Financial Institution * Space Coast Credit Union *" at bounding box center [506, 94] width 342 height 47
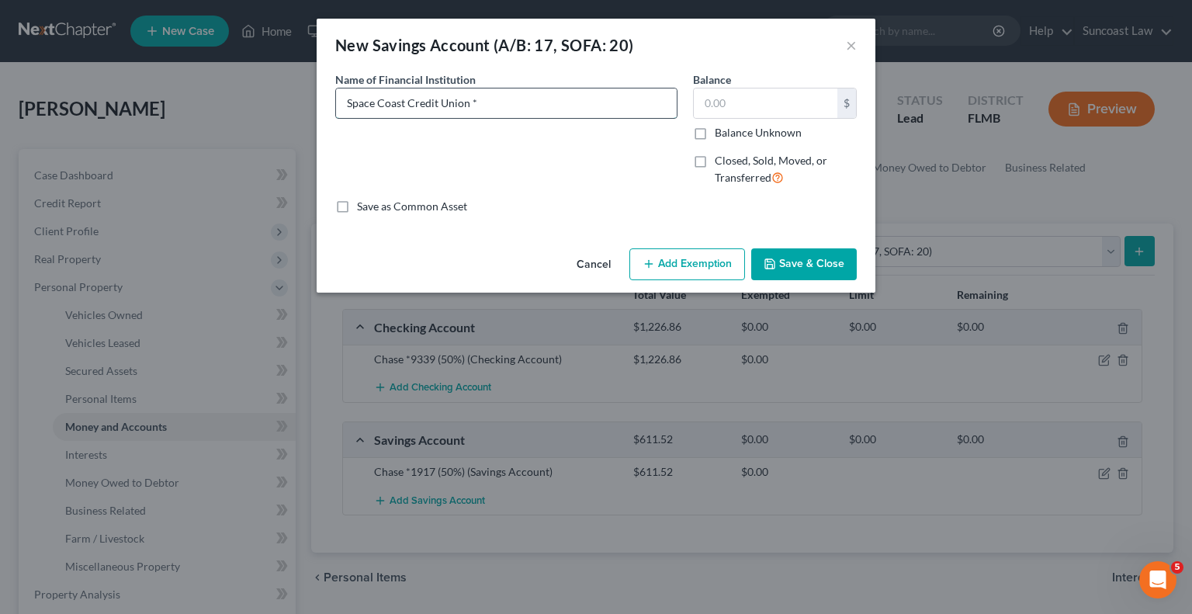
click at [591, 108] on input "Space Coast Credit Union *" at bounding box center [506, 102] width 341 height 29
type input "Space Coast Credit Union *7645"
type input "286.68"
drag, startPoint x: 552, startPoint y: 103, endPoint x: 297, endPoint y: 106, distance: 254.6
click at [297, 106] on div "New Savings Account (A/B: 17, SOFA: 20) × An exemption set must first be select…" at bounding box center [596, 307] width 1192 height 614
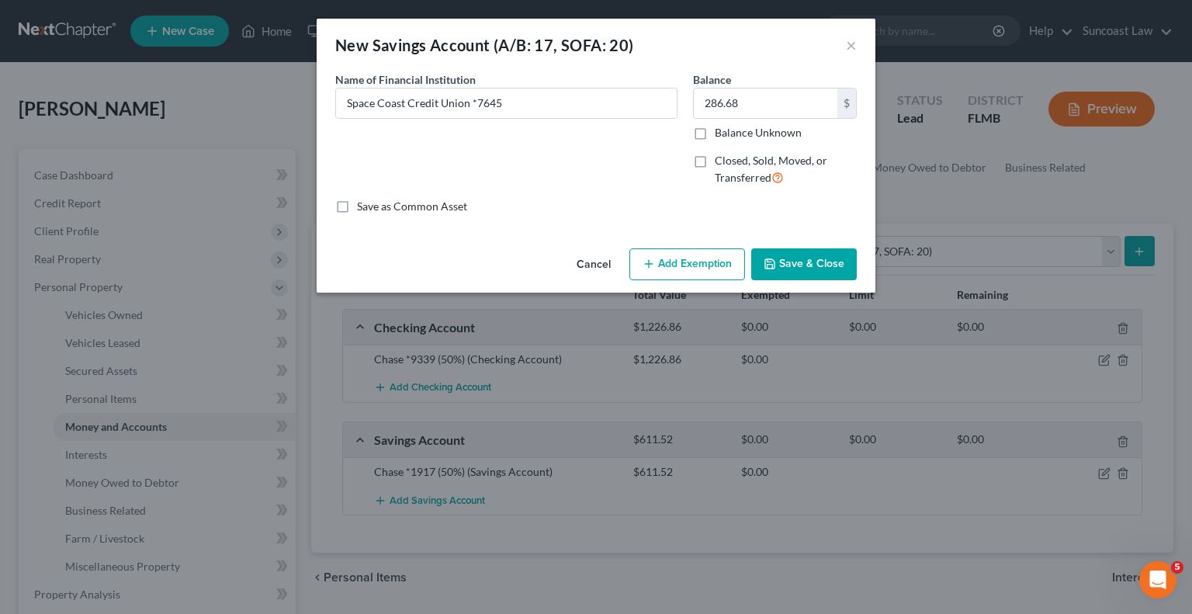
click at [816, 265] on button "Save & Close" at bounding box center [804, 264] width 106 height 33
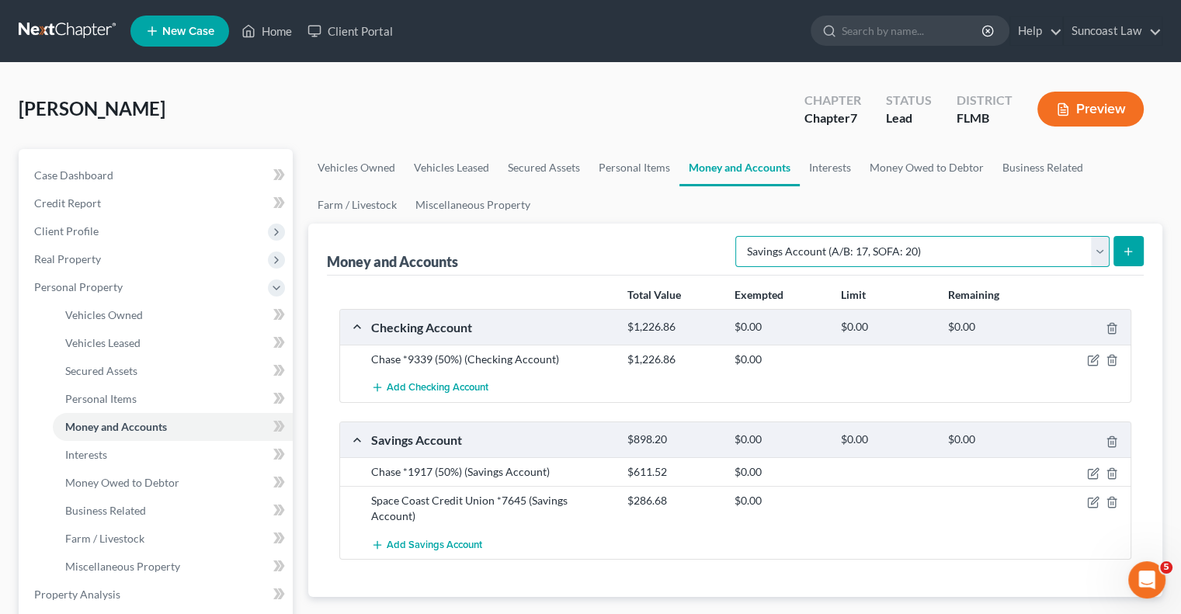
drag, startPoint x: 852, startPoint y: 241, endPoint x: 854, endPoint y: 251, distance: 9.6
click at [852, 241] on select "Select Account Type Brokerage (A/B: 18, SOFA: 20) Cash on Hand (A/B: 16) Certif…" at bounding box center [922, 251] width 374 height 31
select select "checking"
click at [740, 236] on select "Select Account Type Brokerage (A/B: 18, SOFA: 20) Cash on Hand (A/B: 16) Certif…" at bounding box center [922, 251] width 374 height 31
click at [1133, 245] on icon "submit" at bounding box center [1128, 251] width 12 height 12
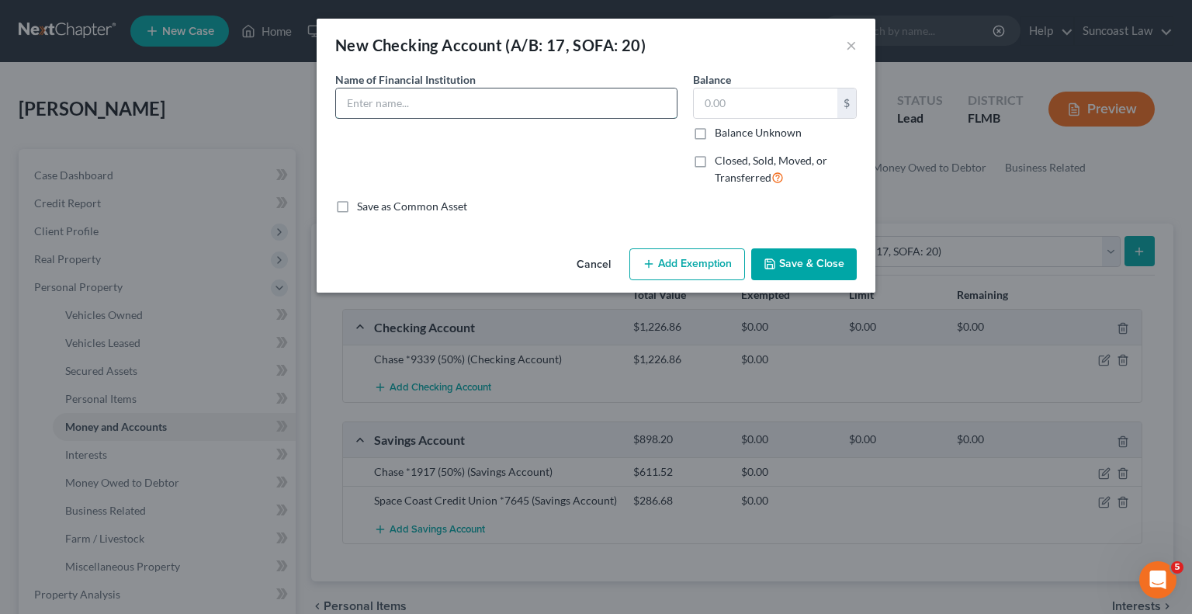
click at [441, 103] on input "text" at bounding box center [506, 102] width 341 height 29
paste input "Space Coast Credit Union *7645"
type input "Space Coast Credit Union *4682"
type input "46.82"
click at [835, 253] on button "Save & Close" at bounding box center [804, 264] width 106 height 33
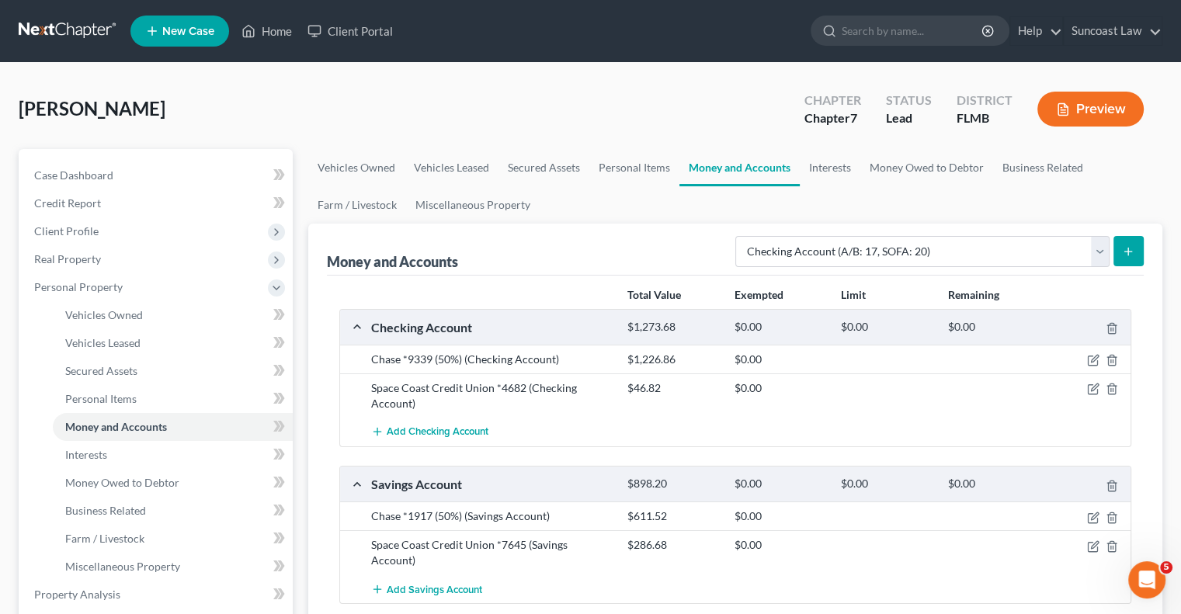
click at [1133, 256] on icon "submit" at bounding box center [1128, 251] width 12 height 12
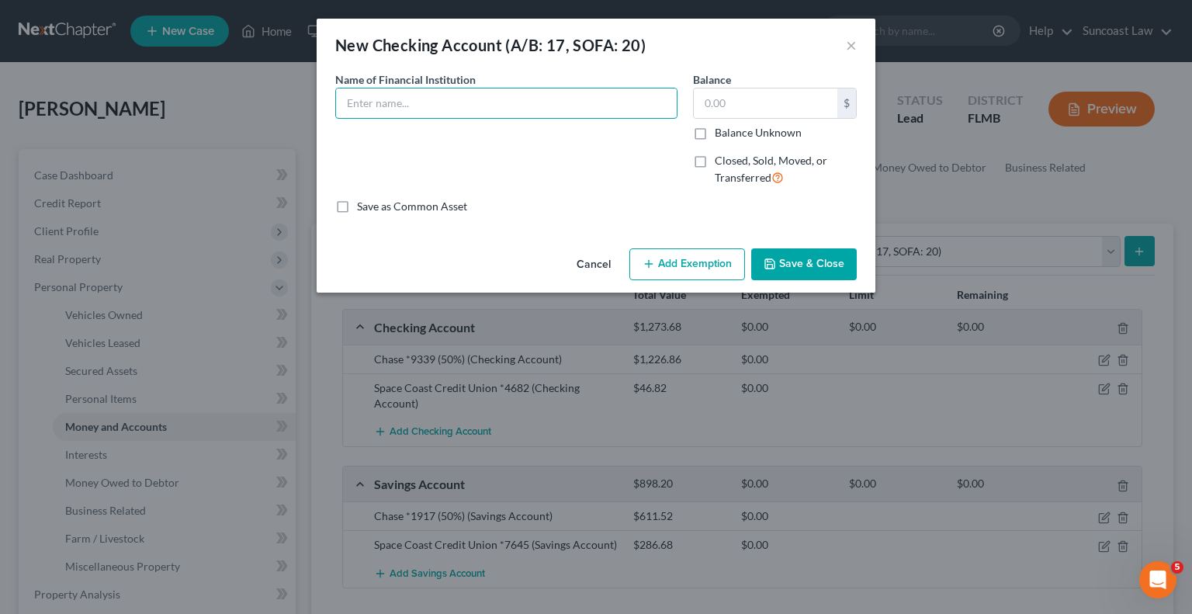
drag, startPoint x: 525, startPoint y: 95, endPoint x: 543, endPoint y: 75, distance: 26.9
click at [525, 95] on input "text" at bounding box center [506, 102] width 341 height 29
click at [546, 102] on input "Vystar Credit Union *2147" at bounding box center [506, 102] width 341 height 29
type input "Vystar Credit Union *2147 (50%)"
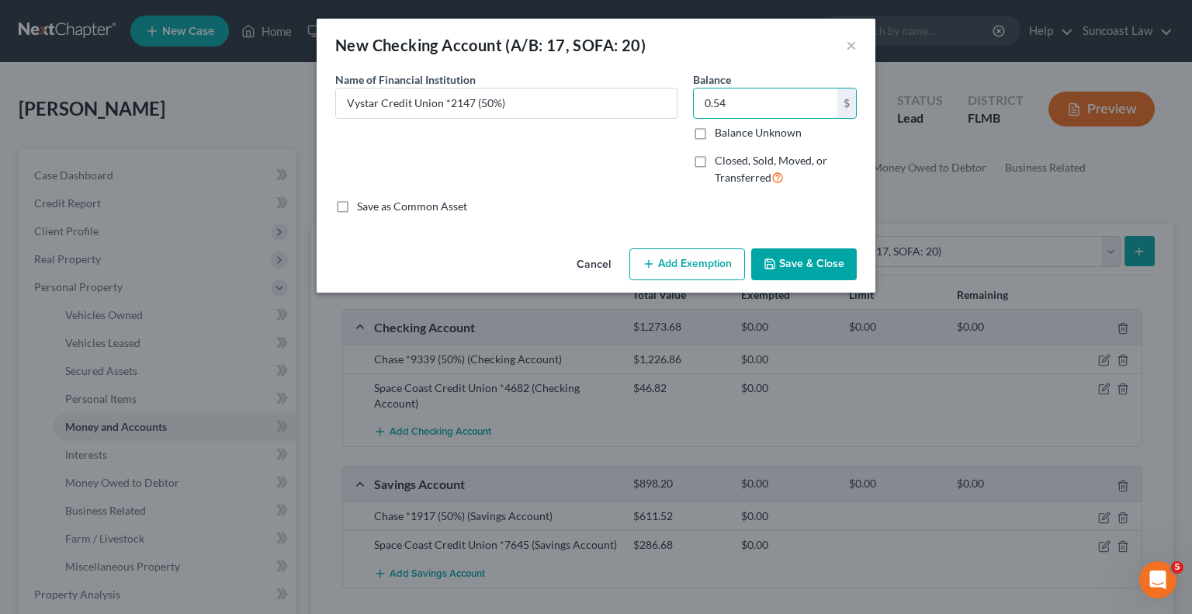
type input "0.54"
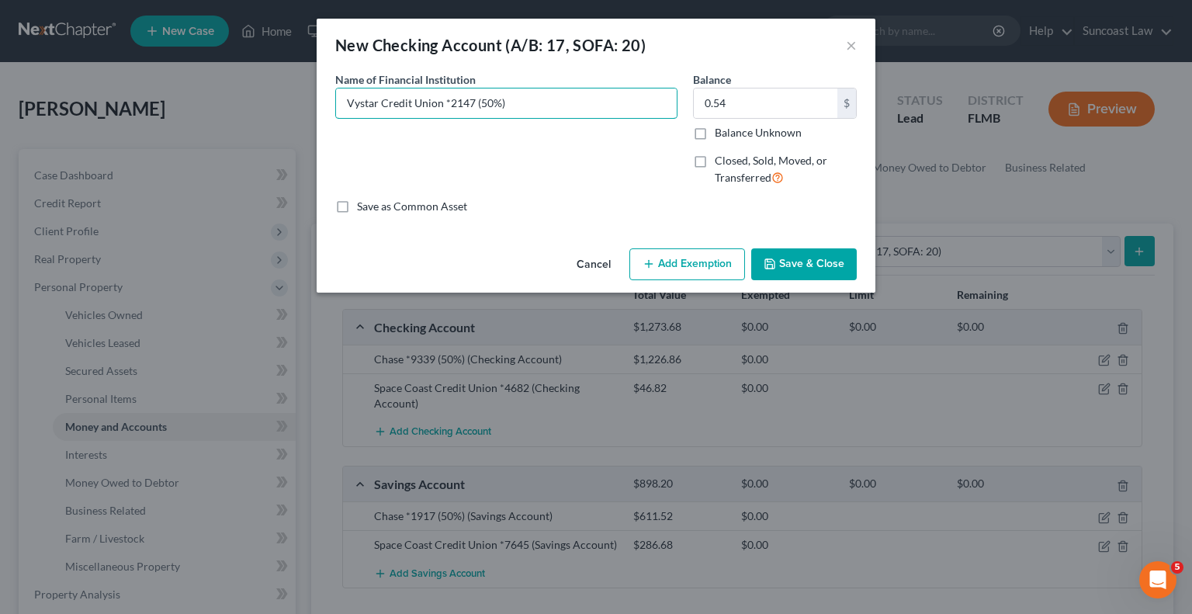
drag, startPoint x: 564, startPoint y: 110, endPoint x: 283, endPoint y: 74, distance: 283.3
click at [283, 74] on div "New Checking Account (A/B: 17, SOFA: 20) × An exemption set must first be selec…" at bounding box center [596, 307] width 1192 height 614
click at [798, 269] on button "Save & Close" at bounding box center [804, 264] width 106 height 33
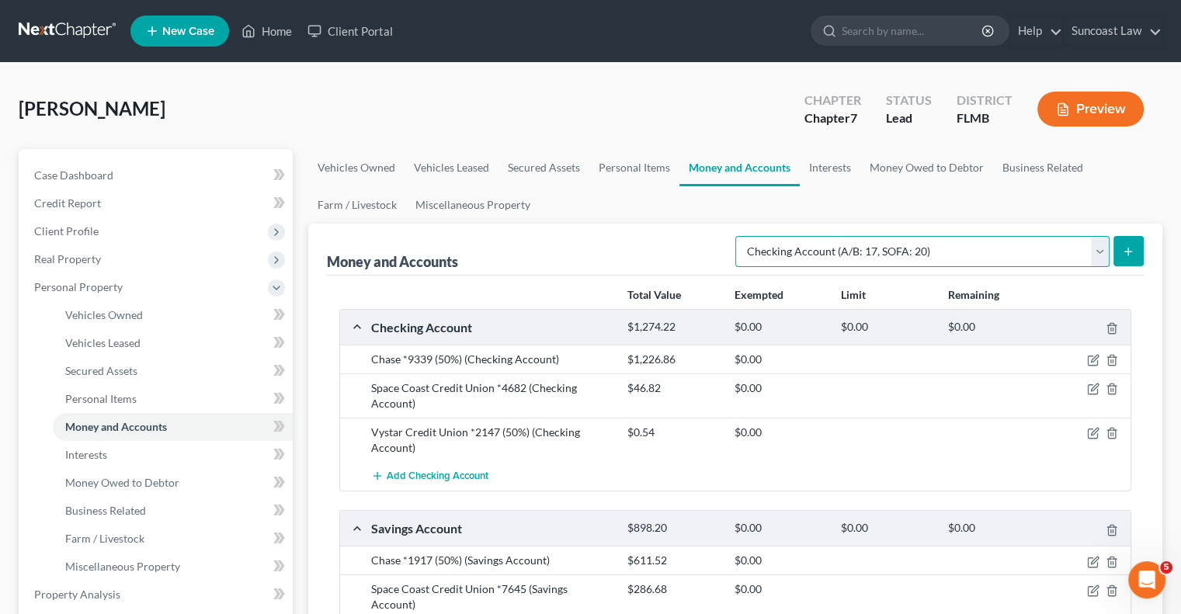
click at [931, 245] on select "Select Account Type Brokerage (A/B: 18, SOFA: 20) Cash on Hand (A/B: 16) Certif…" at bounding box center [922, 251] width 374 height 31
select select "savings"
click at [740, 236] on select "Select Account Type Brokerage (A/B: 18, SOFA: 20) Cash on Hand (A/B: 16) Certif…" at bounding box center [922, 251] width 374 height 31
click at [1129, 248] on icon "submit" at bounding box center [1128, 251] width 12 height 12
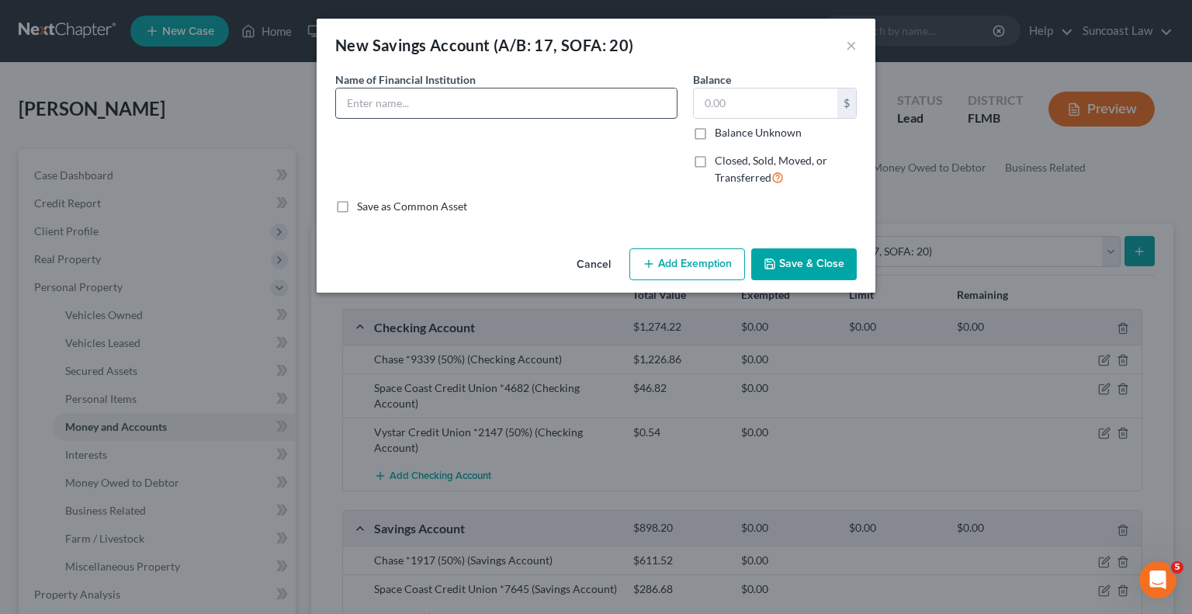
click at [456, 95] on input "text" at bounding box center [506, 102] width 341 height 29
paste input "Vystar Credit Union *2147 (50%)"
type input "Vystar Credit Union *8285 (50%)"
type input "5.02"
drag, startPoint x: 441, startPoint y: 104, endPoint x: 220, endPoint y: 101, distance: 220.5
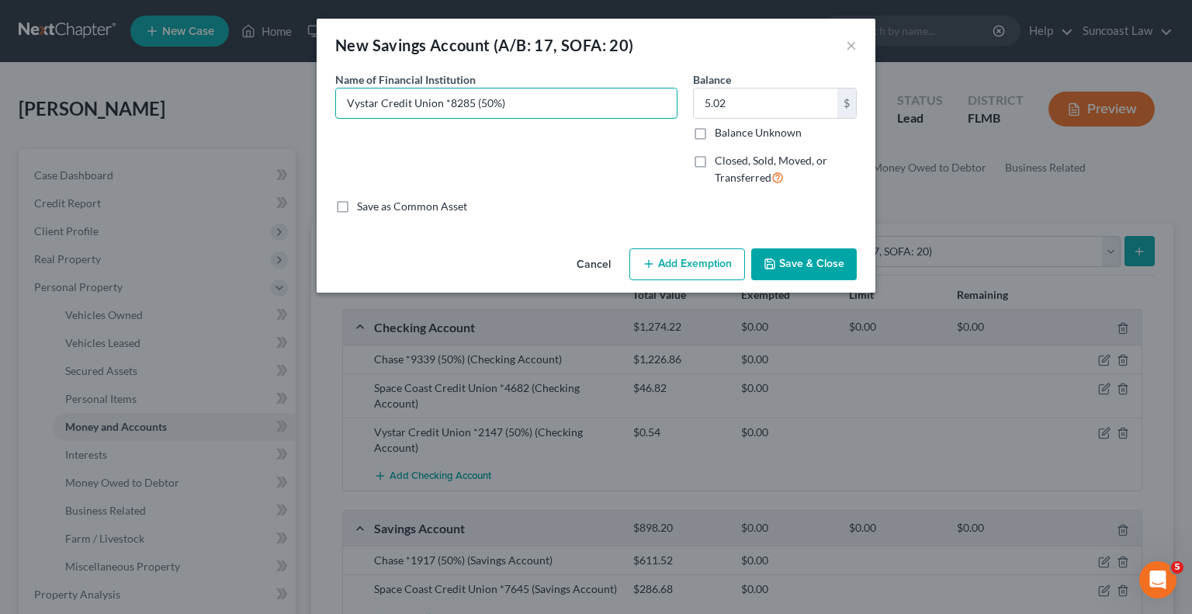
click at [208, 99] on div "New Savings Account (A/B: 17, SOFA: 20) × An exemption set must first be select…" at bounding box center [596, 307] width 1192 height 614
drag, startPoint x: 791, startPoint y: 267, endPoint x: 694, endPoint y: 195, distance: 120.9
click at [792, 267] on button "Save & Close" at bounding box center [804, 264] width 106 height 33
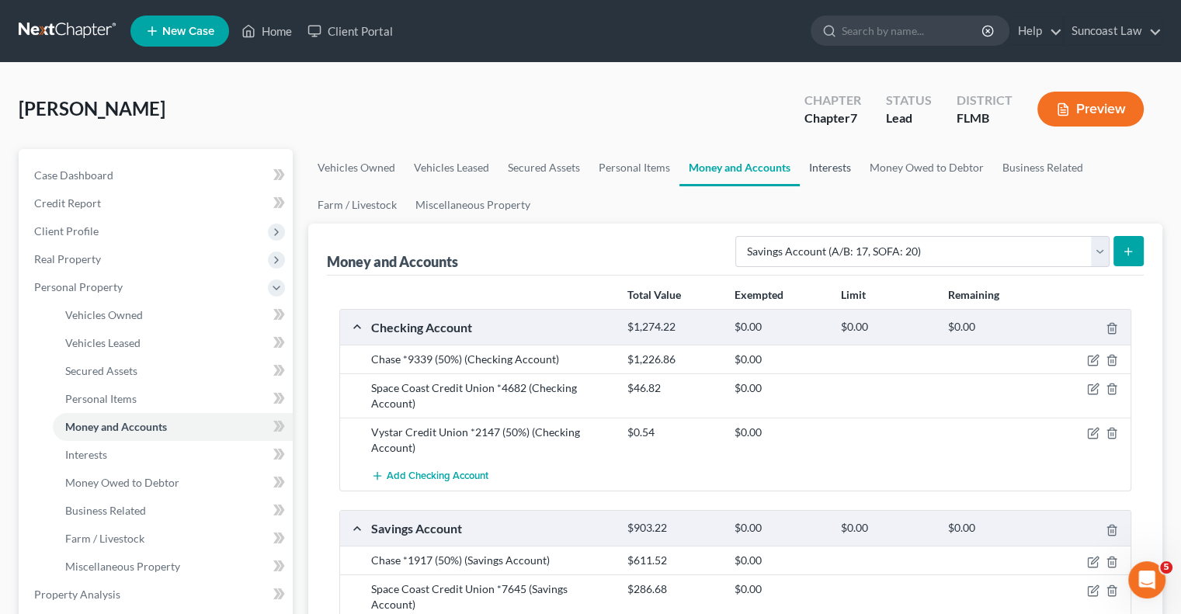
click at [821, 171] on link "Interests" at bounding box center [829, 167] width 61 height 37
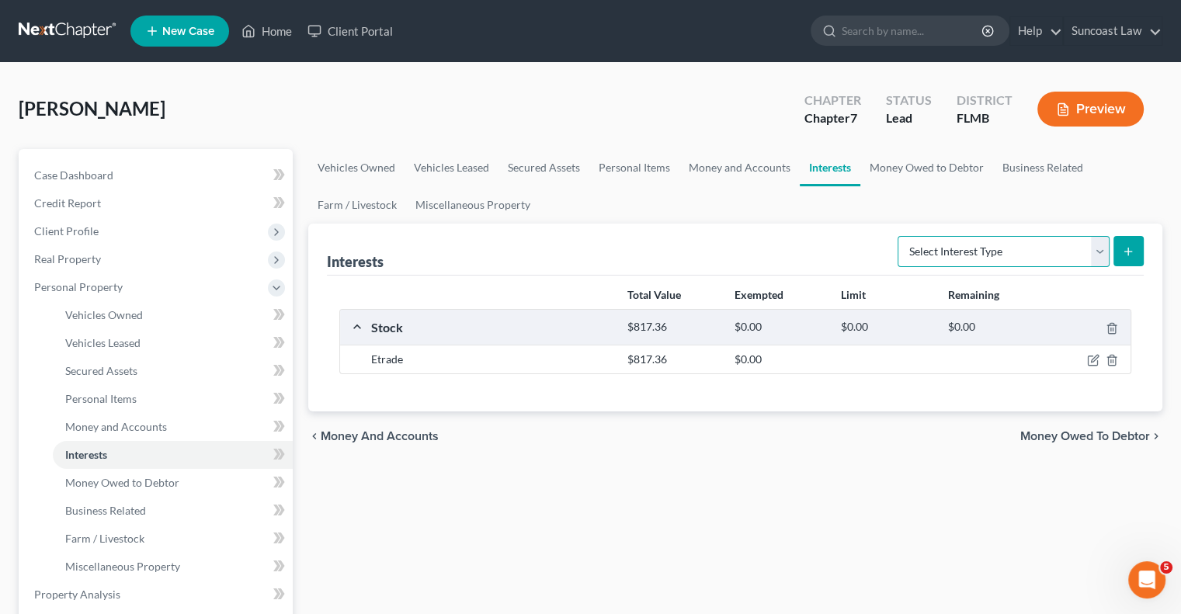
drag, startPoint x: 926, startPoint y: 245, endPoint x: 932, endPoint y: 258, distance: 14.6
click at [926, 245] on select "Select Interest Type 401K (A/B: 21) Annuity (A/B: 23) Bond (A/B: 18) Education …" at bounding box center [1003, 251] width 212 height 31
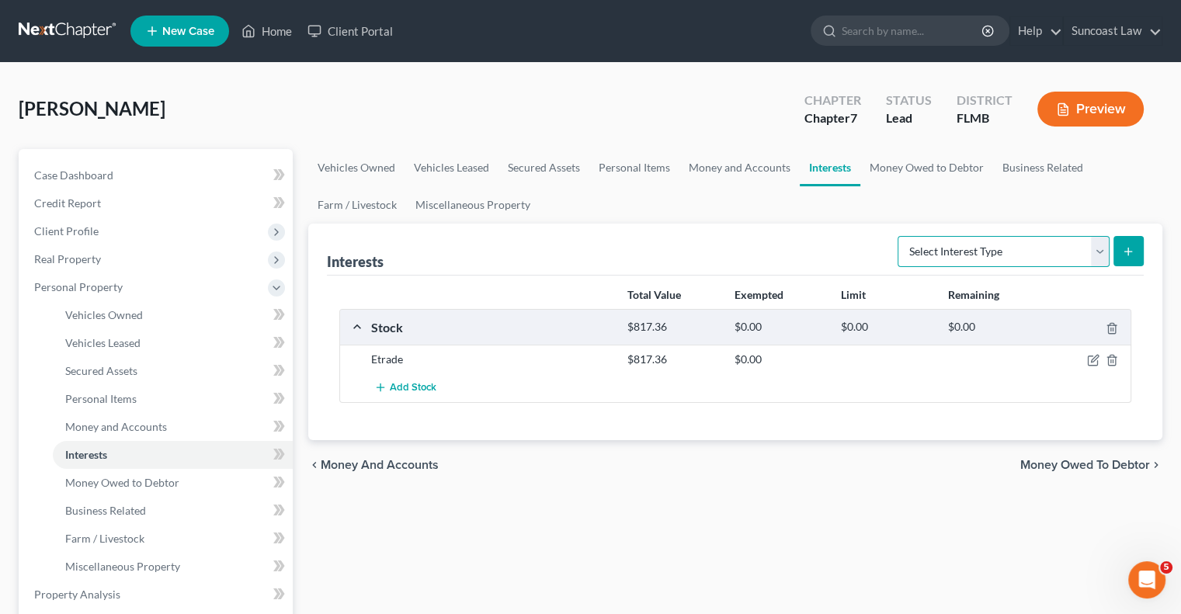
select select "401k"
click at [900, 236] on select "Select Interest Type 401K (A/B: 21) Annuity (A/B: 23) Bond (A/B: 18) Education …" at bounding box center [1003, 251] width 212 height 31
click at [1115, 247] on button "submit" at bounding box center [1128, 251] width 30 height 30
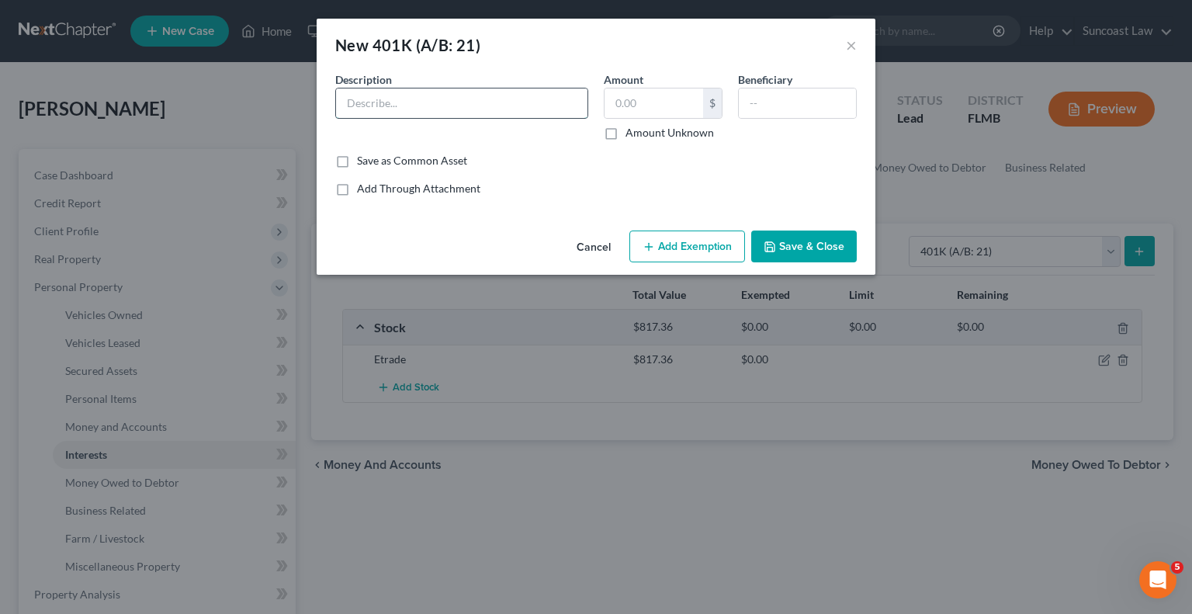
click at [472, 97] on input "text" at bounding box center [461, 102] width 251 height 29
type input "Empower"
type input "4,047.91"
click at [684, 241] on button "Add Exemption" at bounding box center [688, 247] width 116 height 33
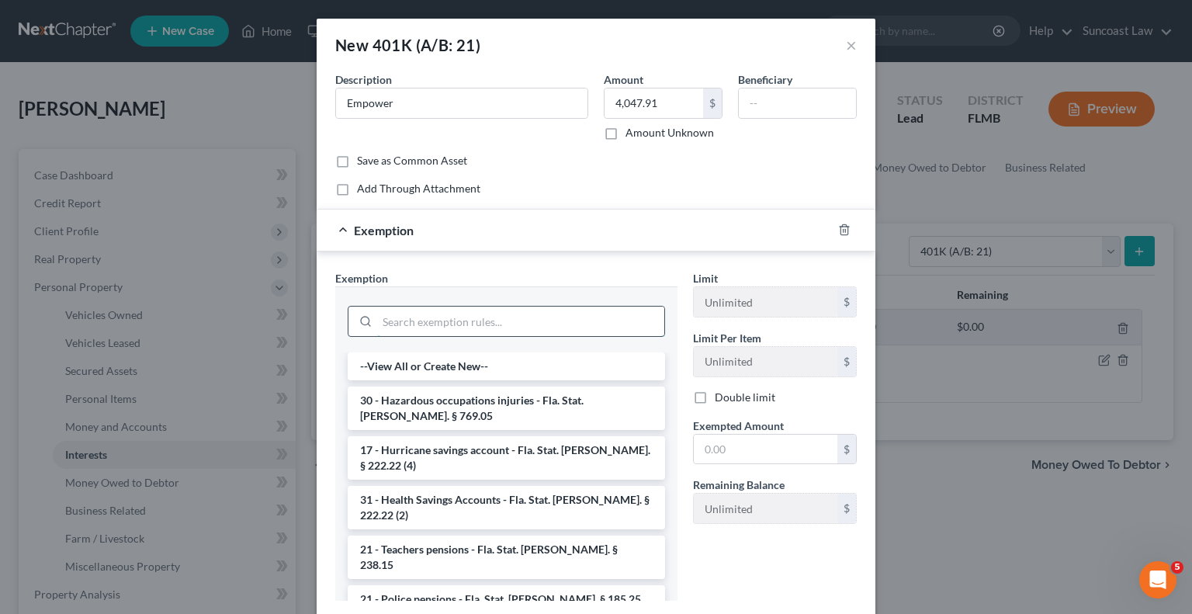
click at [487, 317] on input "search" at bounding box center [520, 321] width 287 height 29
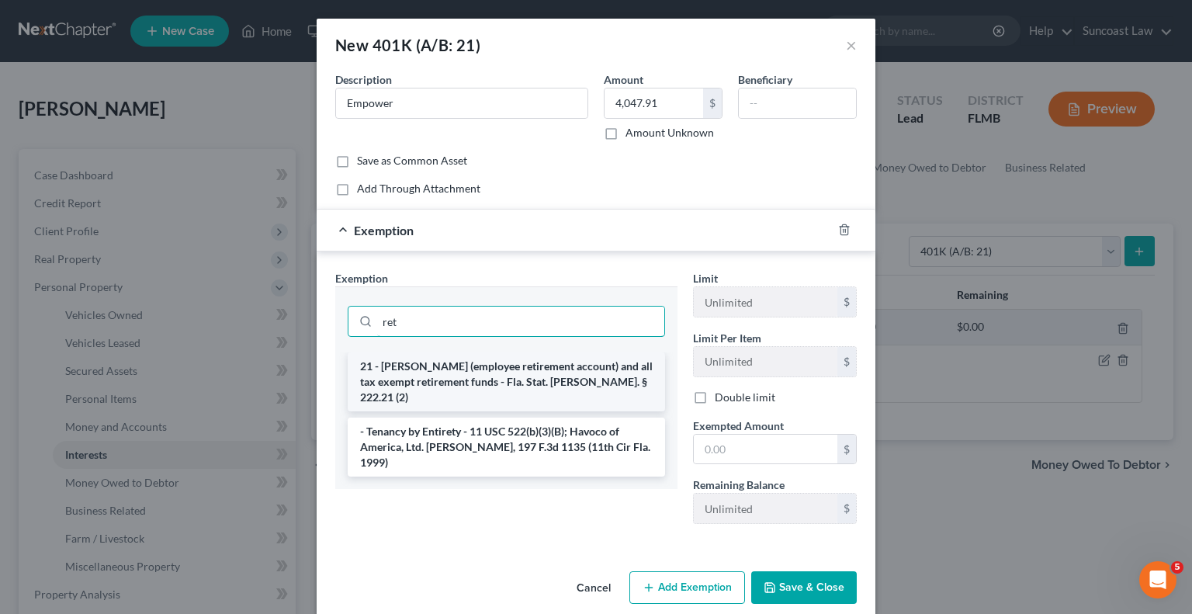
type input "ret"
click at [509, 375] on li "21 - [PERSON_NAME] (employee retirement account) and all tax exempt retirement …" at bounding box center [506, 381] width 317 height 59
click at [509, 336] on input "ret" at bounding box center [520, 321] width 287 height 29
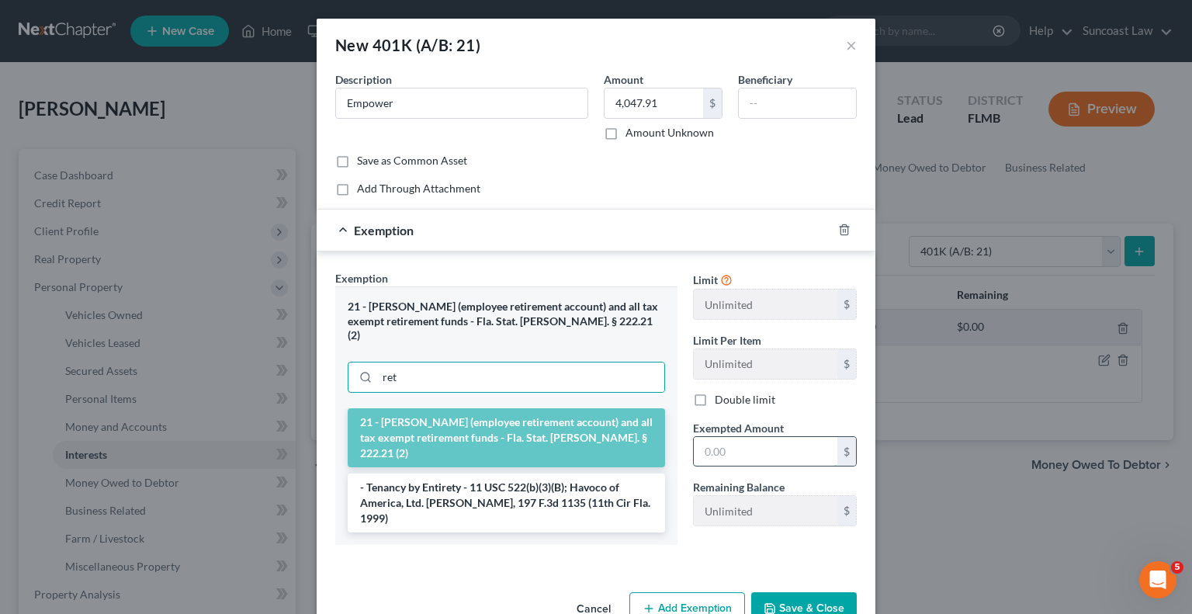
drag, startPoint x: 736, startPoint y: 449, endPoint x: 744, endPoint y: 439, distance: 13.8
click at [736, 449] on input "text" at bounding box center [766, 451] width 144 height 29
type input "4,047.91"
click at [806, 592] on button "Save & Close" at bounding box center [804, 608] width 106 height 33
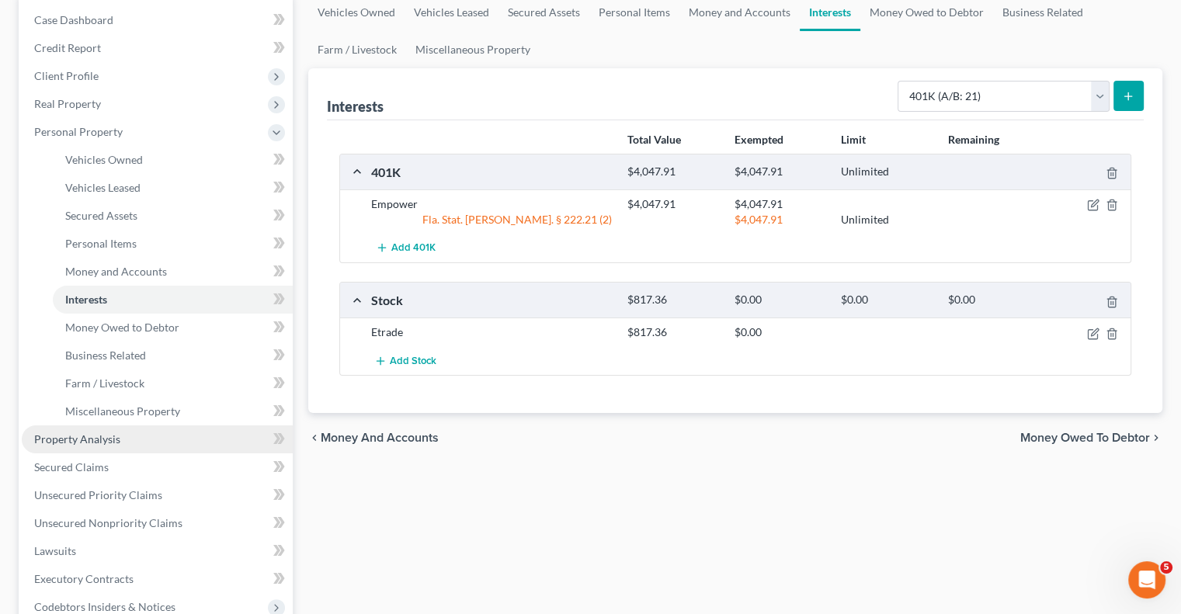
click at [114, 434] on span "Property Analysis" at bounding box center [77, 438] width 86 height 13
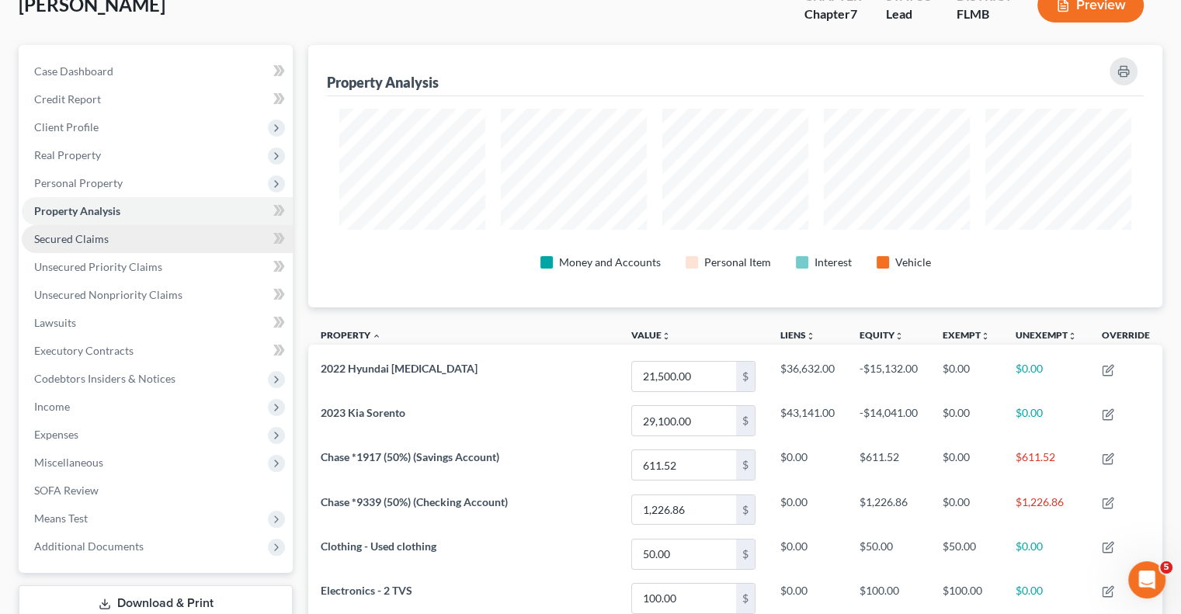
scroll to position [78, 0]
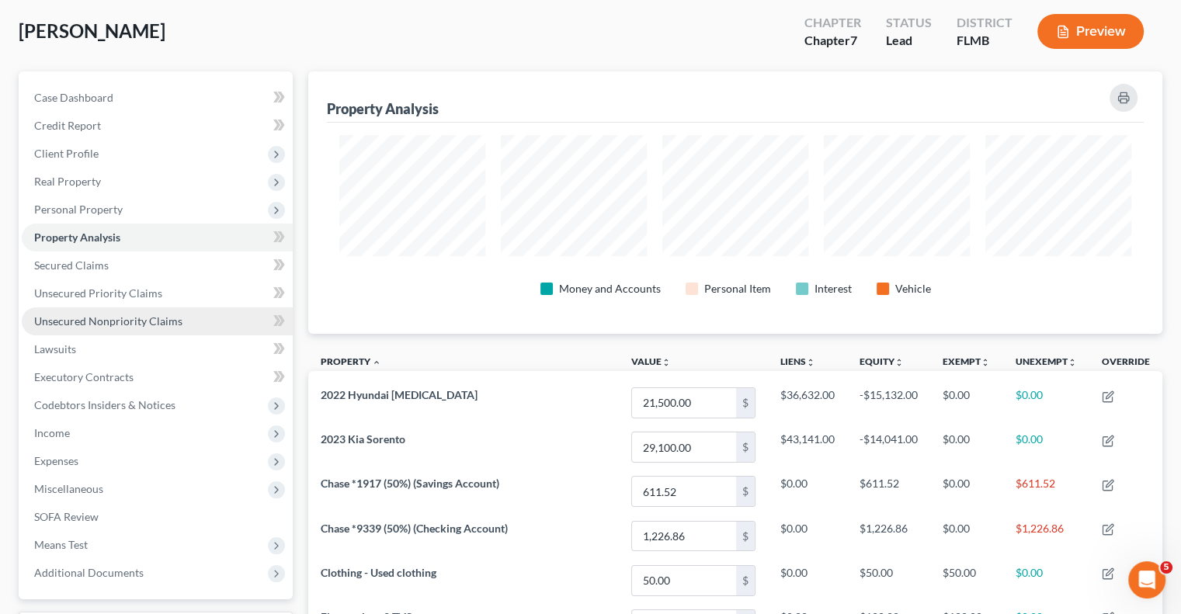
click at [133, 316] on span "Unsecured Nonpriority Claims" at bounding box center [108, 320] width 148 height 13
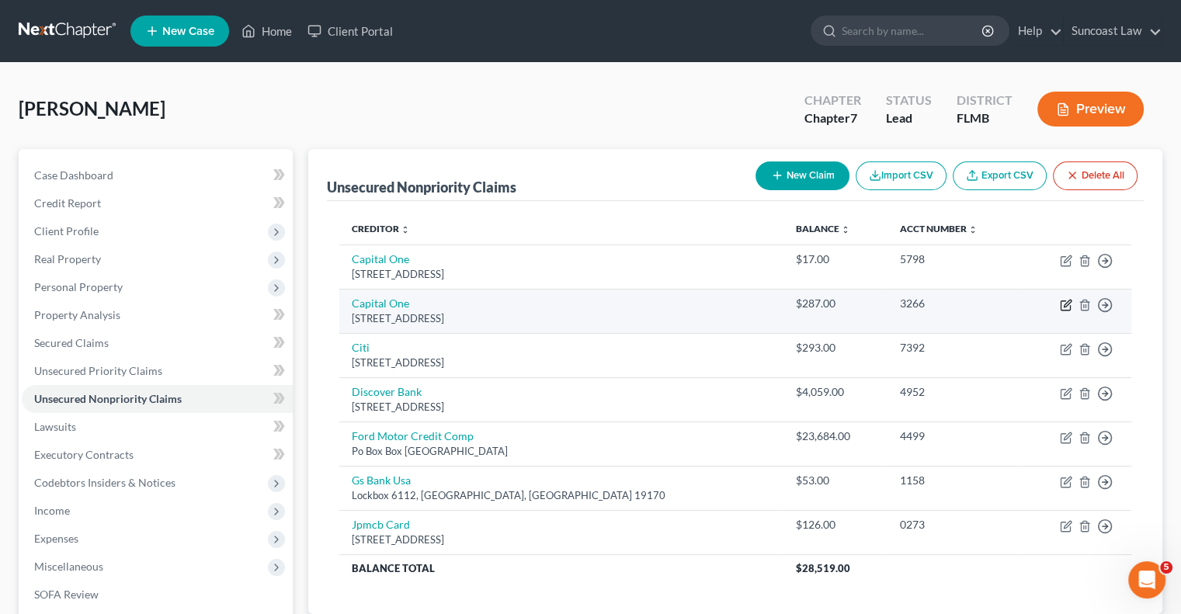
click at [1064, 300] on icon "button" at bounding box center [1066, 305] width 12 height 12
select select "48"
select select "2"
select select "0"
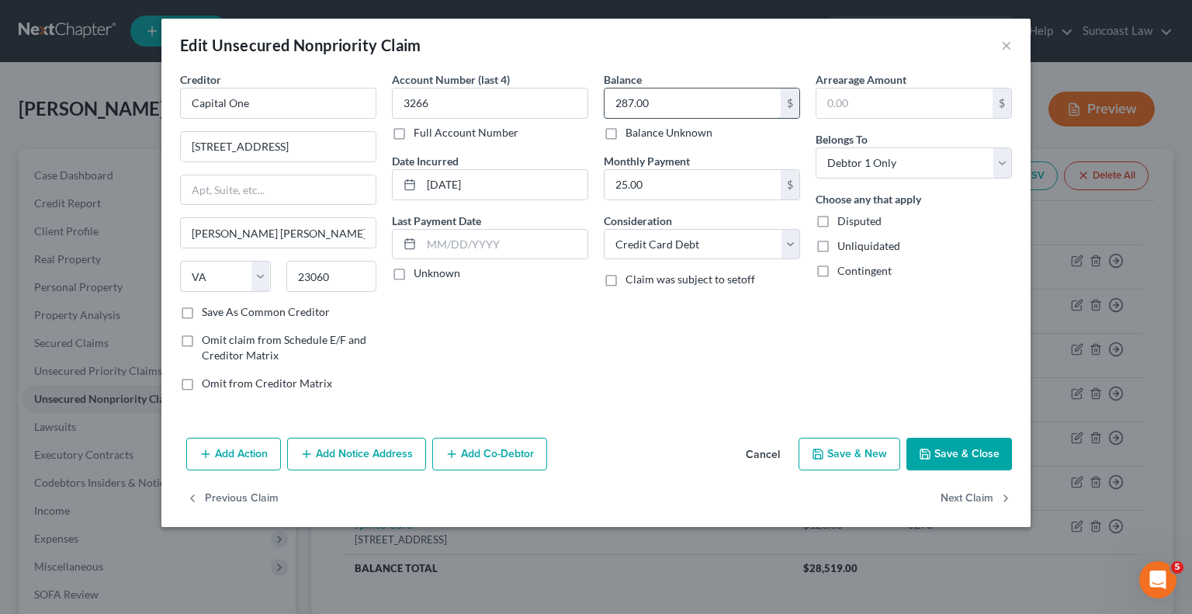
click at [683, 111] on input "287.00" at bounding box center [693, 102] width 176 height 29
type input "1,744"
click at [372, 452] on button "Add Notice Address" at bounding box center [356, 454] width 139 height 33
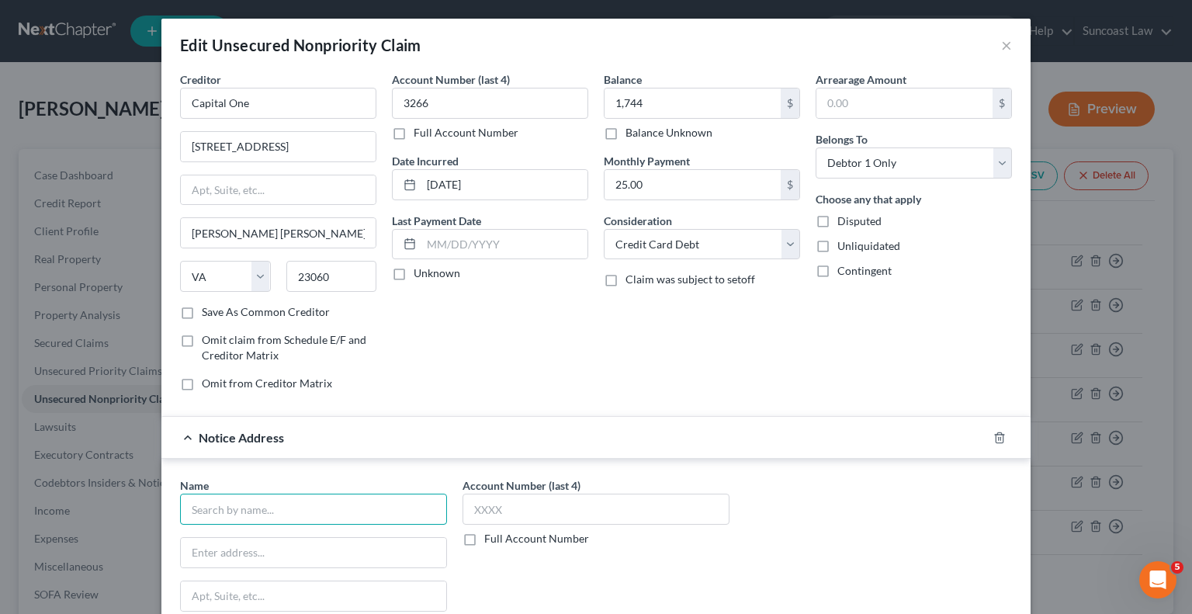
drag, startPoint x: 335, startPoint y: 506, endPoint x: 368, endPoint y: 487, distance: 37.9
click at [335, 507] on input "text" at bounding box center [313, 509] width 267 height 31
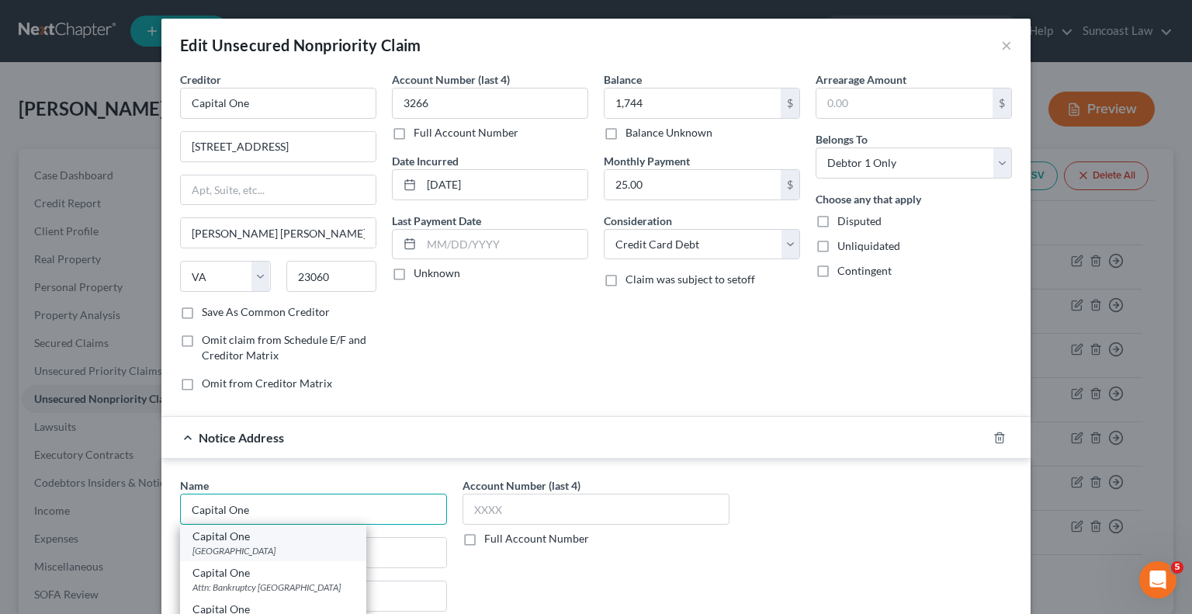
type input "Capital One"
click at [288, 547] on div "[GEOGRAPHIC_DATA]" at bounding box center [273, 550] width 161 height 13
type input "PO Box 71083"
type input "Charlotte"
select select "28"
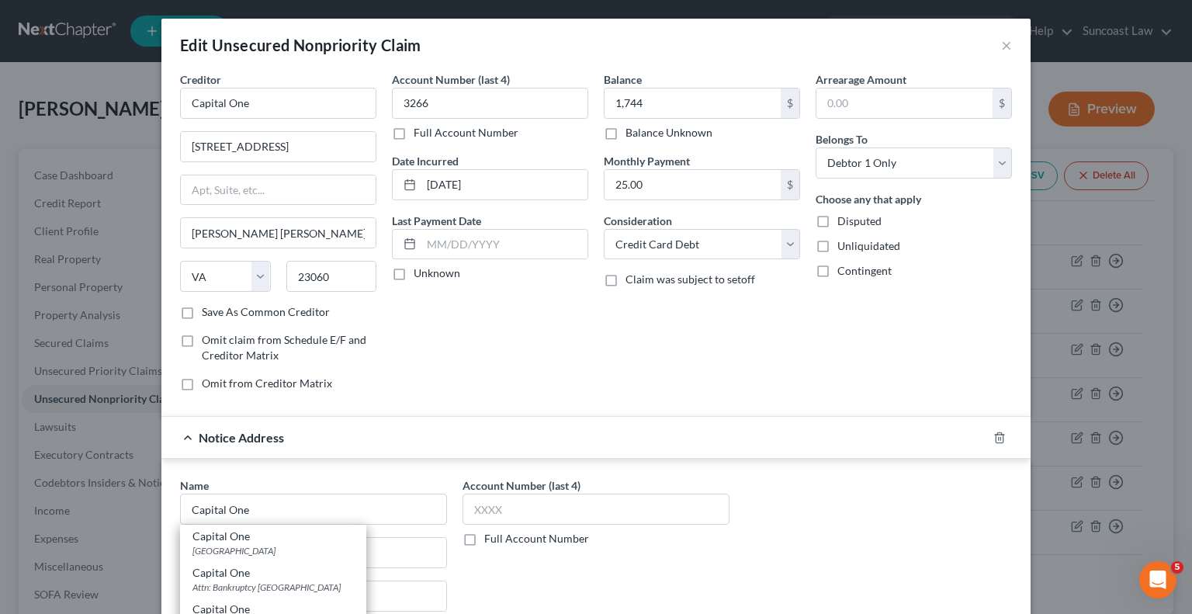
type input "28272"
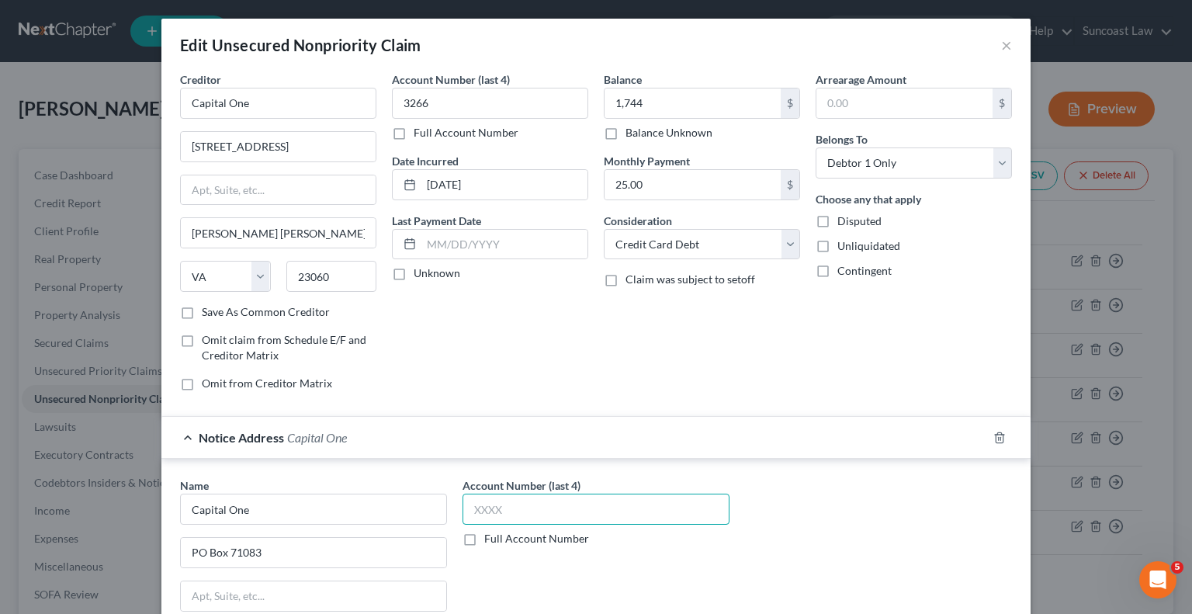
click at [491, 503] on input "text" at bounding box center [596, 509] width 267 height 31
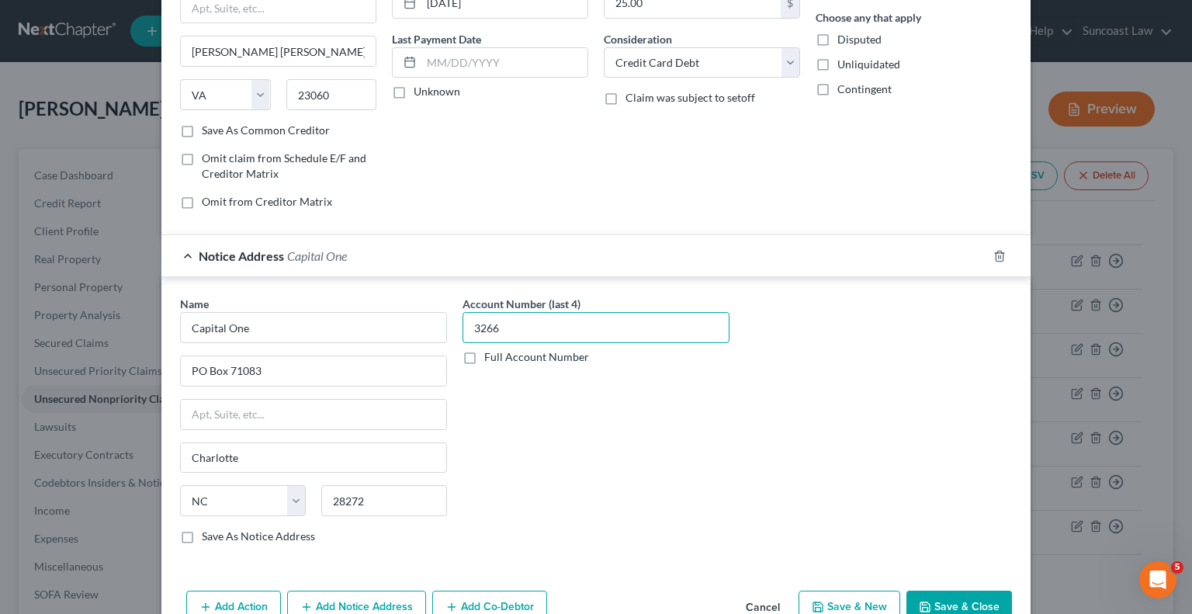
scroll to position [263, 0]
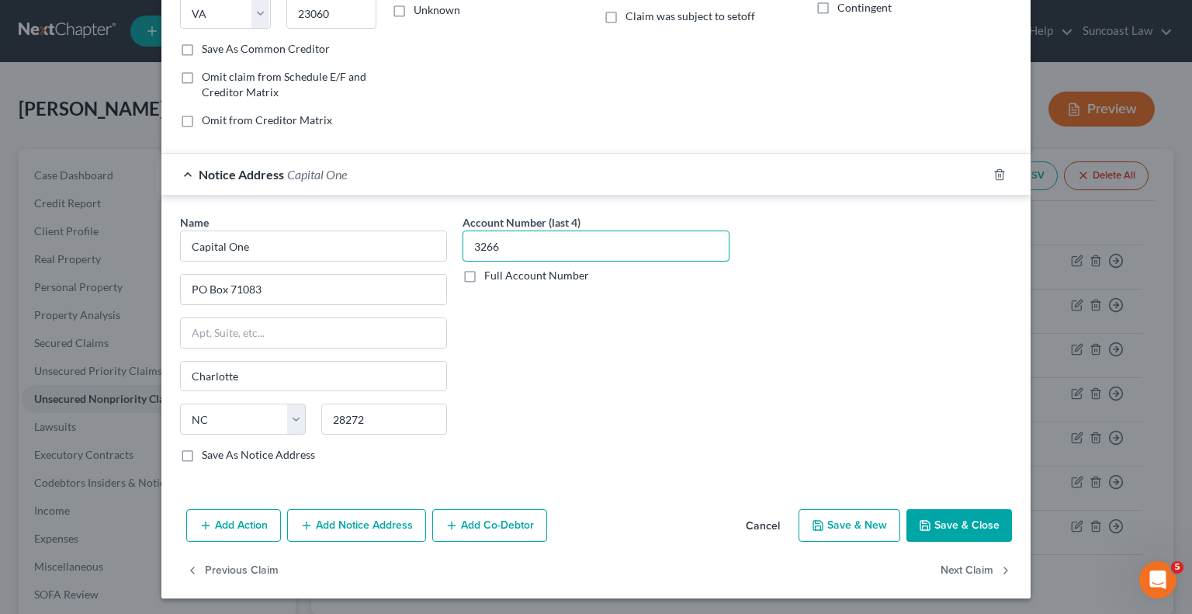
type input "3266"
click at [938, 520] on button "Save & Close" at bounding box center [960, 525] width 106 height 33
type input "1,744.00"
type input "0"
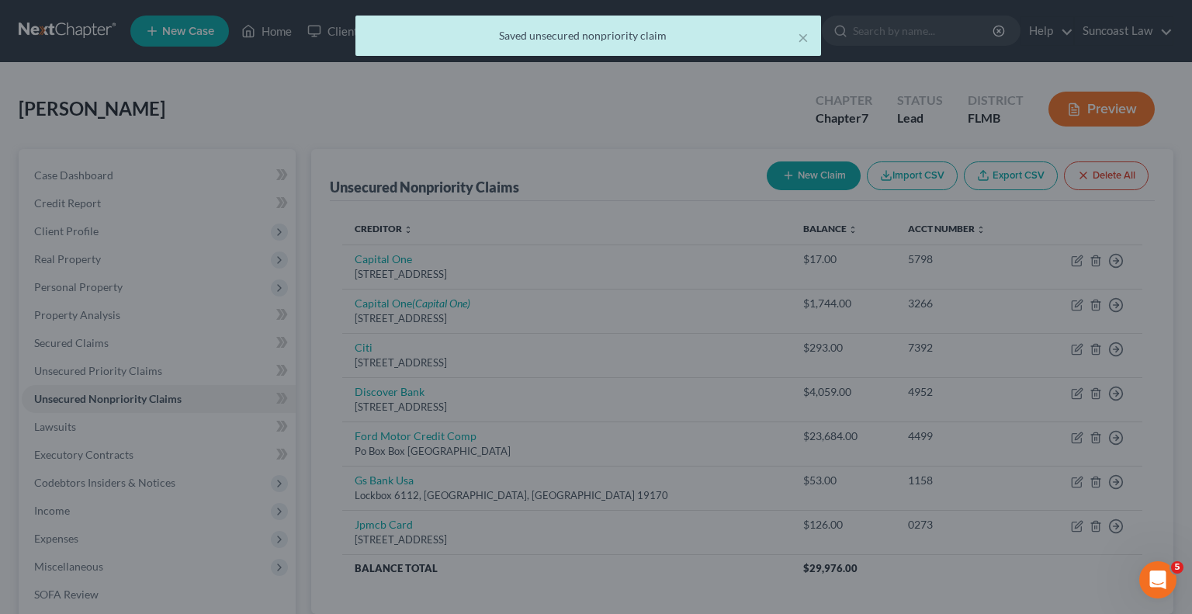
scroll to position [0, 0]
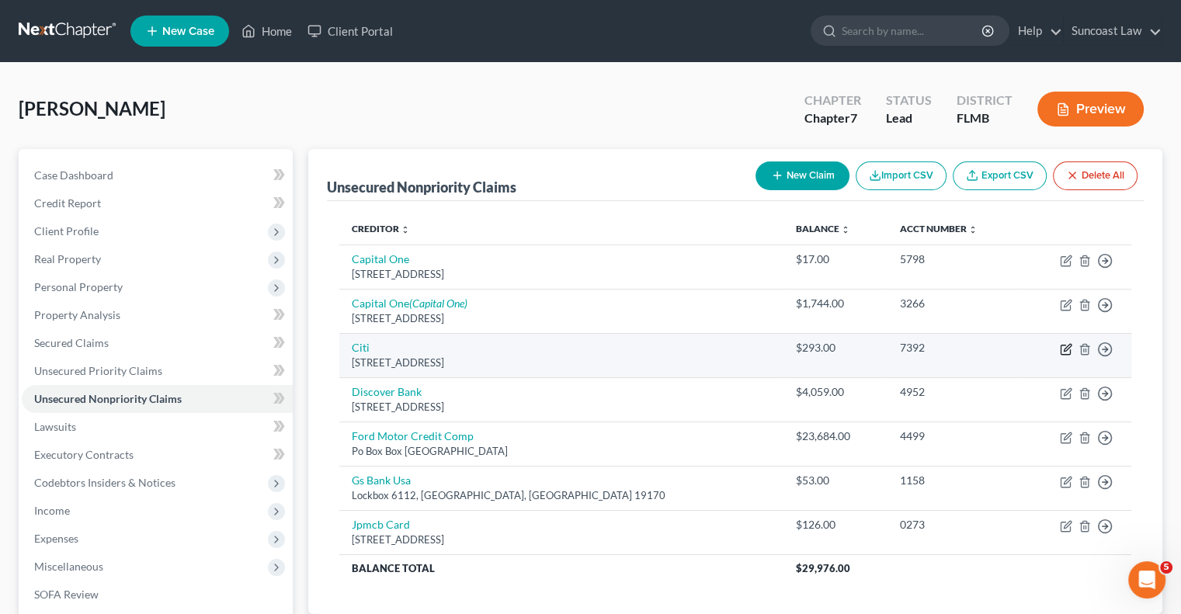
click at [1065, 351] on icon "button" at bounding box center [1066, 349] width 12 height 12
select select "43"
select select "2"
select select "0"
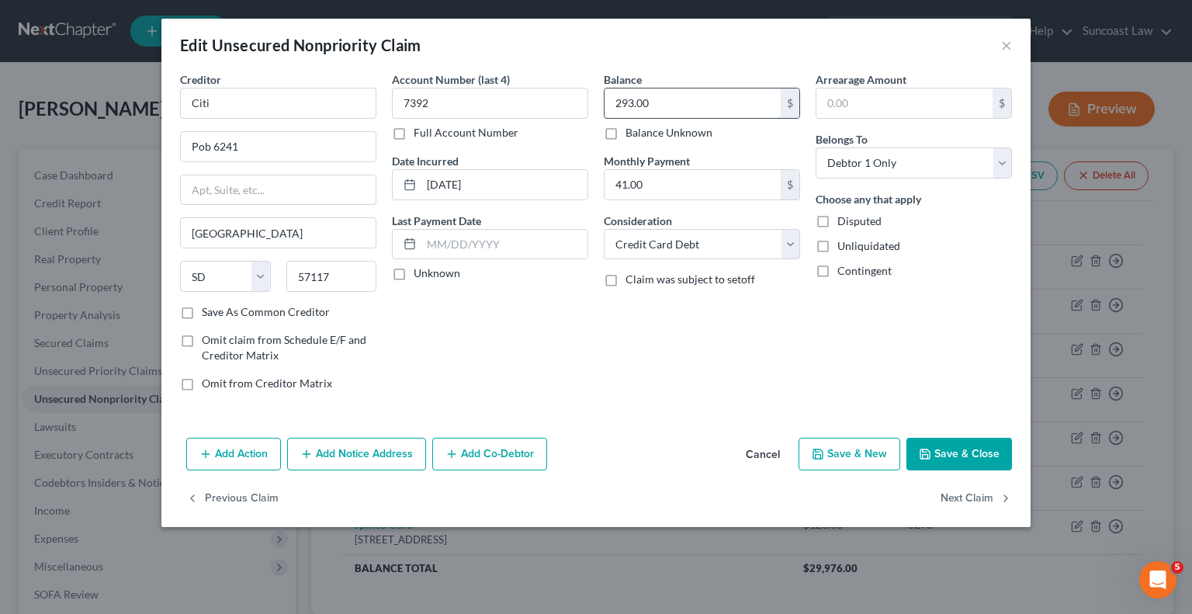
click at [721, 109] on input "293.00" at bounding box center [693, 102] width 176 height 29
type input "430.69"
click at [348, 446] on button "Add Notice Address" at bounding box center [356, 454] width 139 height 33
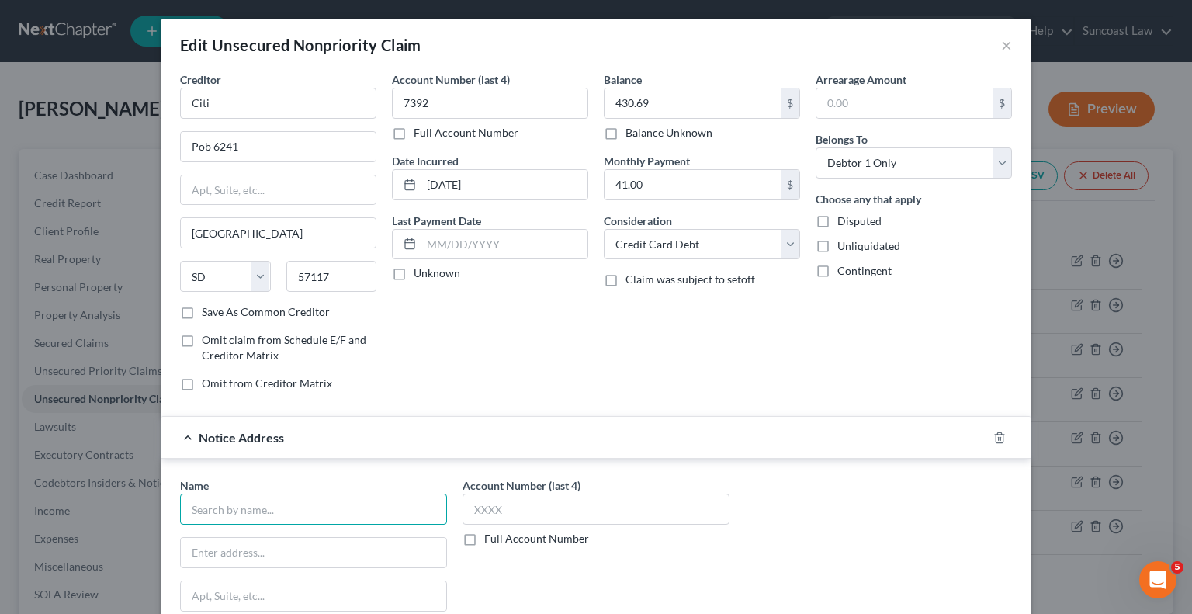
click at [332, 499] on input "text" at bounding box center [313, 509] width 267 height 31
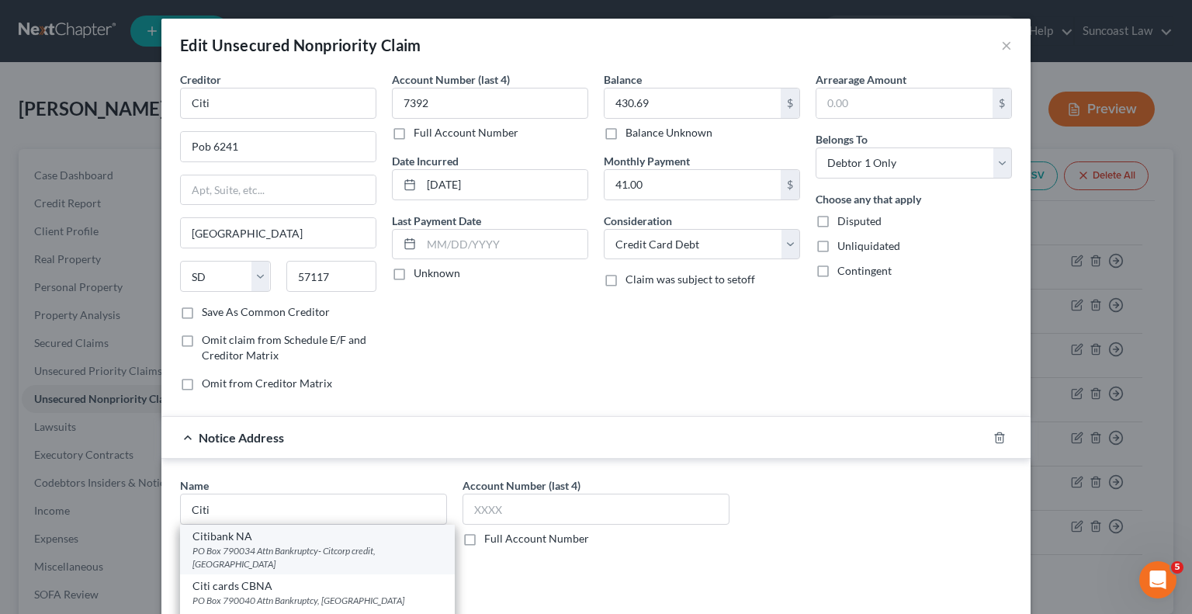
click at [281, 546] on div "PO Box 790034 Attn Bankruptcy- Citcorp credit, [GEOGRAPHIC_DATA]" at bounding box center [318, 557] width 250 height 26
type input "Citibank NA"
type input "PO Box 790034"
type input "Attn Bankruptcy- Citcorp credit"
type input "Saint Louis"
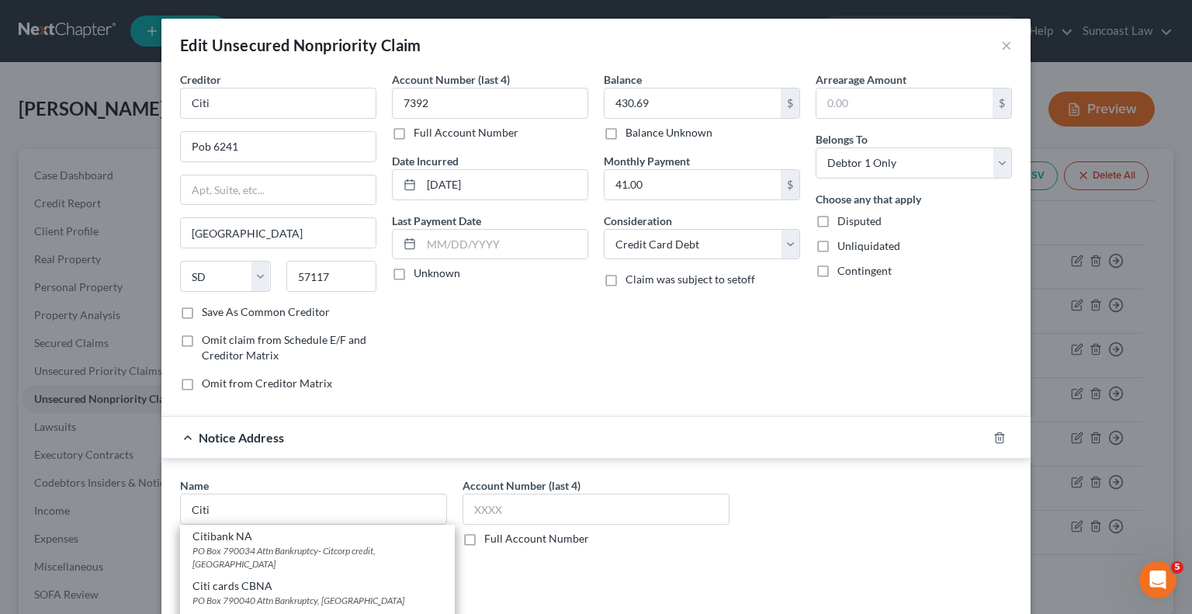
select select "26"
type input "63179"
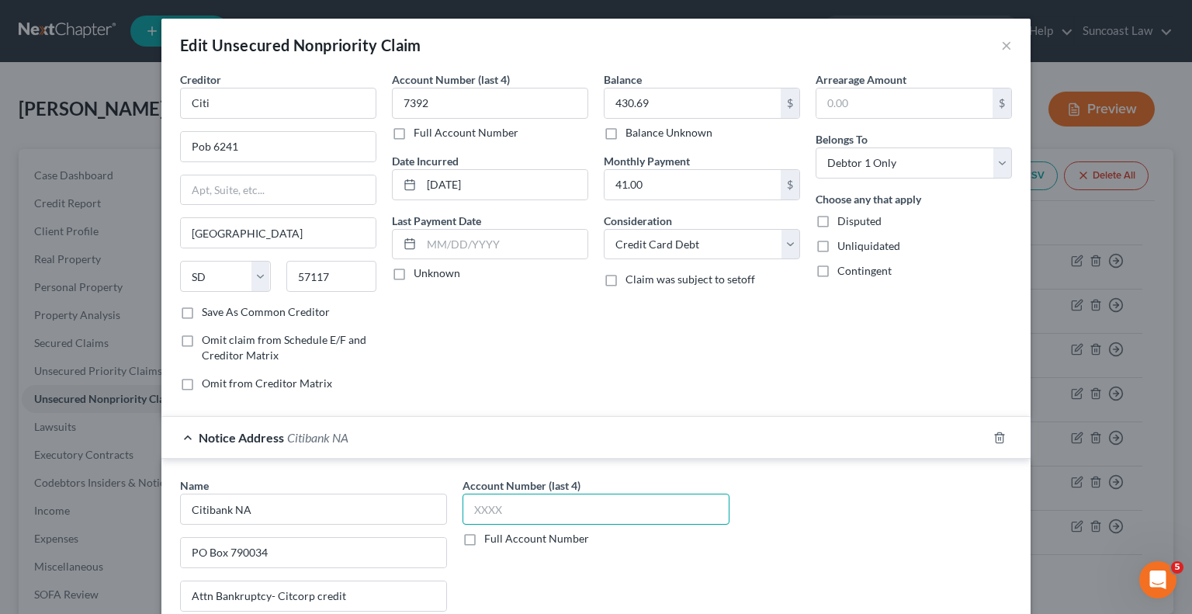
click at [563, 505] on input "text" at bounding box center [596, 509] width 267 height 31
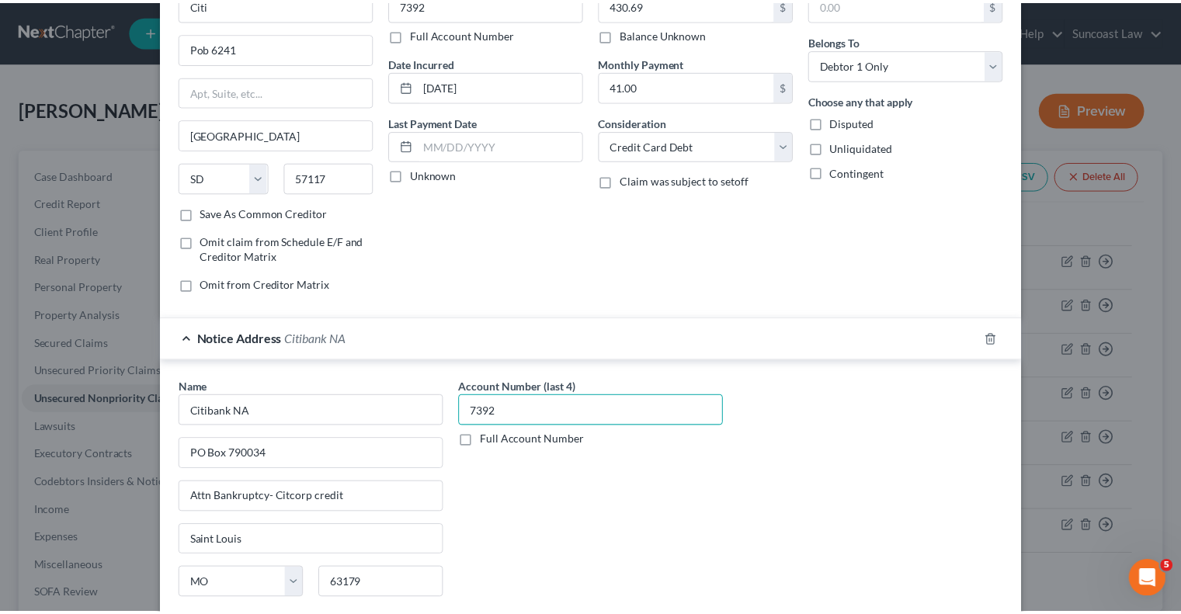
scroll to position [263, 0]
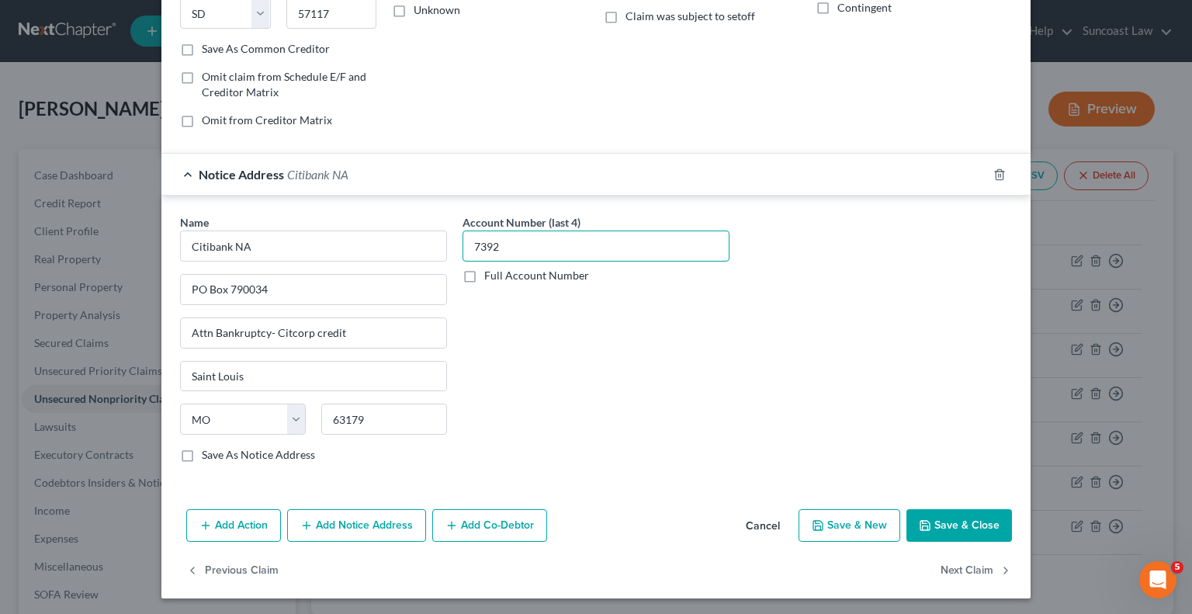
type input "7392"
click at [944, 524] on button "Save & Close" at bounding box center [960, 525] width 106 height 33
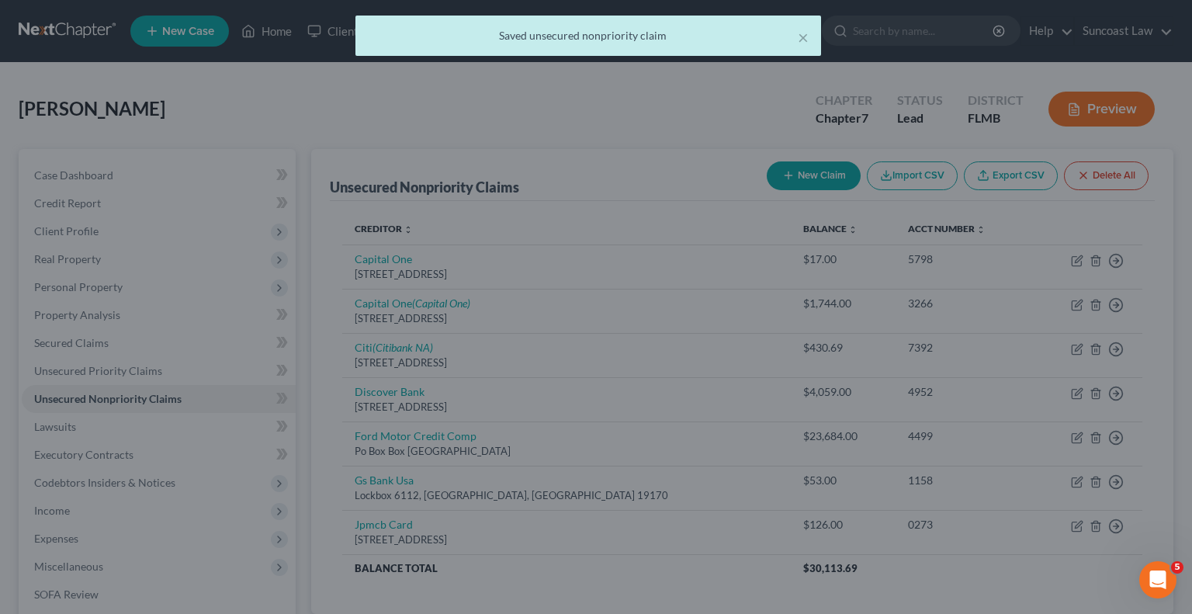
type input "0"
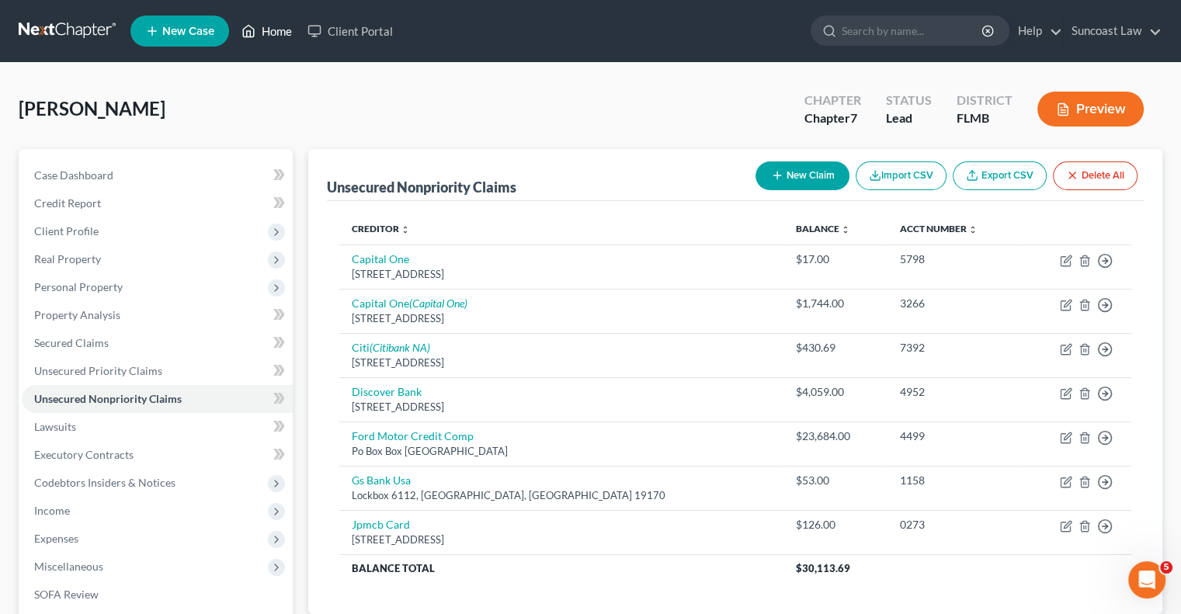
drag, startPoint x: 279, startPoint y: 24, endPoint x: 326, endPoint y: 64, distance: 62.2
click at [279, 24] on link "Home" at bounding box center [267, 31] width 66 height 28
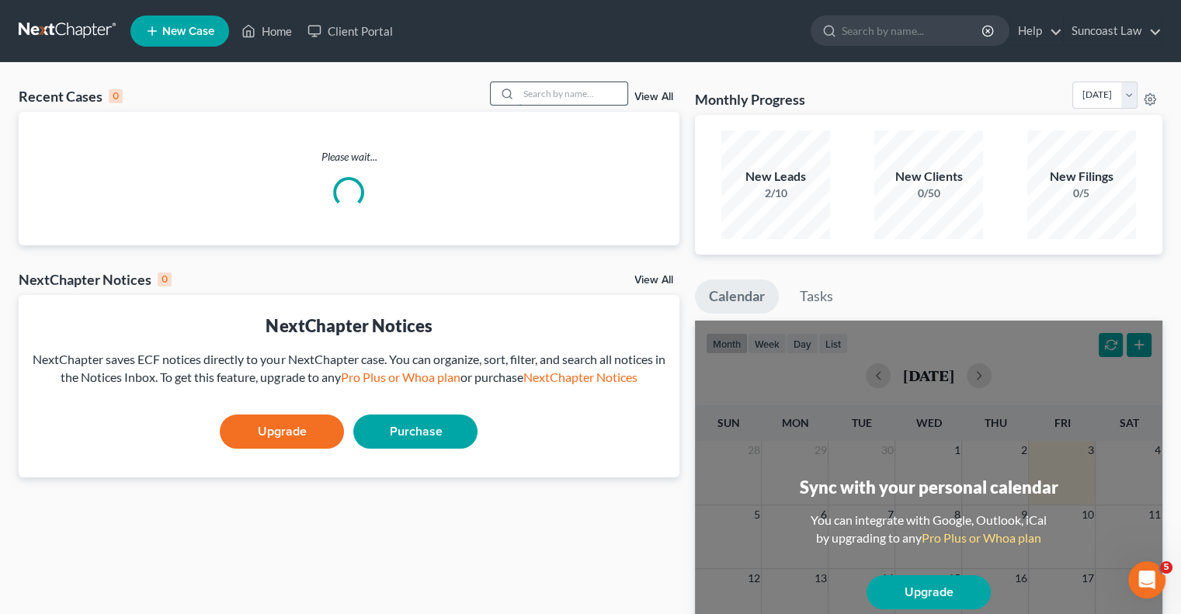
click at [545, 91] on input "search" at bounding box center [573, 93] width 109 height 23
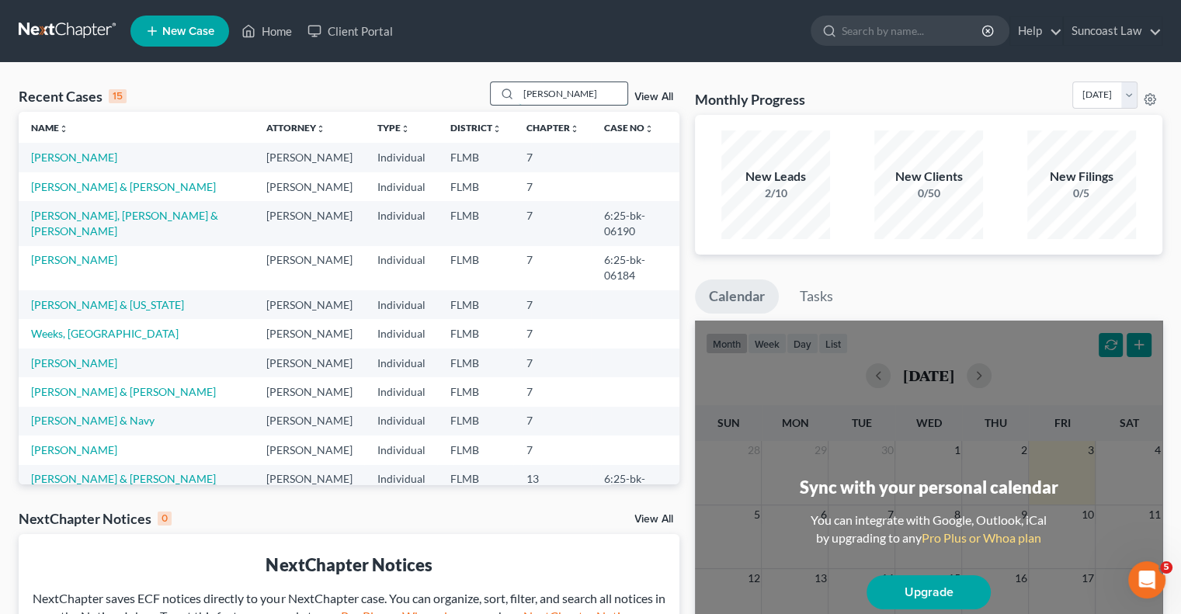
type input "[PERSON_NAME]"
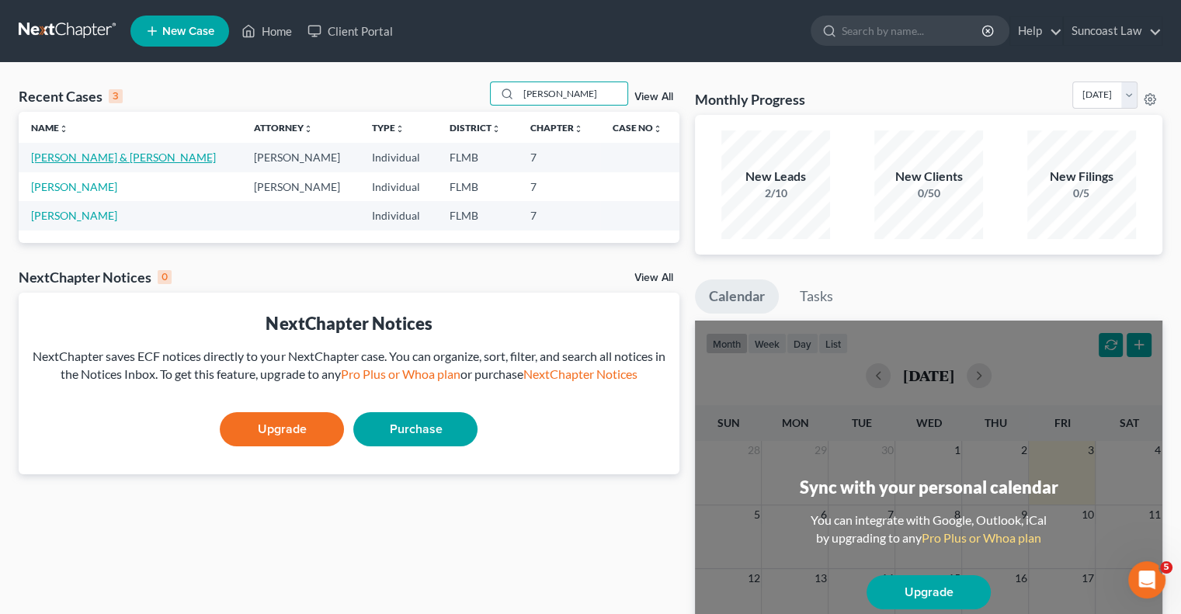
click at [69, 161] on link "[PERSON_NAME] & [PERSON_NAME]" at bounding box center [123, 157] width 185 height 13
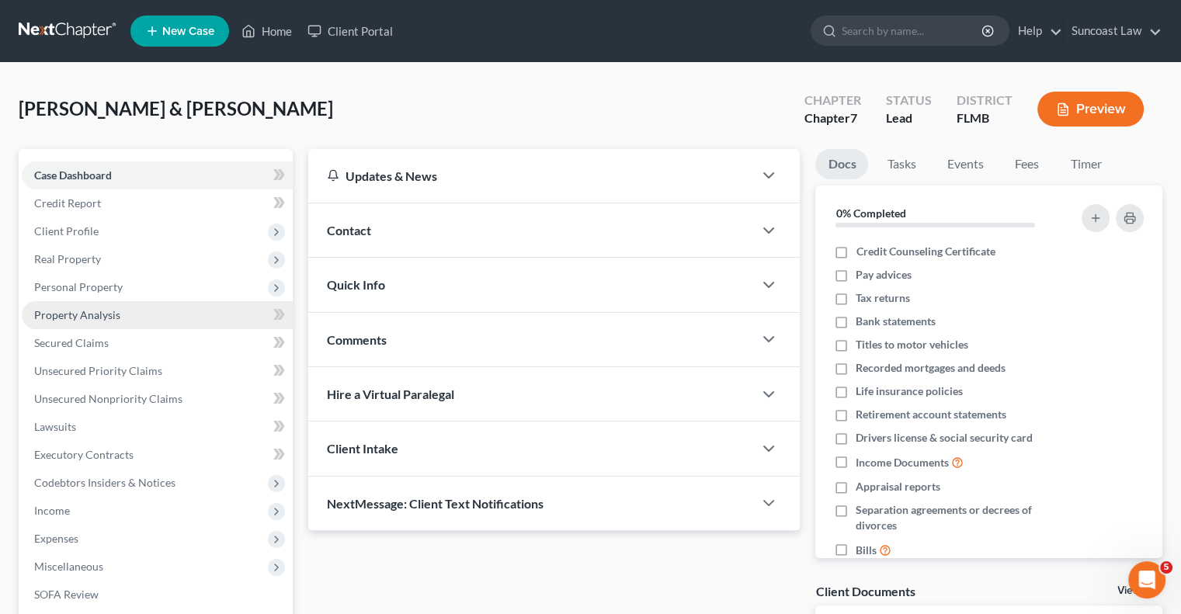
click at [110, 316] on span "Property Analysis" at bounding box center [77, 314] width 86 height 13
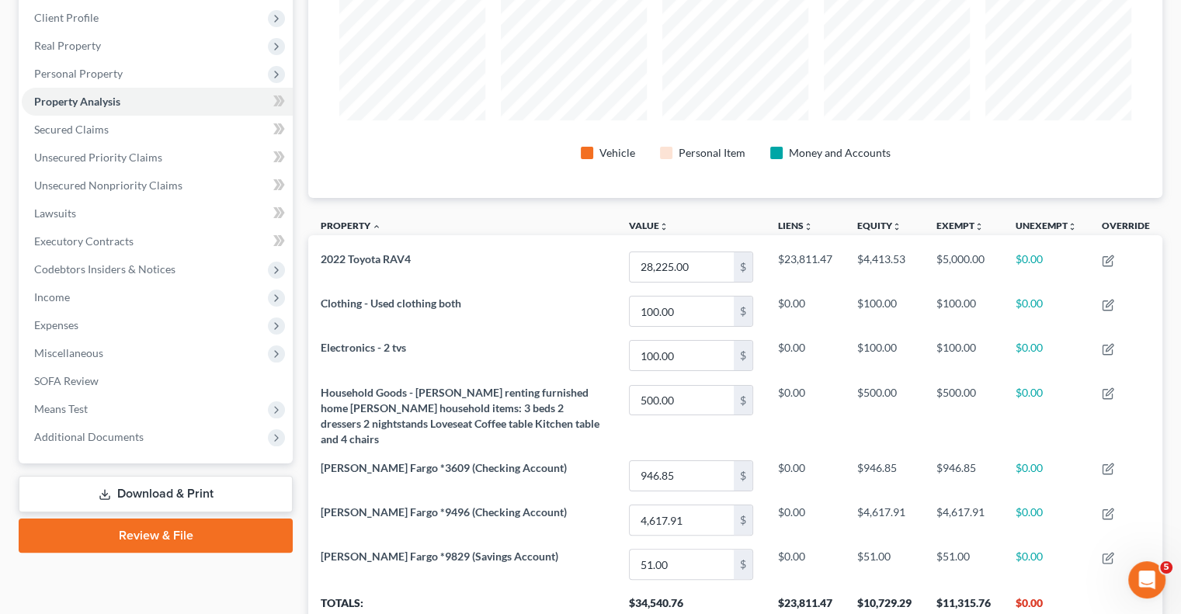
scroll to position [320, 0]
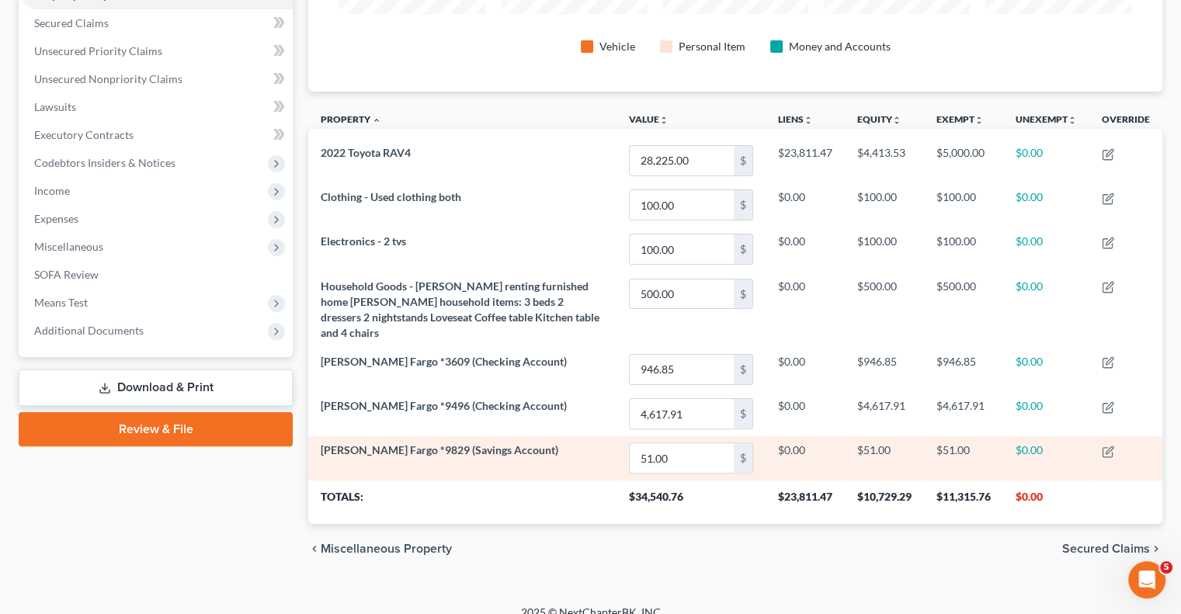
drag, startPoint x: 189, startPoint y: 376, endPoint x: 432, endPoint y: 427, distance: 247.4
click at [189, 376] on link "Download & Print" at bounding box center [156, 387] width 274 height 36
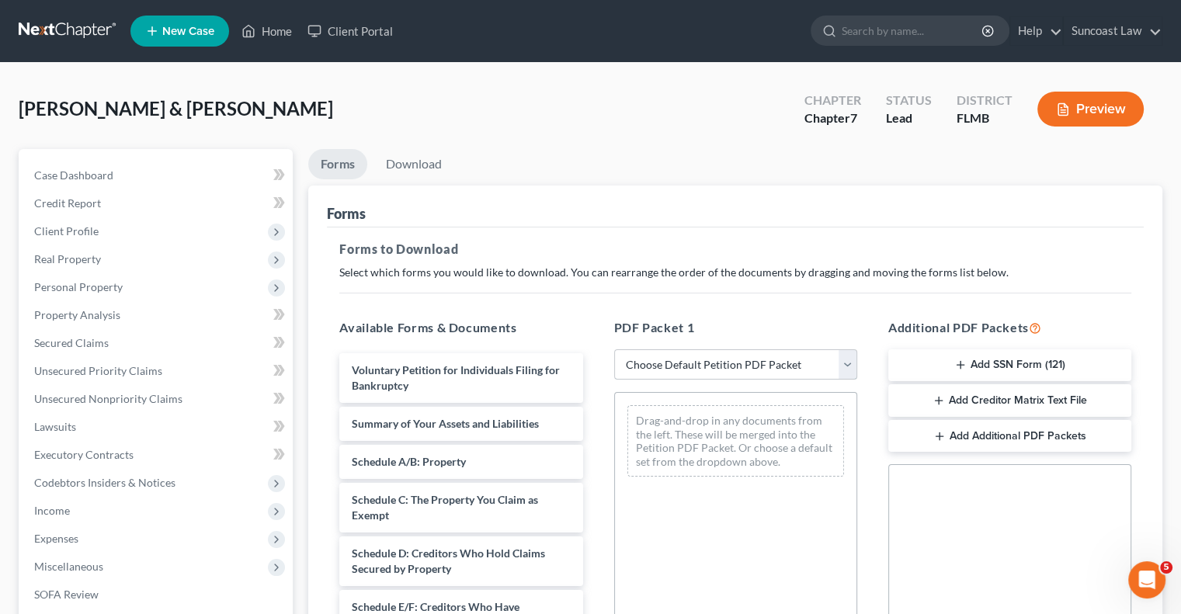
drag, startPoint x: 759, startPoint y: 362, endPoint x: 770, endPoint y: 373, distance: 14.8
click at [759, 362] on select "Choose Default Petition PDF Packet Complete Bankruptcy Petition (all forms and …" at bounding box center [735, 364] width 243 height 31
select select "0"
click at [614, 349] on select "Choose Default Petition PDF Packet Complete Bankruptcy Petition (all forms and …" at bounding box center [735, 364] width 243 height 31
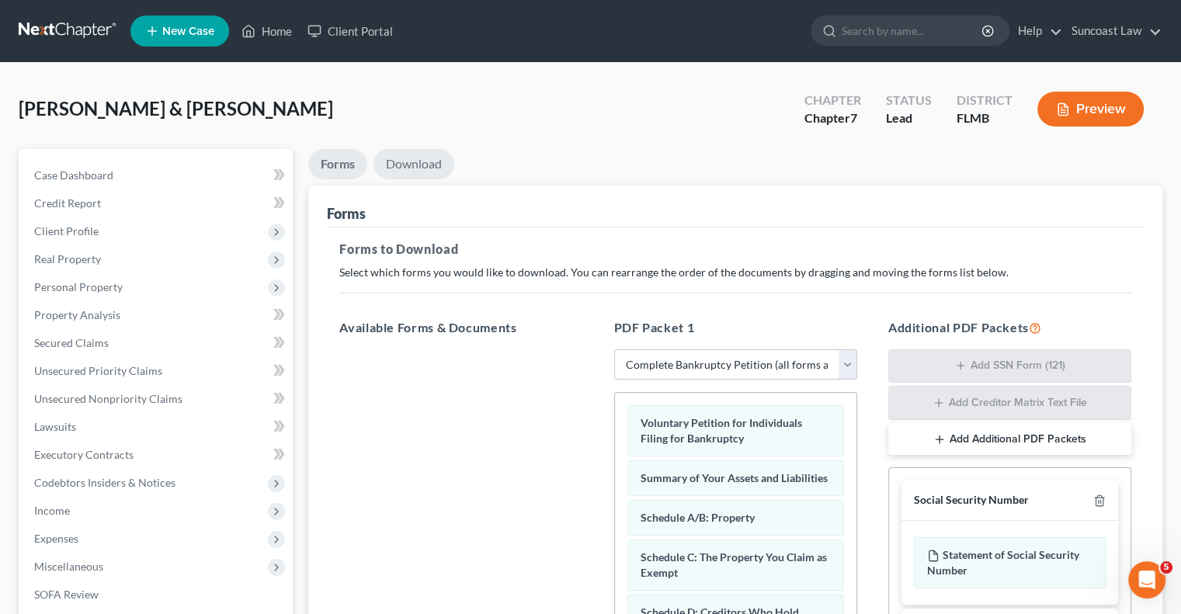
click at [418, 165] on link "Download" at bounding box center [413, 164] width 81 height 30
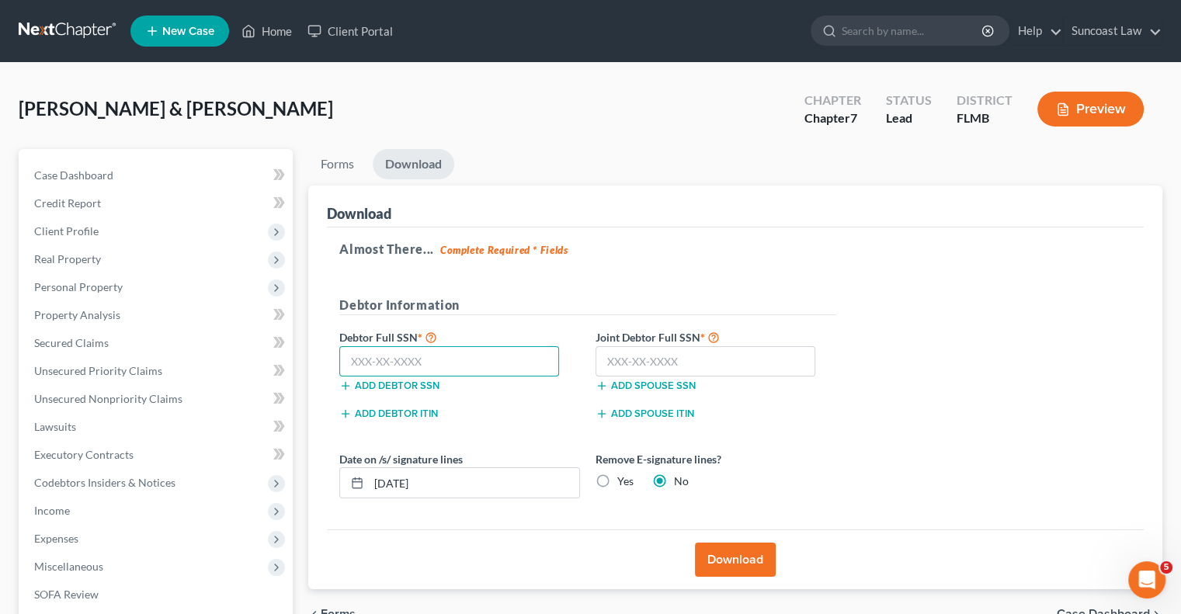
click at [518, 347] on input "text" at bounding box center [449, 361] width 220 height 31
type input "594-11-7121"
drag, startPoint x: 674, startPoint y: 362, endPoint x: 728, endPoint y: 322, distance: 67.7
click at [676, 361] on input "text" at bounding box center [705, 361] width 220 height 31
type input "420-21-7102"
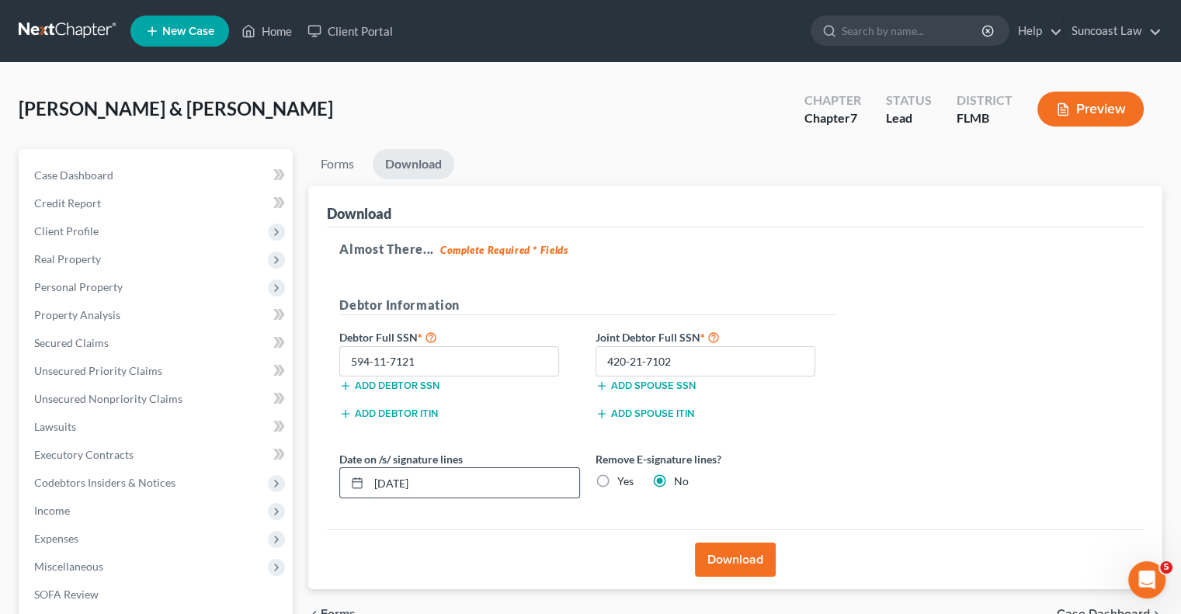
drag, startPoint x: 450, startPoint y: 476, endPoint x: 399, endPoint y: 474, distance: 51.3
click at [399, 474] on input "[DATE]" at bounding box center [474, 482] width 210 height 29
type input "[DATE]"
click at [617, 476] on label "Yes" at bounding box center [625, 481] width 16 height 16
click at [623, 476] on input "Yes" at bounding box center [628, 478] width 10 height 10
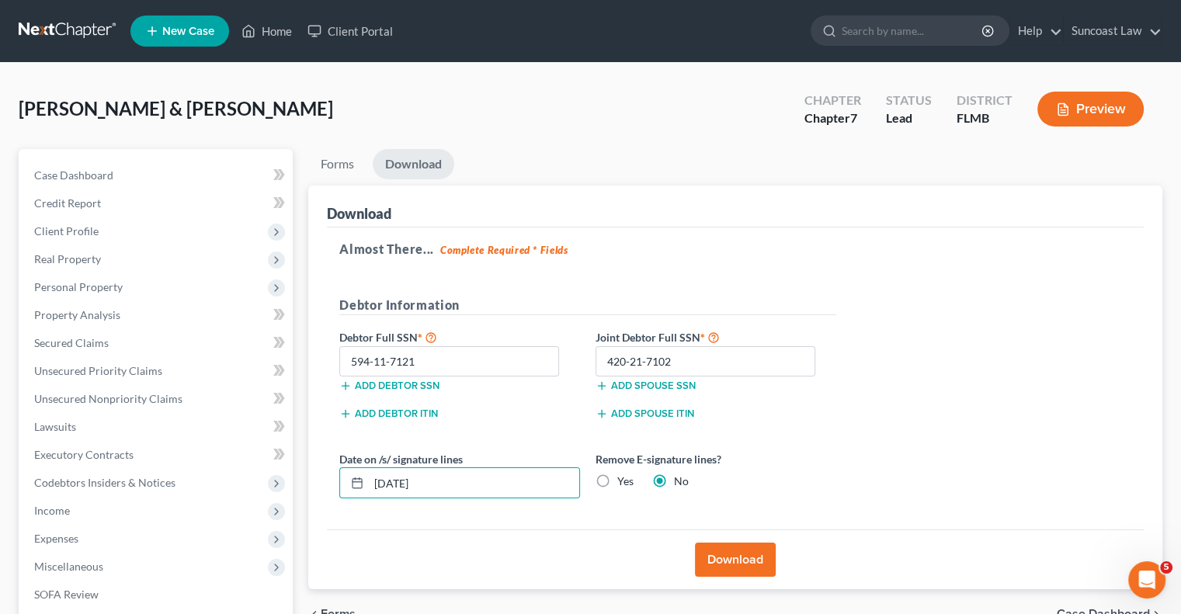
radio input "true"
radio input "false"
click at [753, 553] on button "Download" at bounding box center [735, 560] width 81 height 34
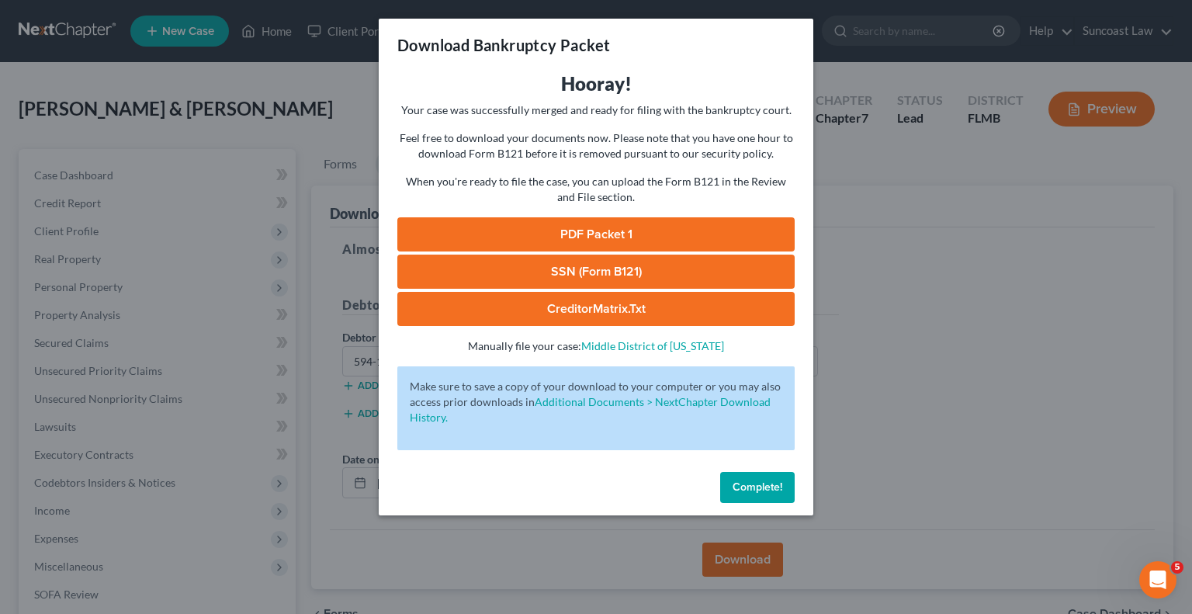
click at [636, 273] on link "SSN (Form B121)" at bounding box center [595, 272] width 397 height 34
click at [636, 232] on link "PDF Packet 1" at bounding box center [595, 234] width 397 height 34
drag, startPoint x: 750, startPoint y: 484, endPoint x: 761, endPoint y: 493, distance: 14.3
click at [750, 484] on span "Complete!" at bounding box center [758, 486] width 50 height 13
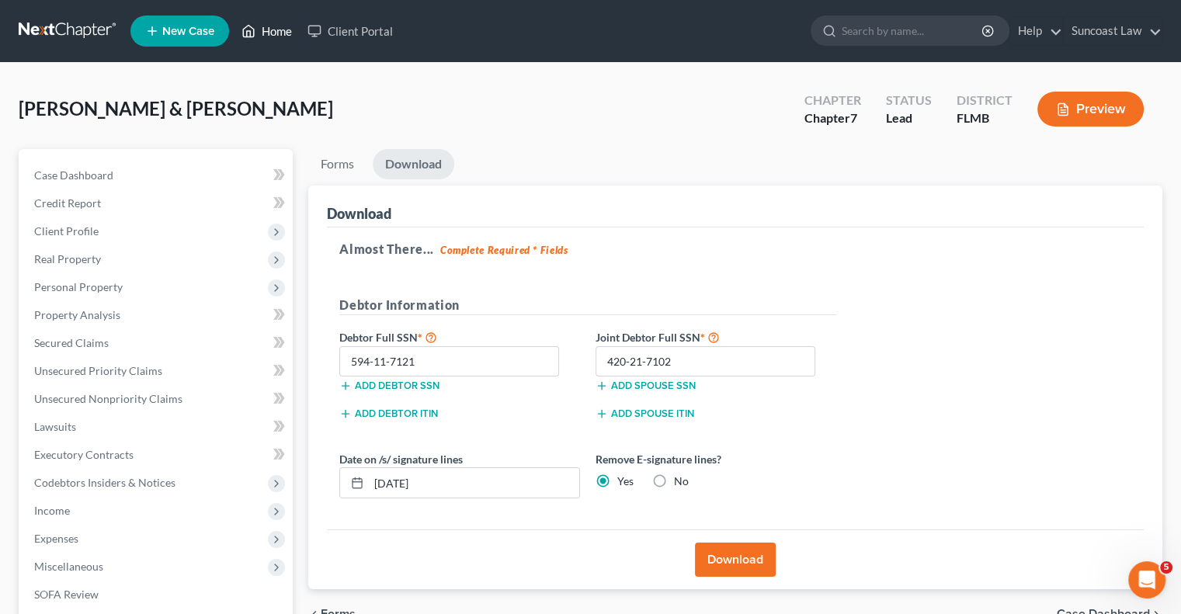
click at [273, 30] on link "Home" at bounding box center [267, 31] width 66 height 28
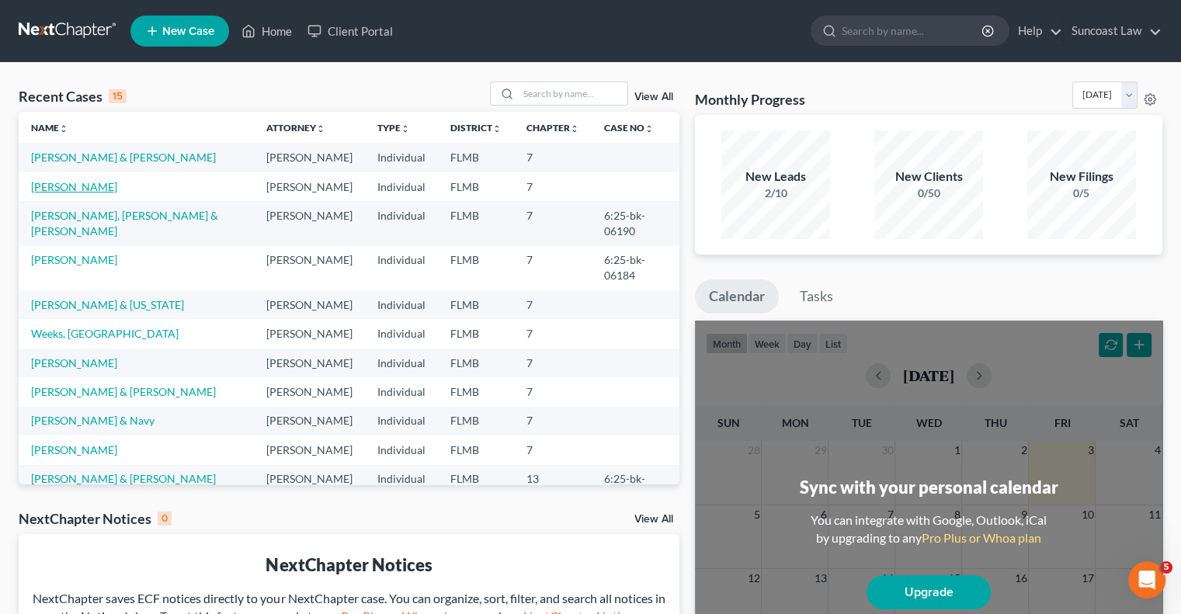
click at [67, 188] on link "[PERSON_NAME]" at bounding box center [74, 186] width 86 height 13
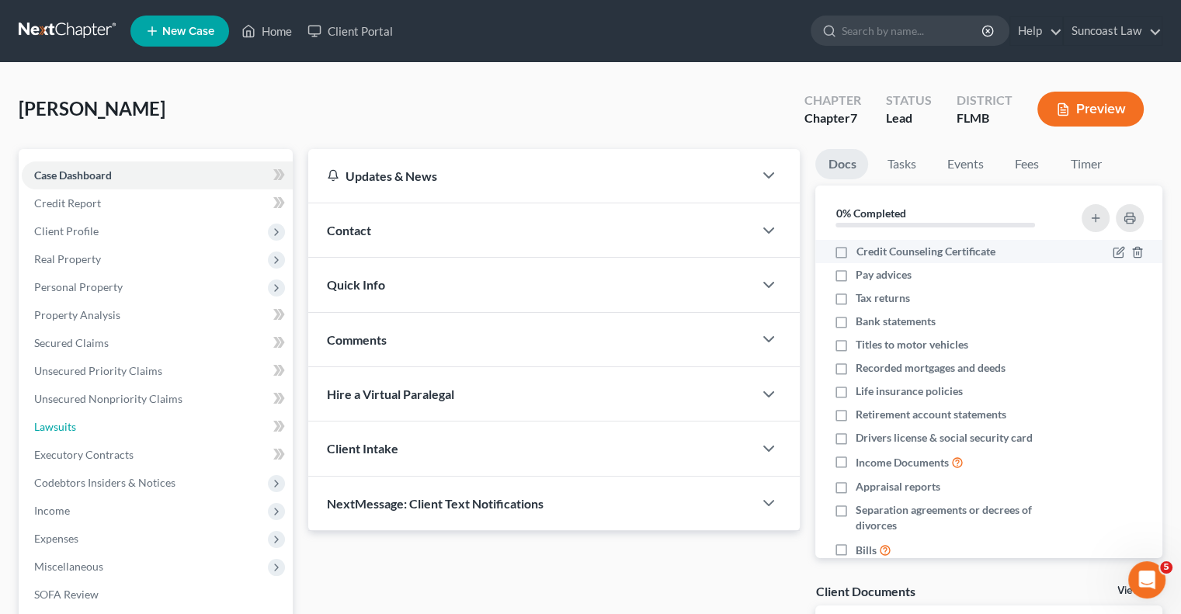
drag, startPoint x: 55, startPoint y: 430, endPoint x: 966, endPoint y: 260, distance: 927.0
click at [55, 430] on span "Lawsuits" at bounding box center [55, 426] width 42 height 13
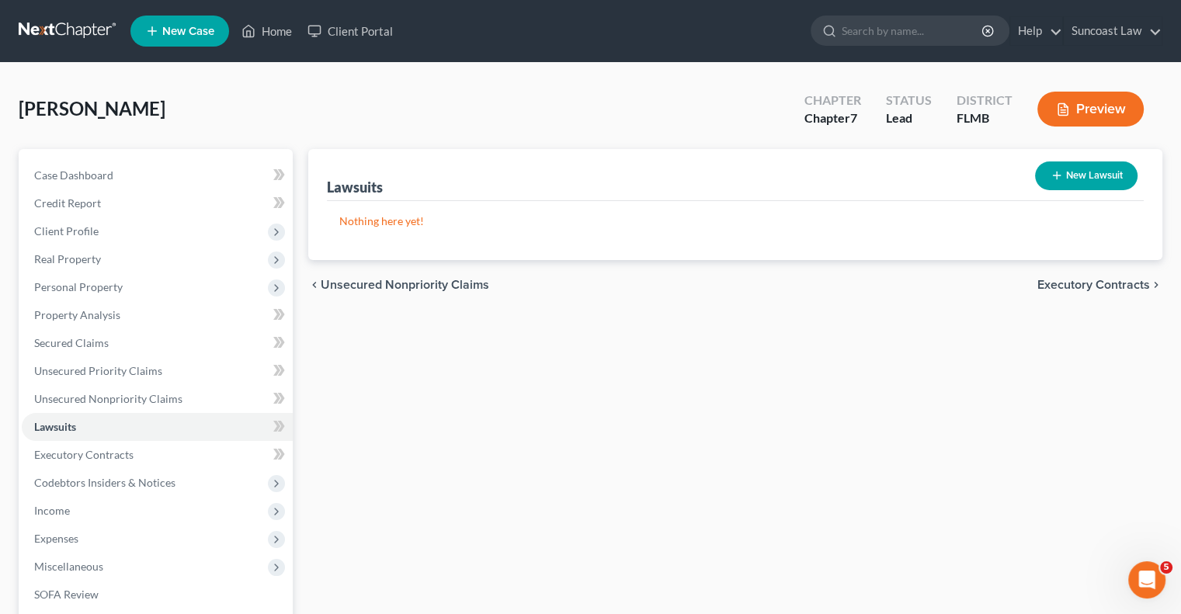
click at [1077, 186] on button "New Lawsuit" at bounding box center [1086, 175] width 102 height 29
select select "0"
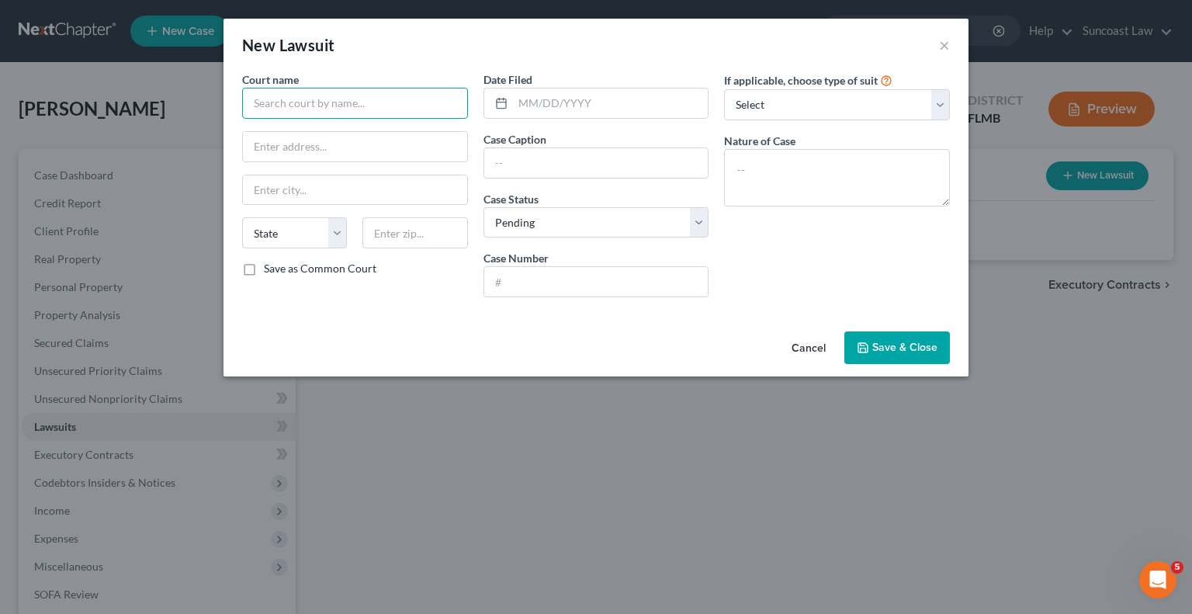
click at [407, 93] on input "text" at bounding box center [355, 103] width 226 height 31
type input "[GEOGRAPHIC_DATA]"
drag, startPoint x: 675, startPoint y: 279, endPoint x: 675, endPoint y: 287, distance: 7.8
click at [675, 279] on input "text" at bounding box center [596, 281] width 224 height 29
paste input "2025 15530 COCI"
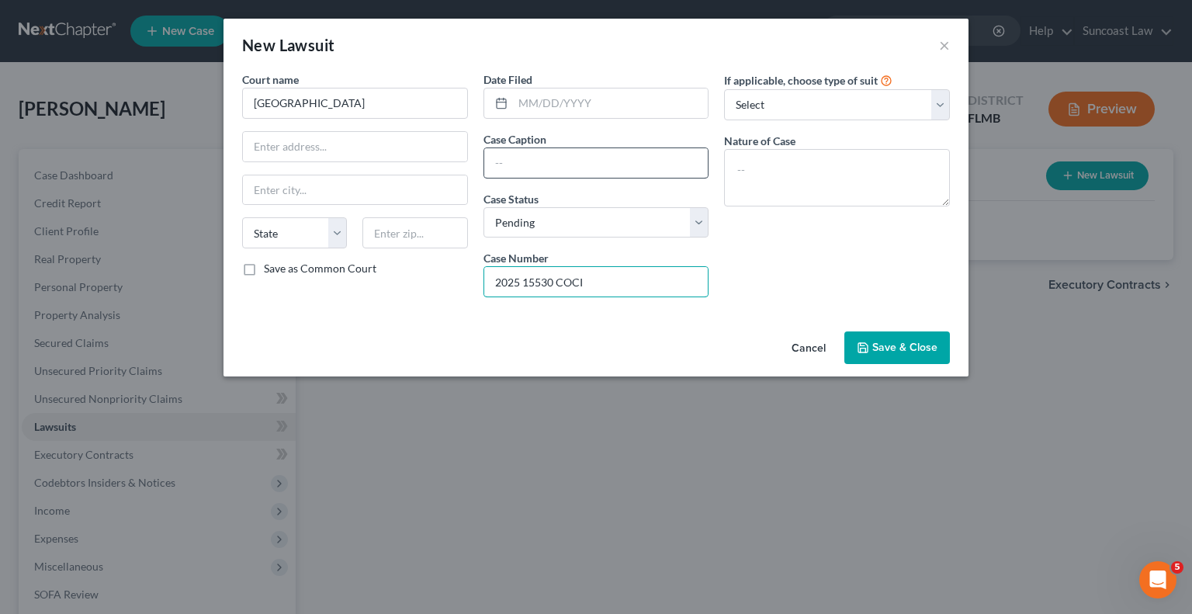
type input "2025 15530 COCI"
click at [604, 161] on input "text" at bounding box center [596, 162] width 224 height 29
drag, startPoint x: 673, startPoint y: 161, endPoint x: 487, endPoint y: 171, distance: 185.7
click at [487, 171] on input "Discover Bank Vs [PERSON_NAME]" at bounding box center [596, 162] width 224 height 29
type input "Discover Bank Vs [PERSON_NAME]"
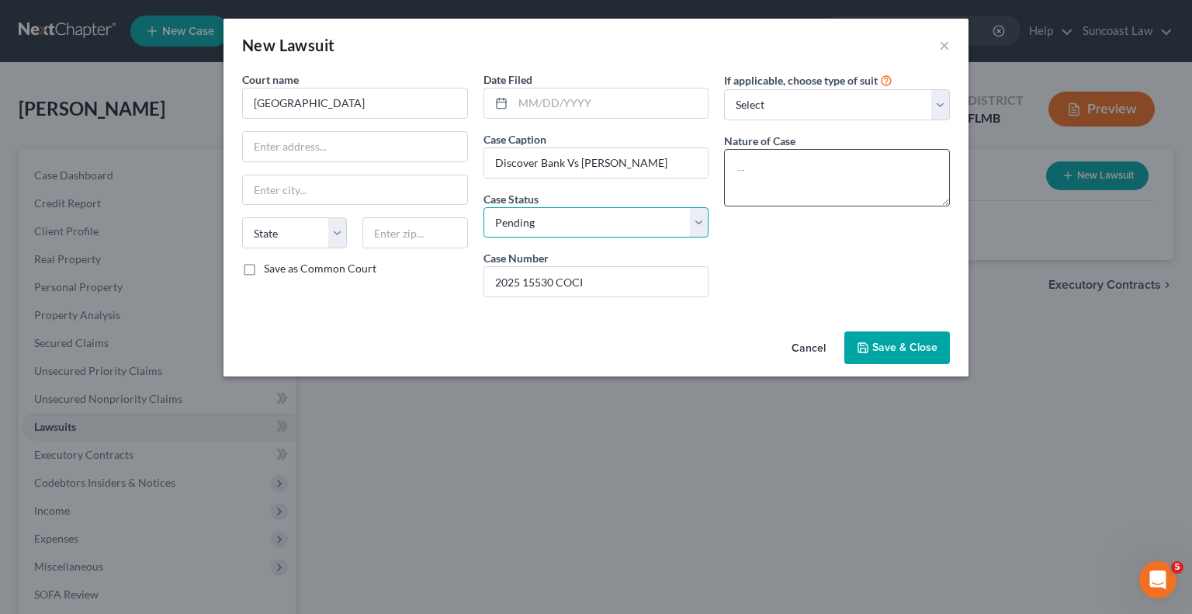
drag, startPoint x: 844, startPoint y: 226, endPoint x: 857, endPoint y: 186, distance: 41.7
click at [864, 221] on div "Court name * Volusia County State [US_STATE] AK AR AZ CA CO CT DE DC [GEOGRAPHI…" at bounding box center [595, 190] width 723 height 238
click at [649, 170] on input "Discover Bank Vs [PERSON_NAME]" at bounding box center [596, 162] width 224 height 29
drag, startPoint x: 654, startPoint y: 163, endPoint x: 439, endPoint y: 156, distance: 215.9
click at [439, 156] on div "Court name * Volusia County State [US_STATE] AK AR AZ CA CO CT DE DC [GEOGRAPHI…" at bounding box center [595, 190] width 723 height 238
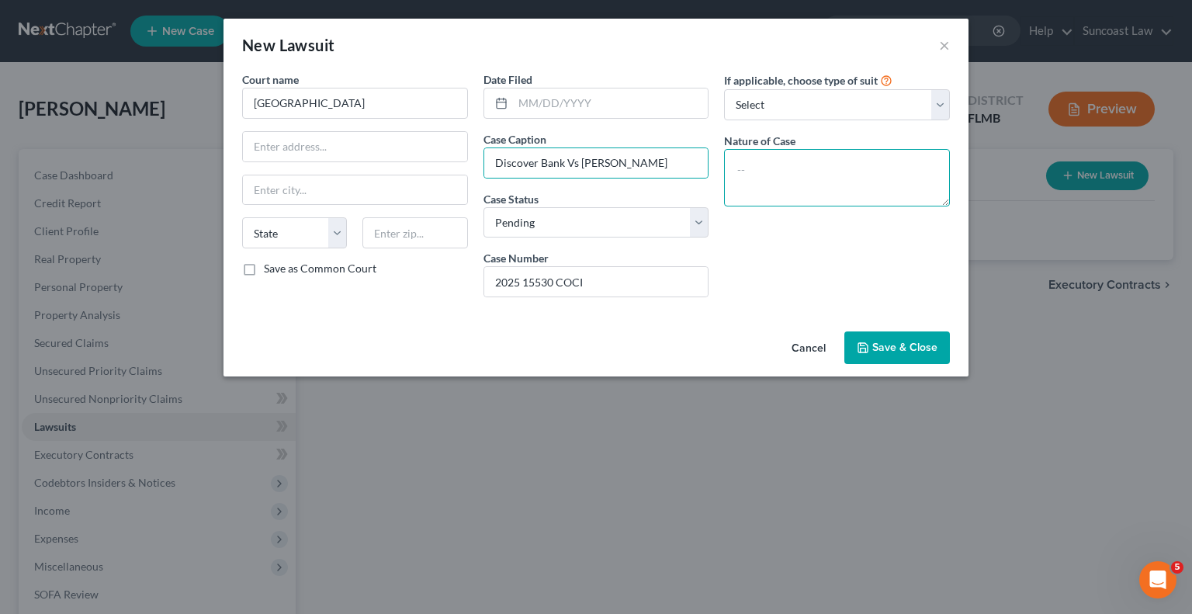
click at [863, 167] on textarea at bounding box center [837, 177] width 226 height 57
paste textarea "Discover Bank Vs [PERSON_NAME]"
type textarea "Discover Bank Vs [PERSON_NAME]"
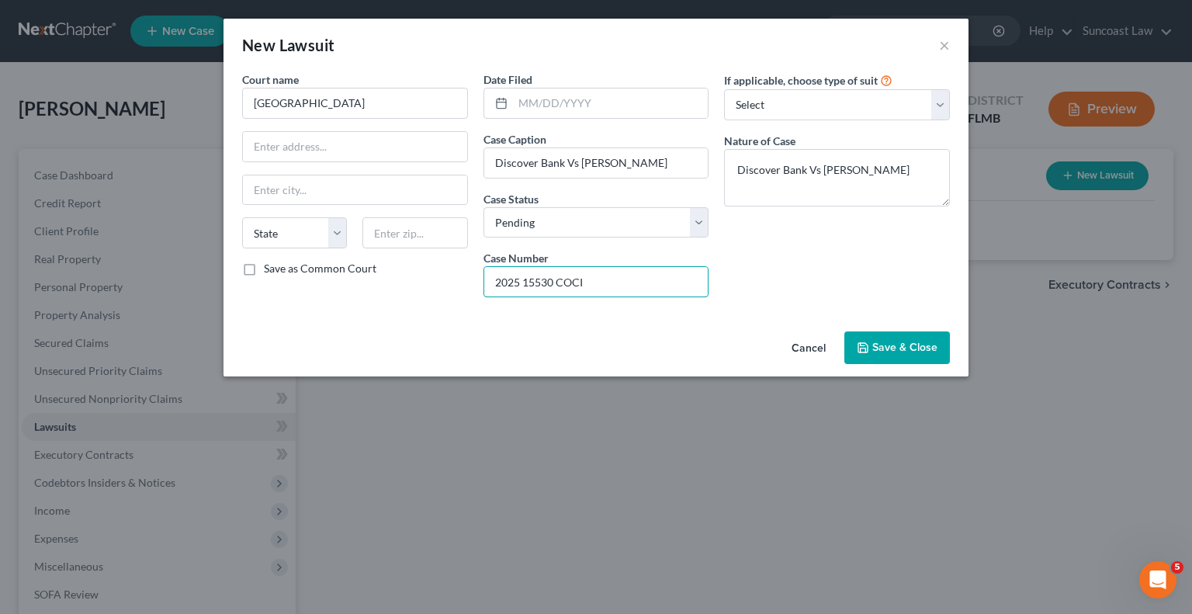
drag, startPoint x: 609, startPoint y: 279, endPoint x: 444, endPoint y: 276, distance: 165.3
click at [444, 276] on div "Court name * Volusia County State [US_STATE] AK AR AZ CA CO CT DE DC [GEOGRAPHI…" at bounding box center [595, 190] width 723 height 238
click at [872, 344] on button "Save & Close" at bounding box center [898, 347] width 106 height 33
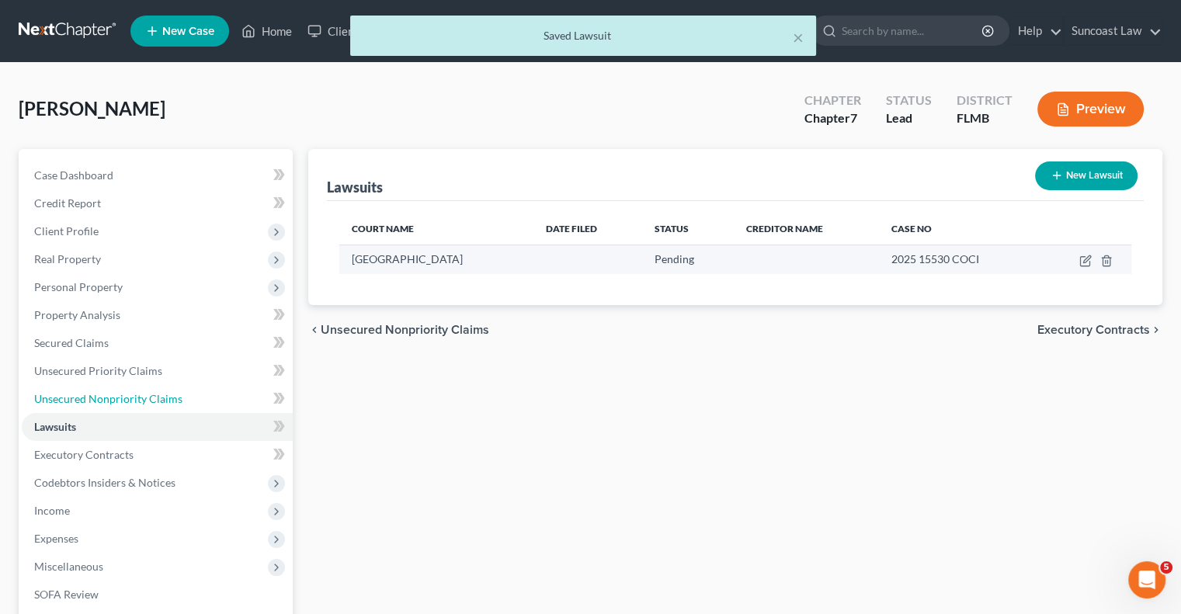
drag, startPoint x: 177, startPoint y: 397, endPoint x: 425, endPoint y: 271, distance: 278.4
click at [177, 397] on span "Unsecured Nonpriority Claims" at bounding box center [108, 398] width 148 height 13
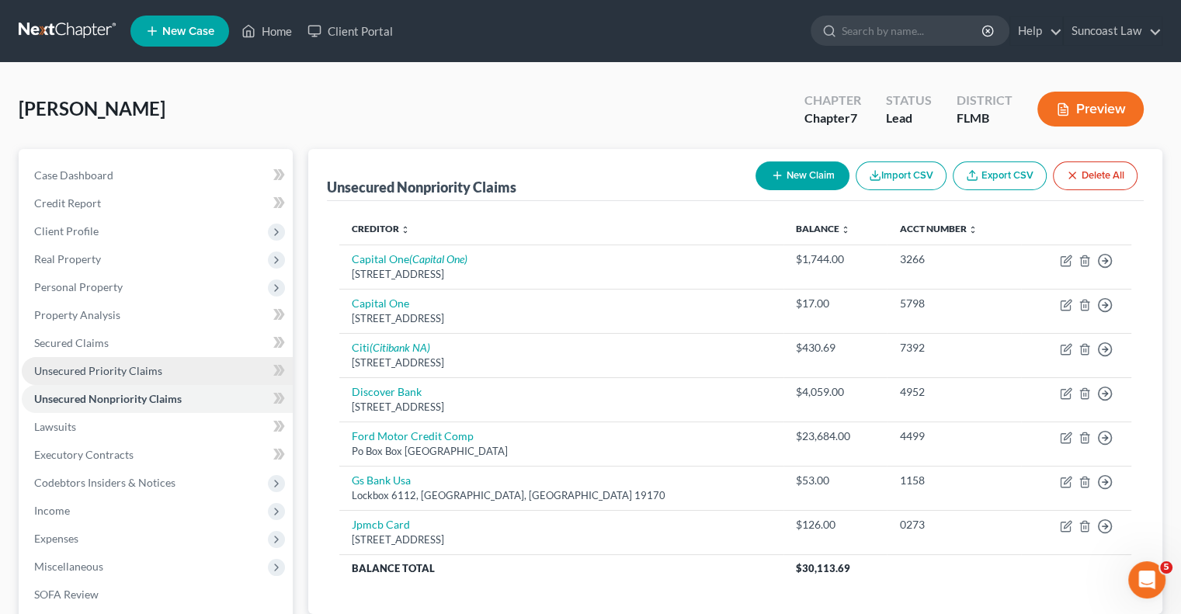
drag, startPoint x: 143, startPoint y: 360, endPoint x: 177, endPoint y: 358, distance: 34.2
click at [143, 359] on link "Unsecured Priority Claims" at bounding box center [157, 371] width 271 height 28
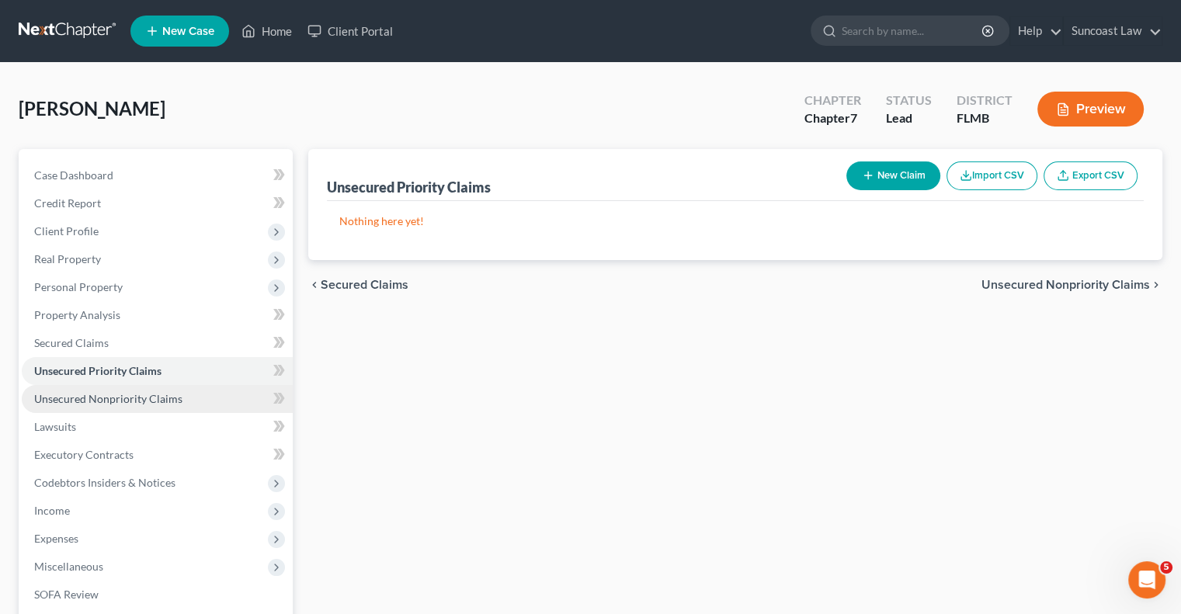
click at [140, 411] on link "Unsecured Nonpriority Claims" at bounding box center [157, 399] width 271 height 28
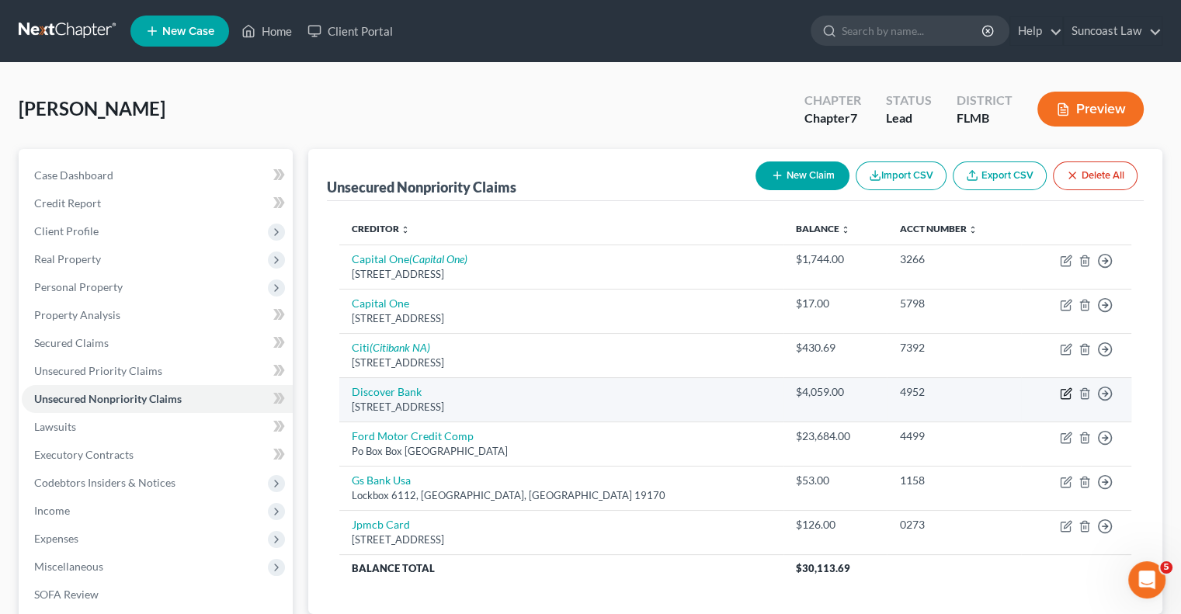
click at [1067, 394] on icon "button" at bounding box center [1066, 393] width 12 height 12
select select "7"
select select "2"
select select "0"
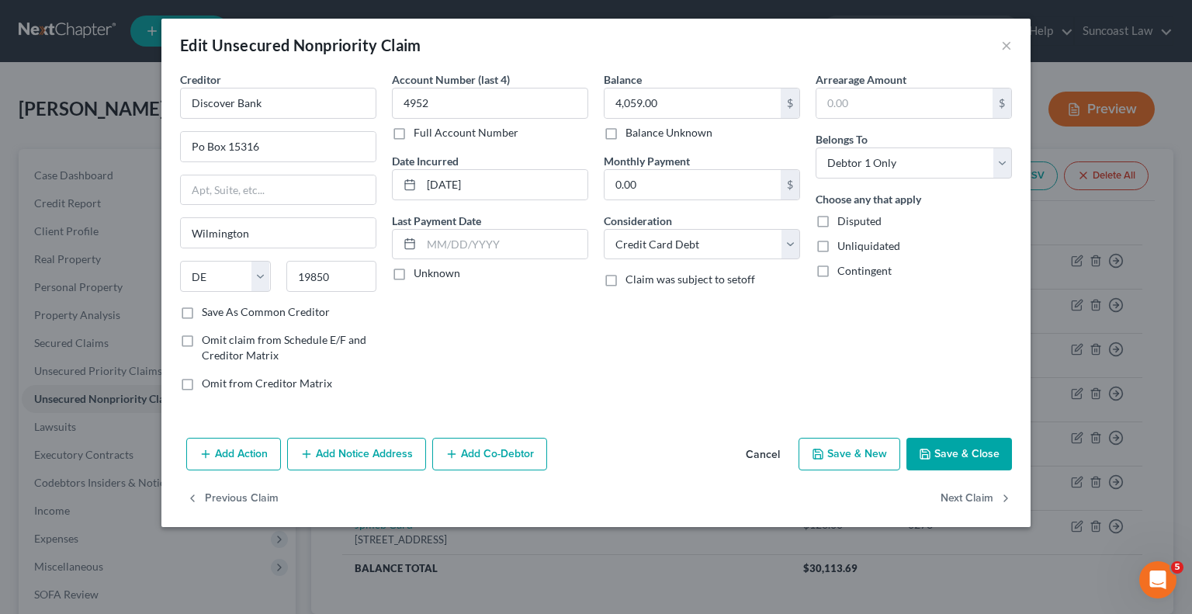
click at [398, 447] on button "Add Notice Address" at bounding box center [356, 454] width 139 height 33
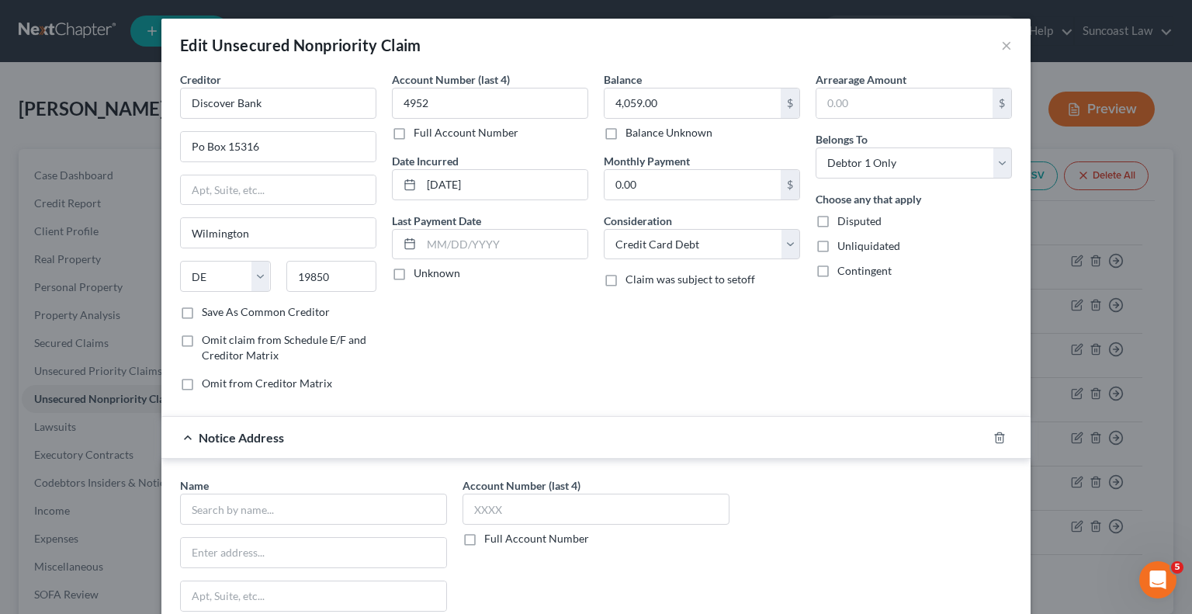
click at [484, 533] on label "Full Account Number" at bounding box center [536, 539] width 105 height 16
click at [491, 533] on input "Full Account Number" at bounding box center [496, 536] width 10 height 10
click at [540, 500] on input "text" at bounding box center [596, 509] width 267 height 31
type input "2025 15530 COCI"
click at [290, 497] on input "text" at bounding box center [313, 509] width 267 height 31
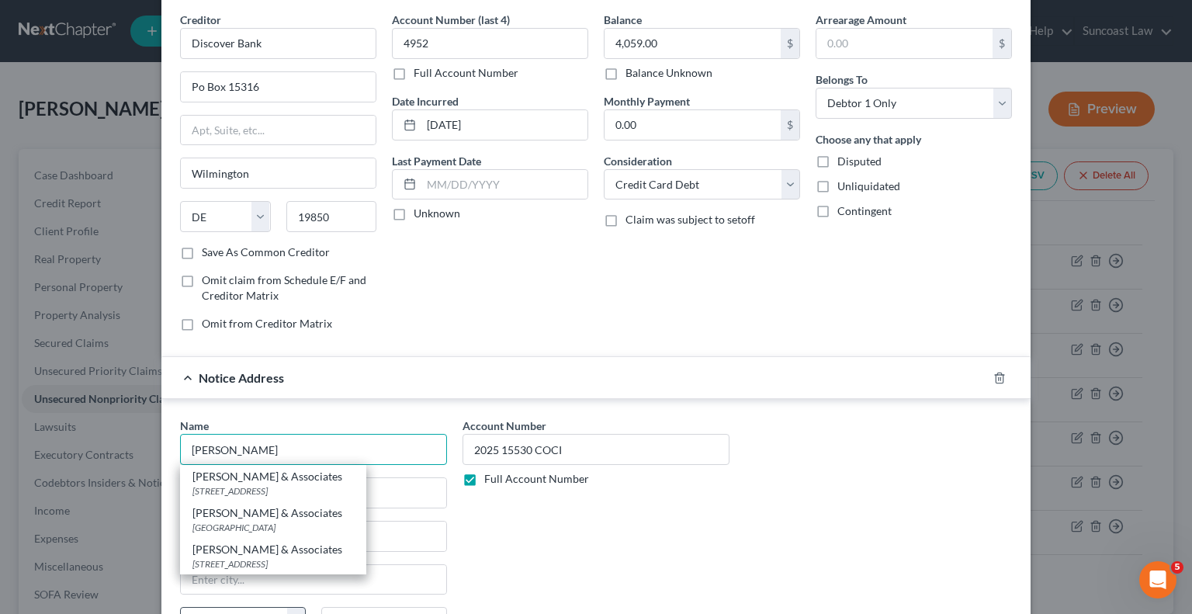
scroll to position [155, 0]
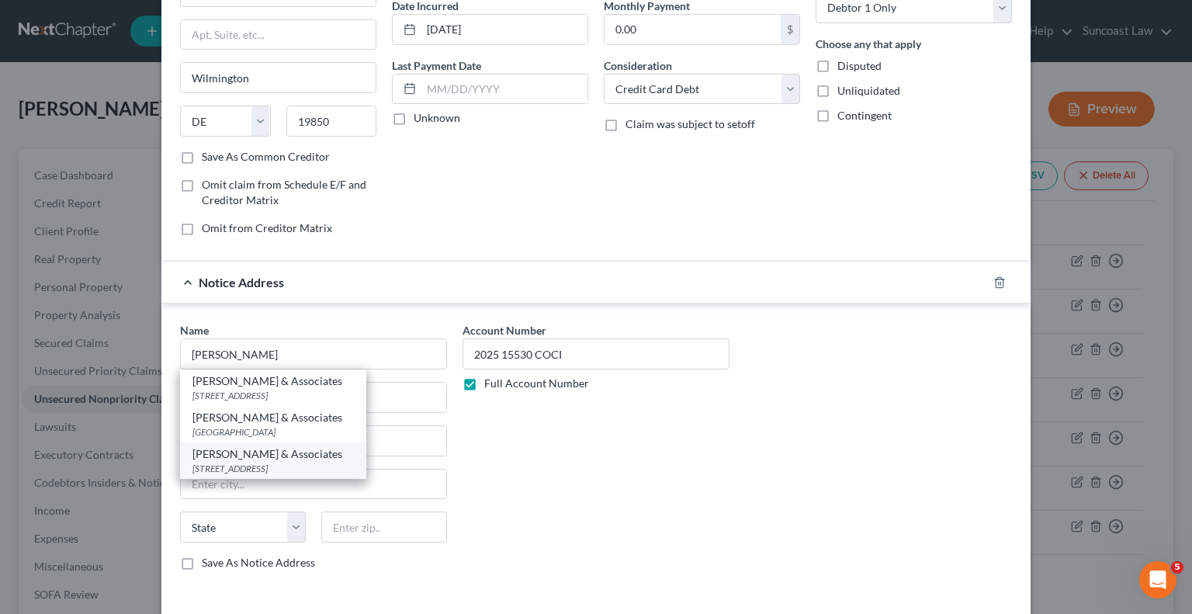
click at [273, 465] on div "[STREET_ADDRESS]" at bounding box center [273, 468] width 161 height 13
type input "[PERSON_NAME] & Associates"
type input "[STREET_ADDRESS]"
type input "Suite 100"
type input "[GEOGRAPHIC_DATA]"
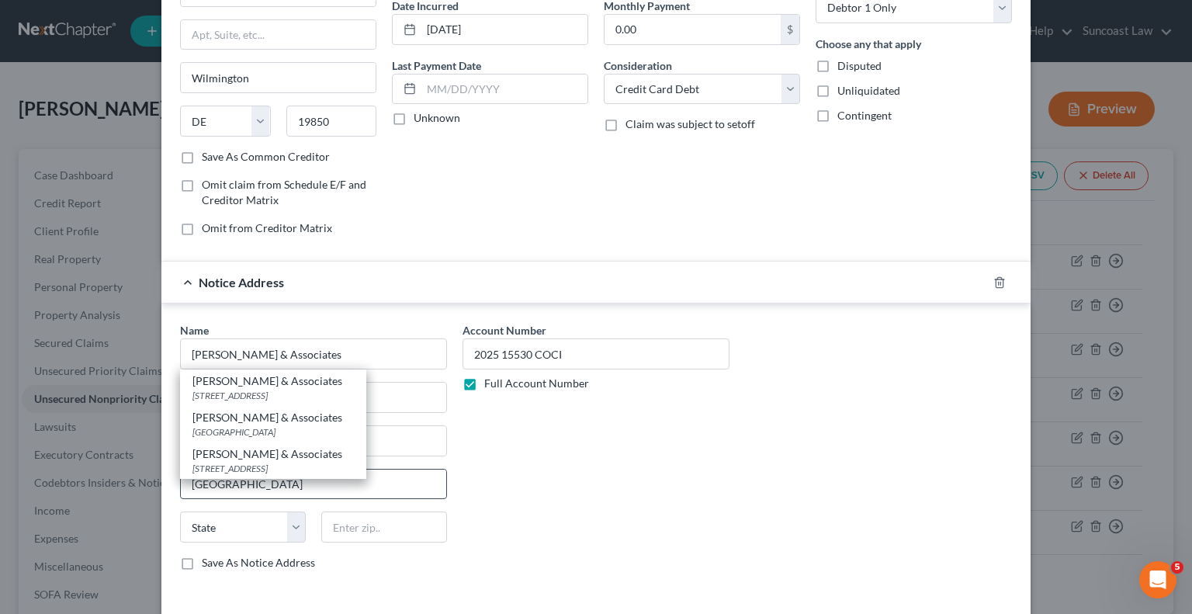
select select "9"
type input "32256"
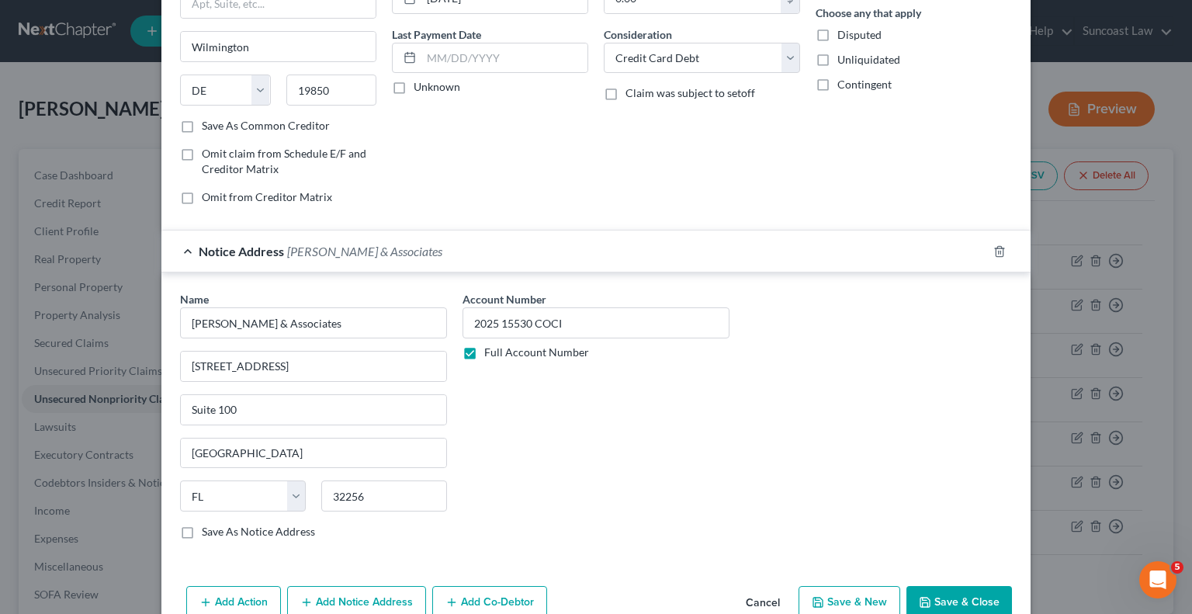
scroll to position [233, 0]
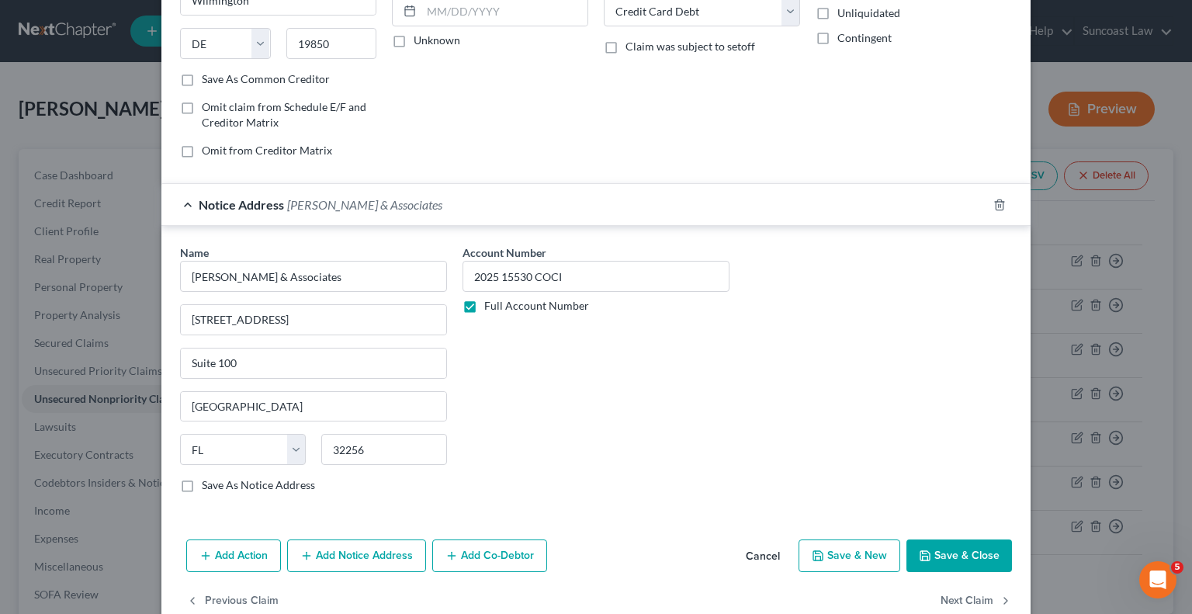
drag, startPoint x: 973, startPoint y: 550, endPoint x: 959, endPoint y: 553, distance: 14.2
click at [973, 551] on button "Save & Close" at bounding box center [960, 555] width 106 height 33
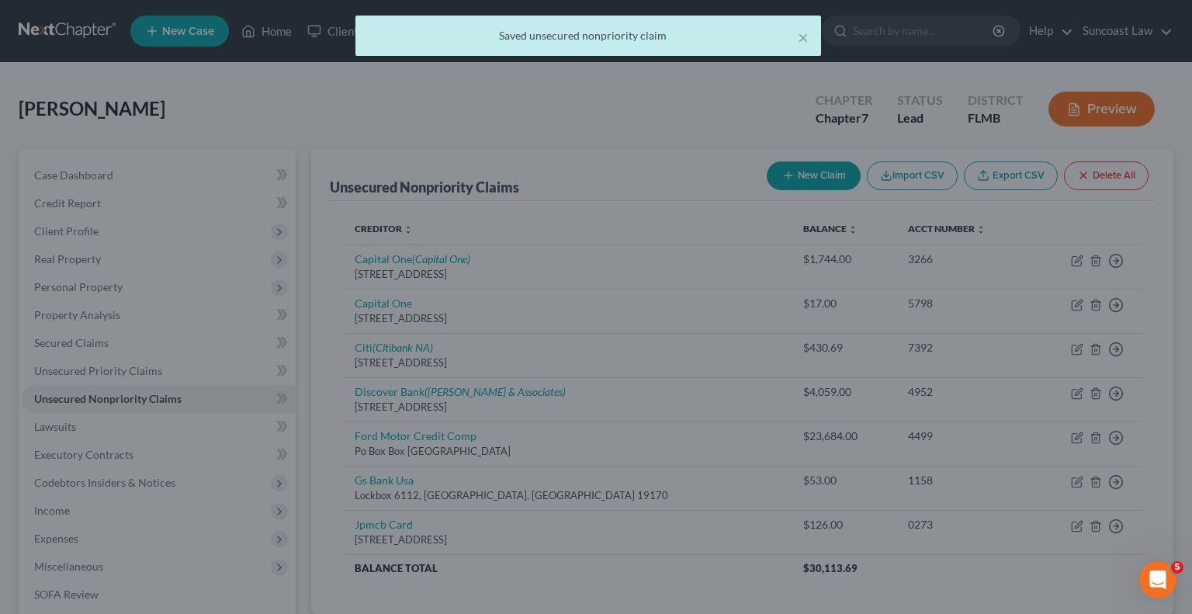
type input "0"
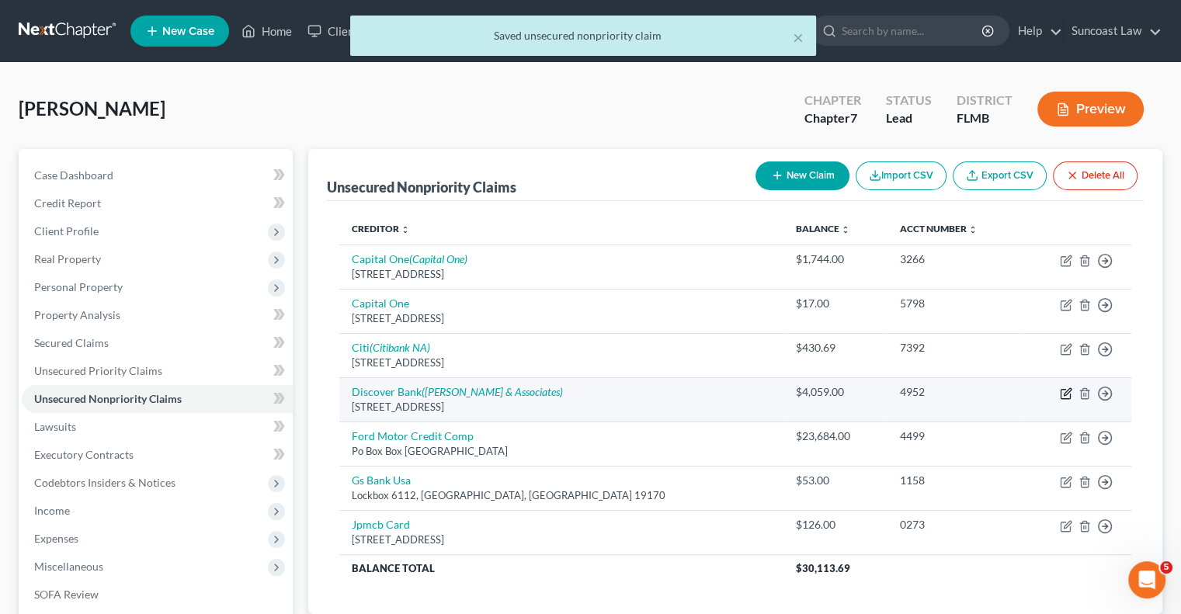
click at [1066, 389] on icon "button" at bounding box center [1066, 393] width 12 height 12
select select "7"
select select "2"
select select "0"
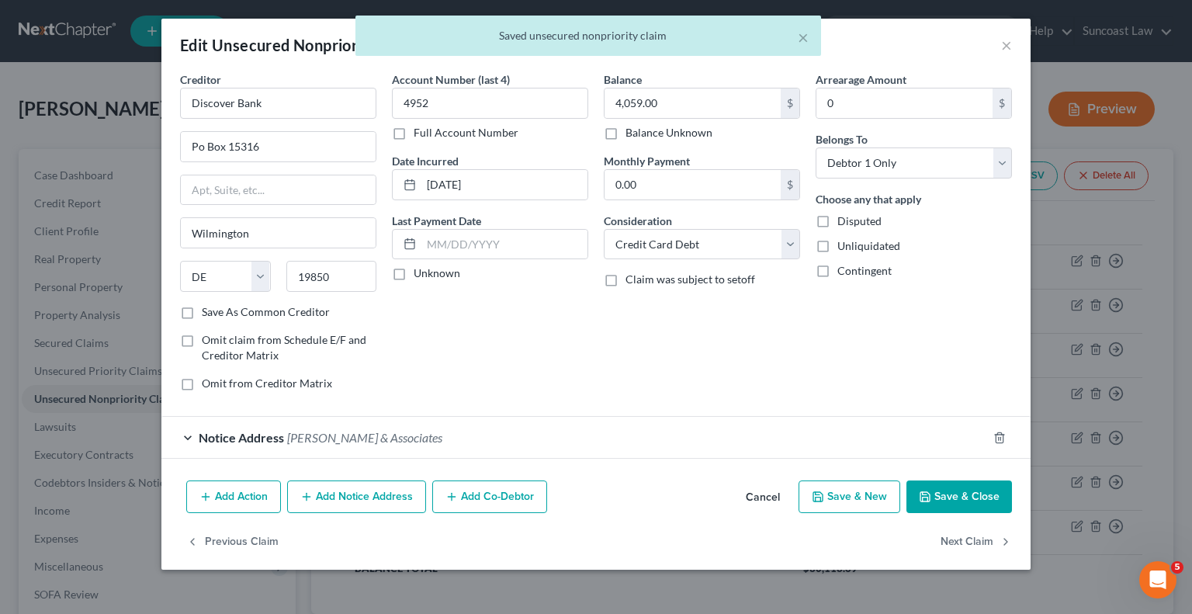
click at [392, 496] on button "Add Notice Address" at bounding box center [356, 496] width 139 height 33
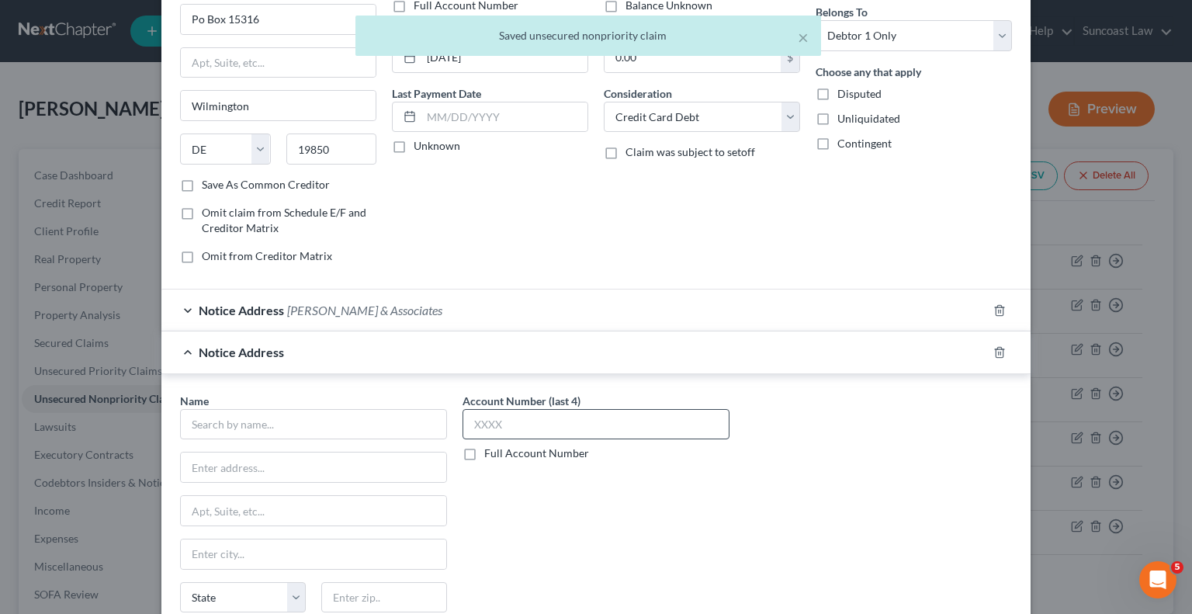
scroll to position [155, 0]
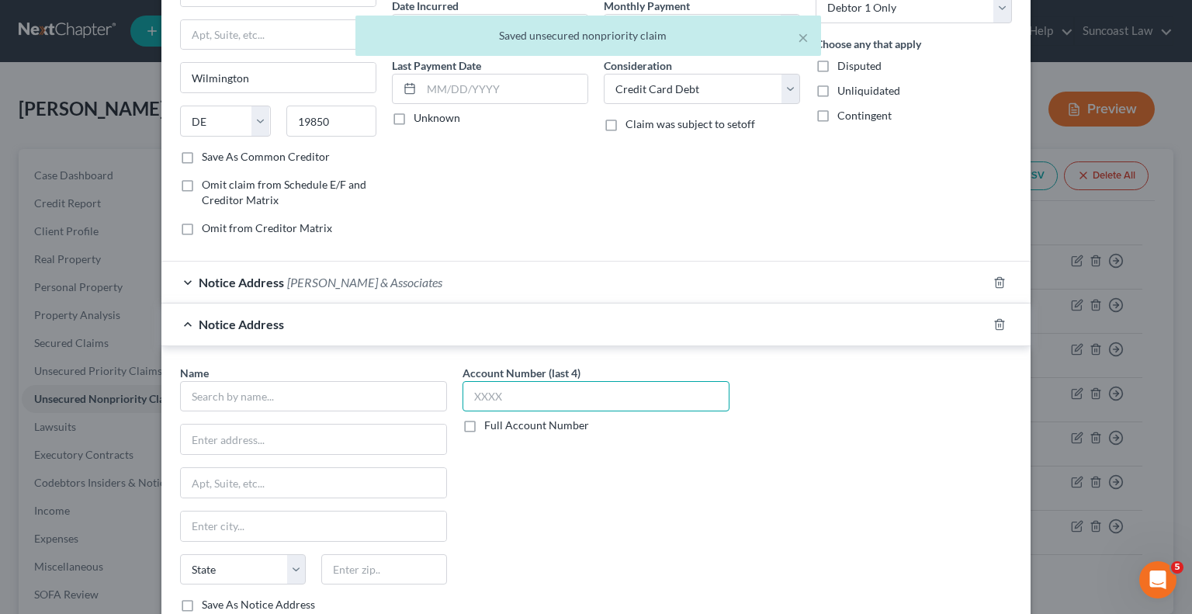
click at [516, 394] on input "text" at bounding box center [596, 396] width 267 height 31
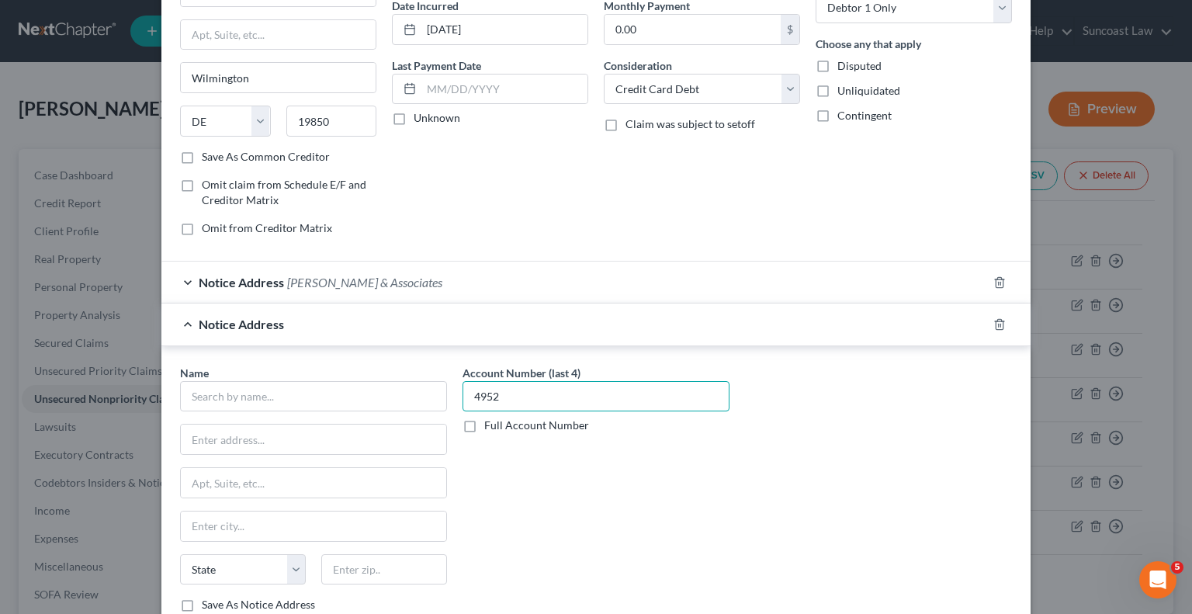
type input "4952"
drag, startPoint x: 938, startPoint y: 438, endPoint x: 294, endPoint y: 424, distance: 643.6
click at [937, 437] on div "Name * State [US_STATE] AK AR AZ CA CO CT DE DC [GEOGRAPHIC_DATA] [GEOGRAPHIC_D…" at bounding box center [596, 495] width 848 height 261
click at [266, 390] on input "text" at bounding box center [313, 396] width 267 height 31
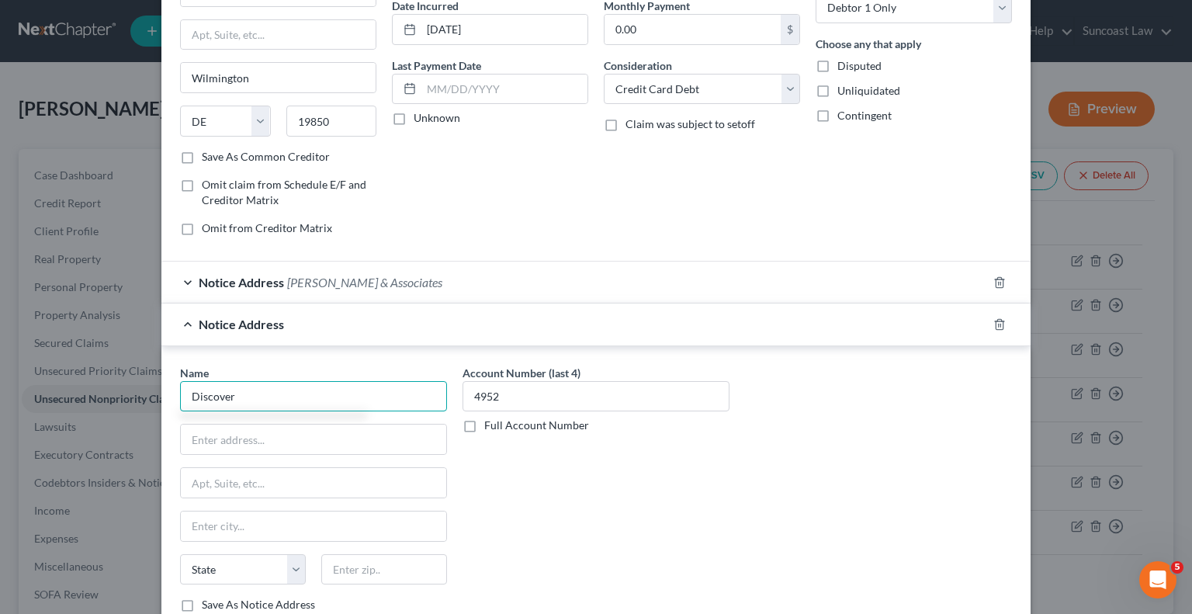
type input "Discover"
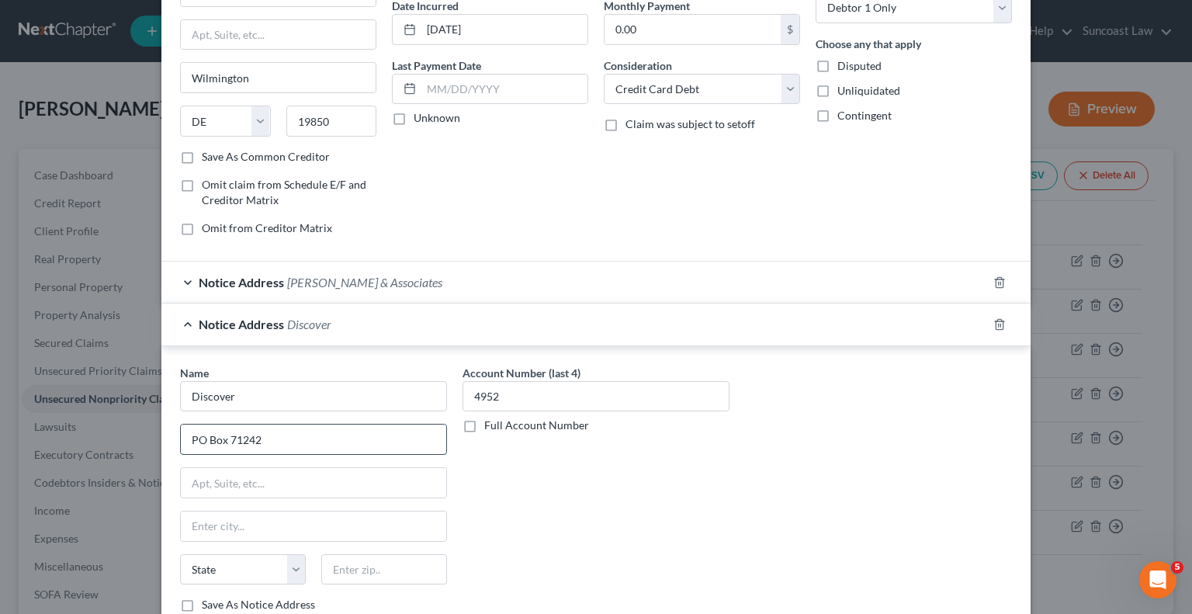
type input "Po Box 71242"
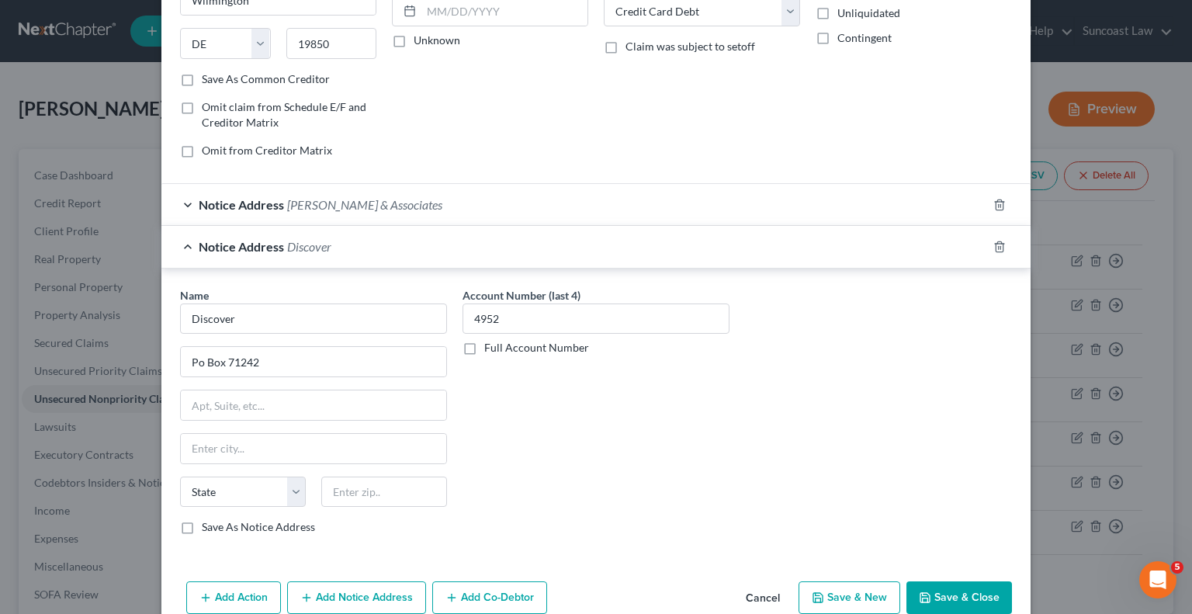
drag, startPoint x: 891, startPoint y: 398, endPoint x: 399, endPoint y: 509, distance: 504.5
click at [891, 398] on div "Name * Discover Po Box [GEOGRAPHIC_DATA][US_STATE] AZ CA CO CT DE DC [GEOGRAPHI…" at bounding box center [596, 417] width 848 height 261
drag, startPoint x: 382, startPoint y: 484, endPoint x: 578, endPoint y: 443, distance: 199.7
click at [382, 487] on input "text" at bounding box center [384, 492] width 126 height 31
type input "28272"
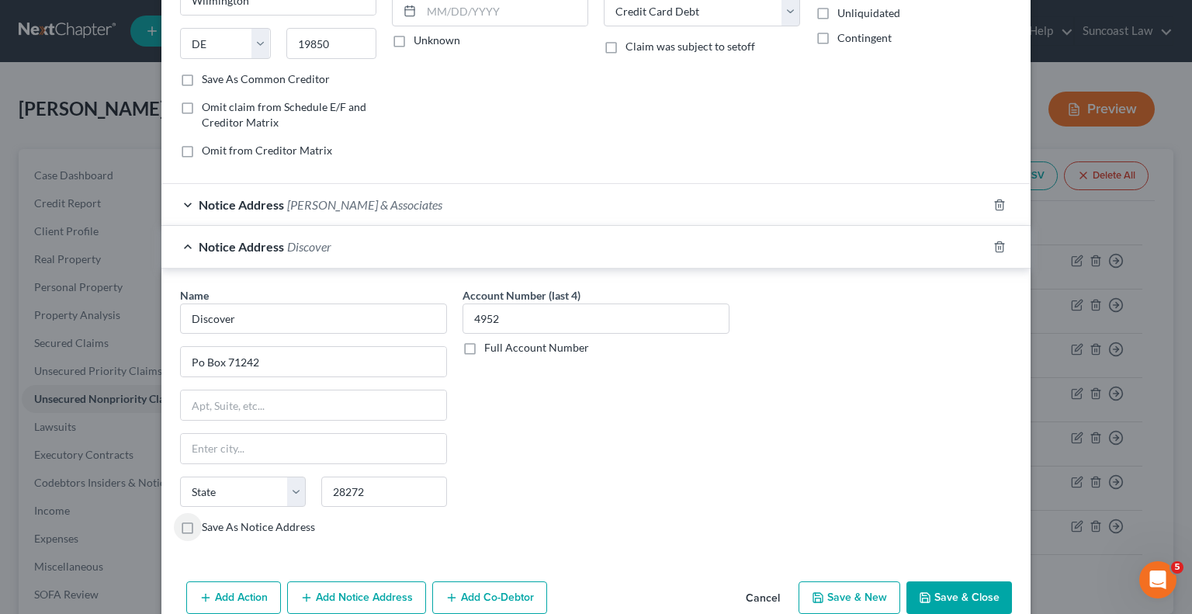
type input "Charlotte"
select select "28"
click at [202, 524] on label "Save As Notice Address" at bounding box center [258, 527] width 113 height 16
click at [208, 524] on input "Save As Notice Address" at bounding box center [213, 524] width 10 height 10
checkbox input "true"
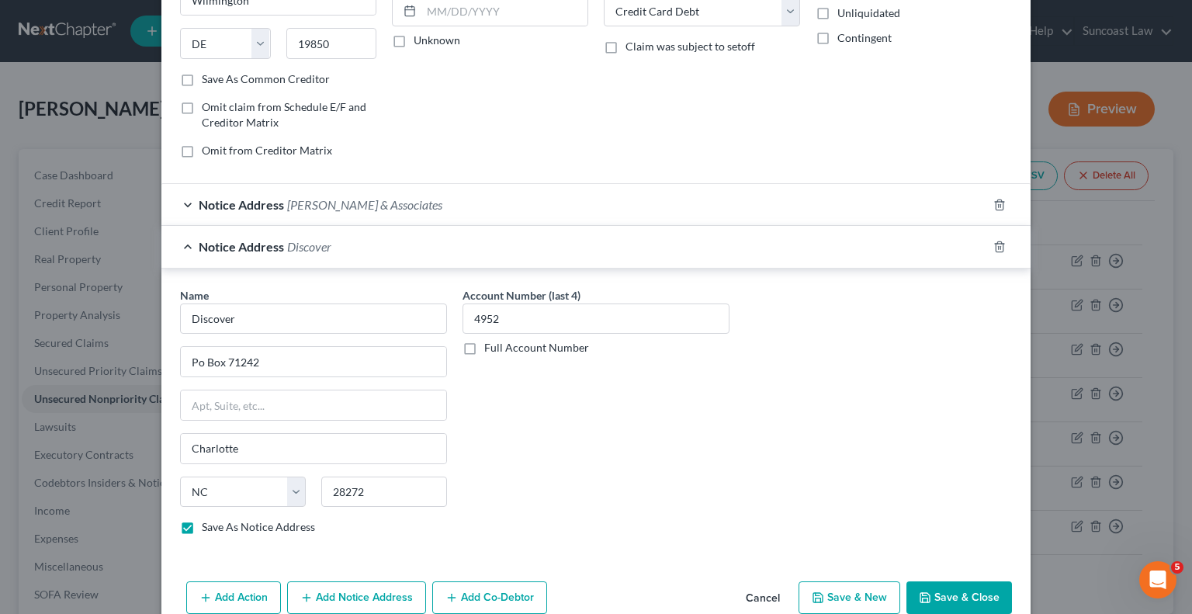
click at [983, 591] on button "Save & Close" at bounding box center [960, 597] width 106 height 33
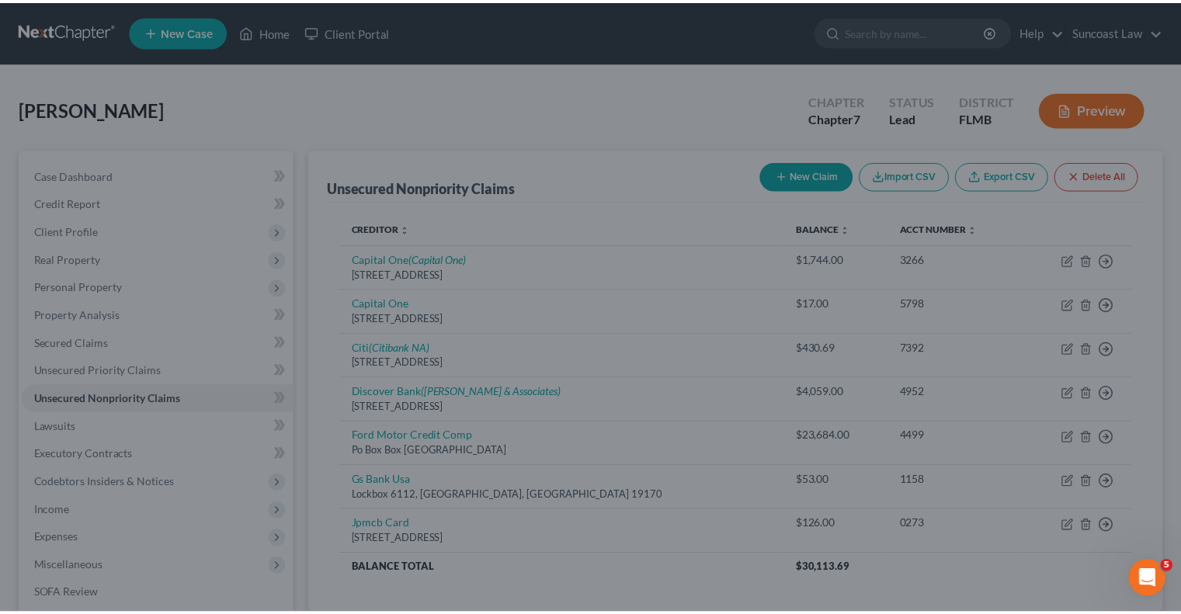
scroll to position [0, 0]
